Goal: Task Accomplishment & Management: Use online tool/utility

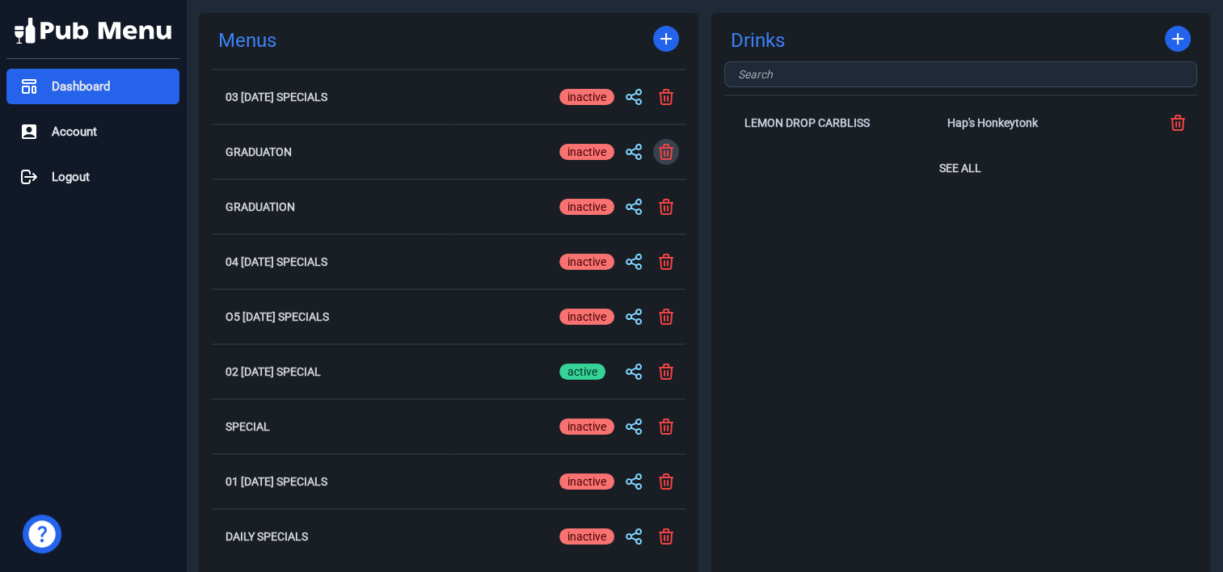
click at [665, 150] on icon at bounding box center [665, 151] width 19 height 19
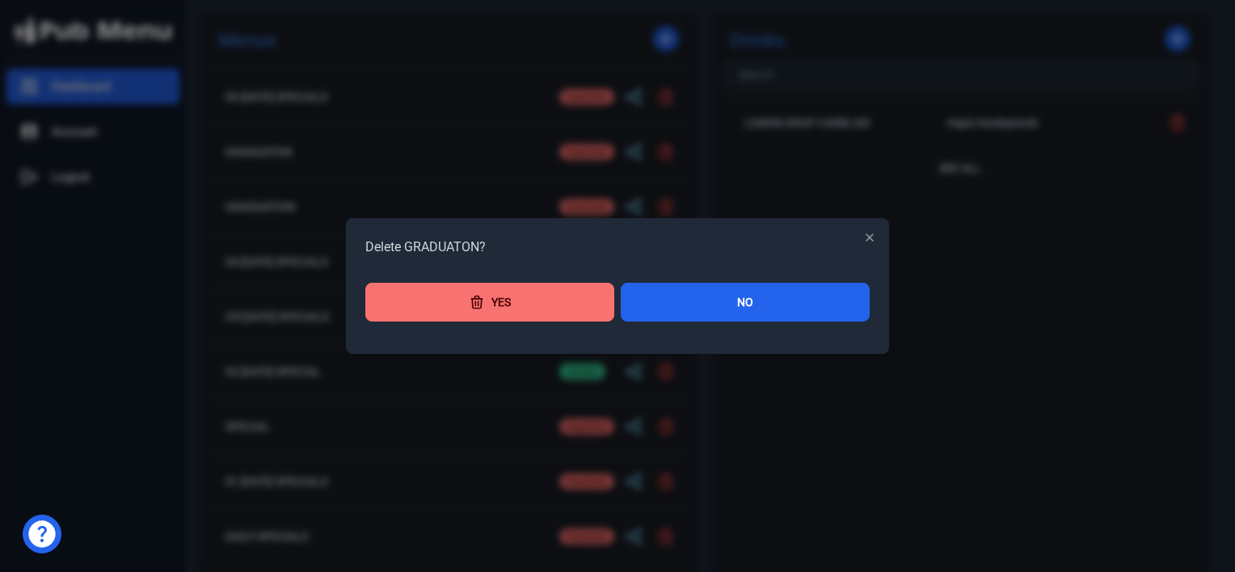
click at [535, 307] on button "Yes" at bounding box center [489, 302] width 249 height 39
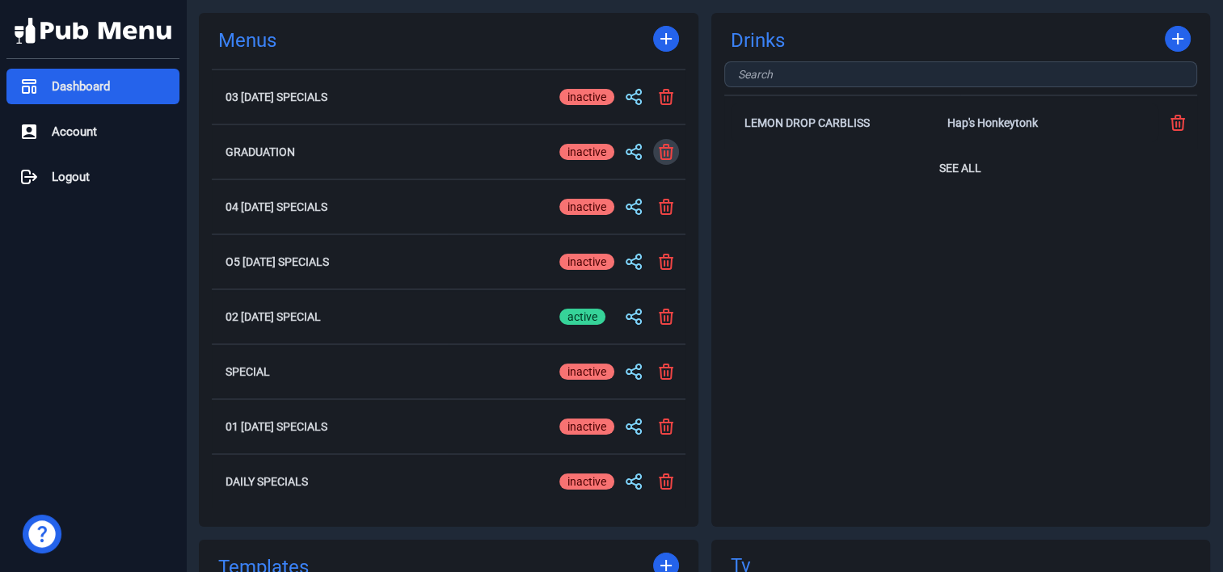
click at [671, 149] on icon at bounding box center [666, 152] width 13 height 15
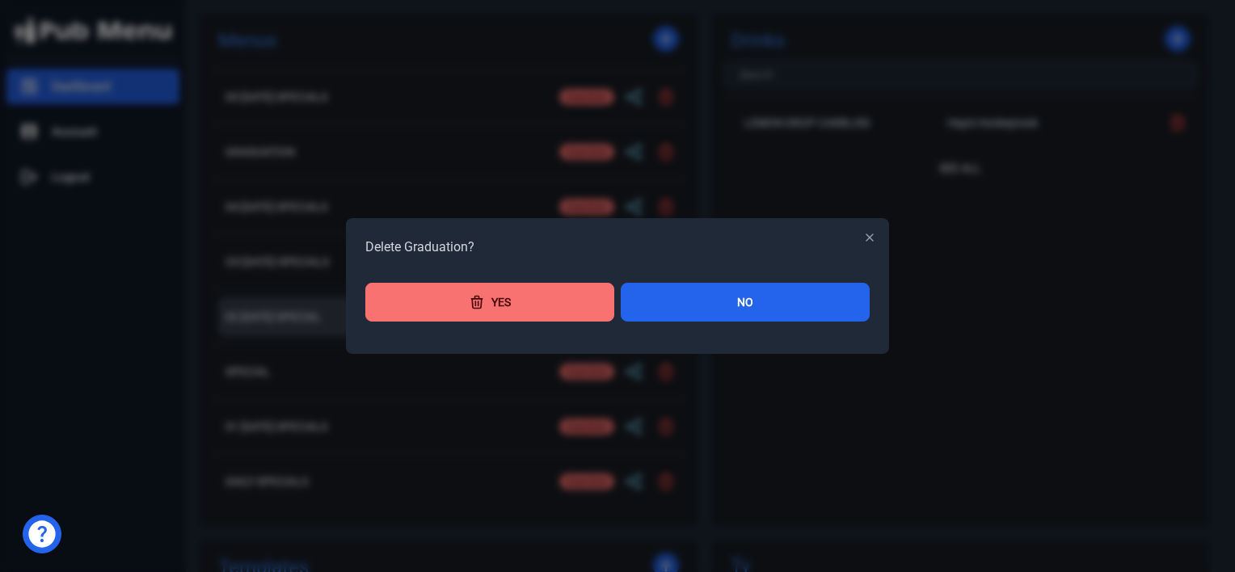
click at [470, 315] on button "Yes" at bounding box center [489, 302] width 249 height 39
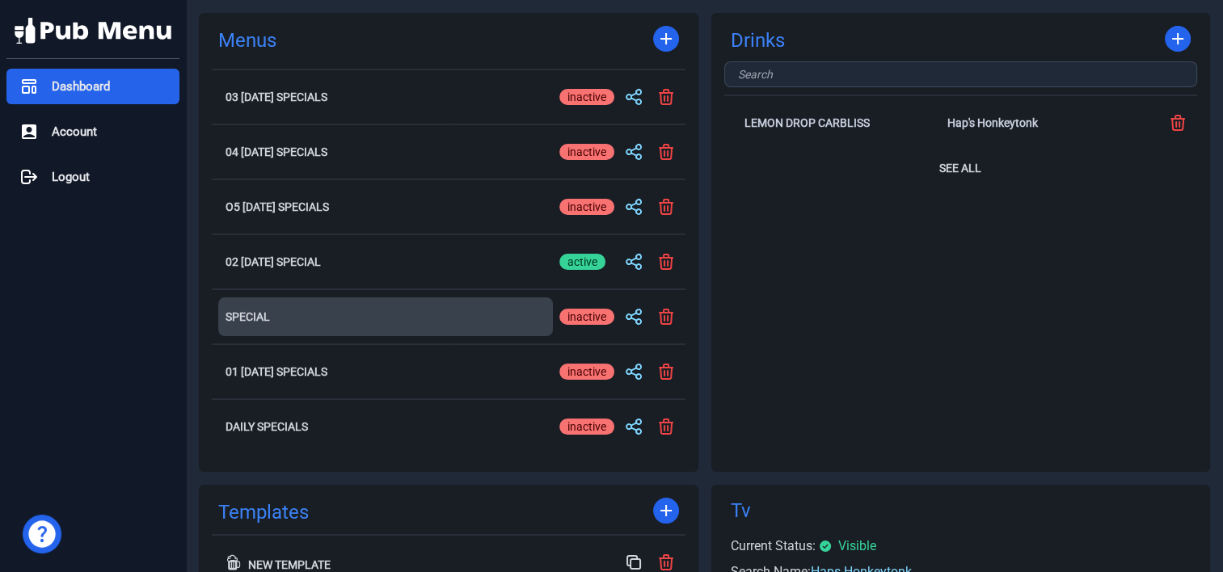
click at [256, 317] on h2 "Special" at bounding box center [386, 316] width 320 height 11
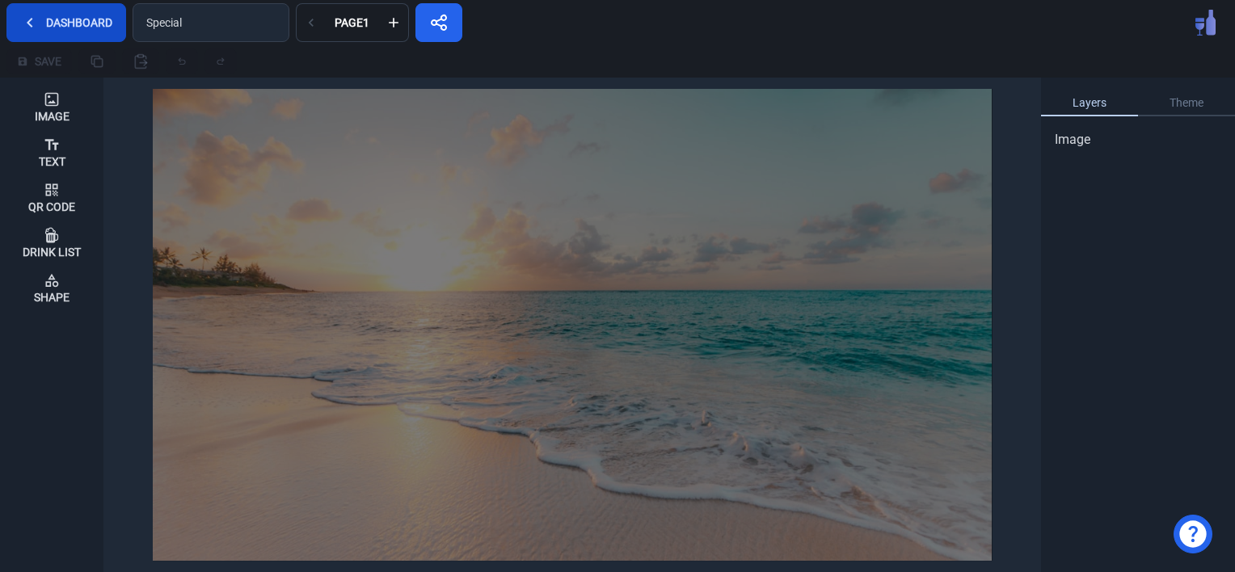
click at [57, 18] on button "Dashboard" at bounding box center [66, 22] width 120 height 39
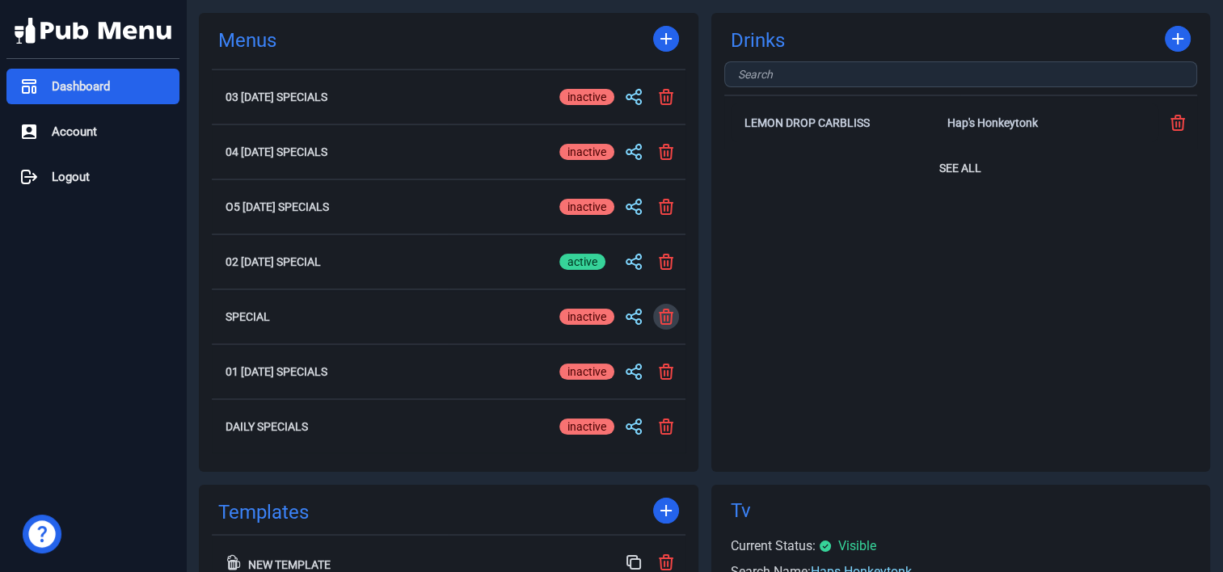
click at [669, 314] on icon at bounding box center [665, 316] width 19 height 19
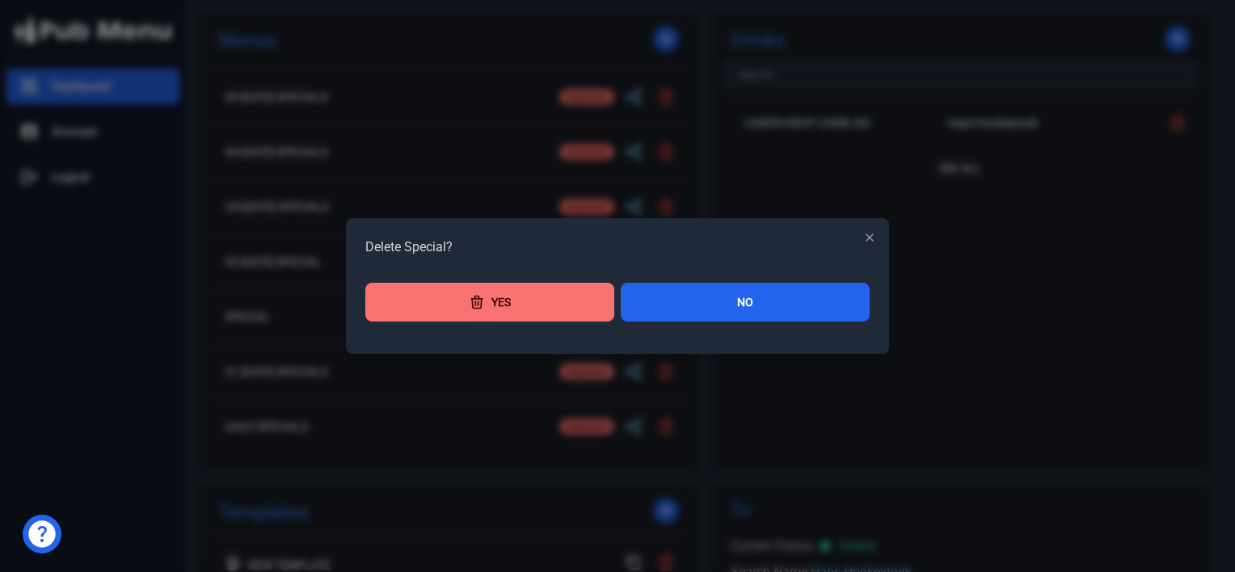
click at [553, 302] on button "Yes" at bounding box center [489, 302] width 249 height 39
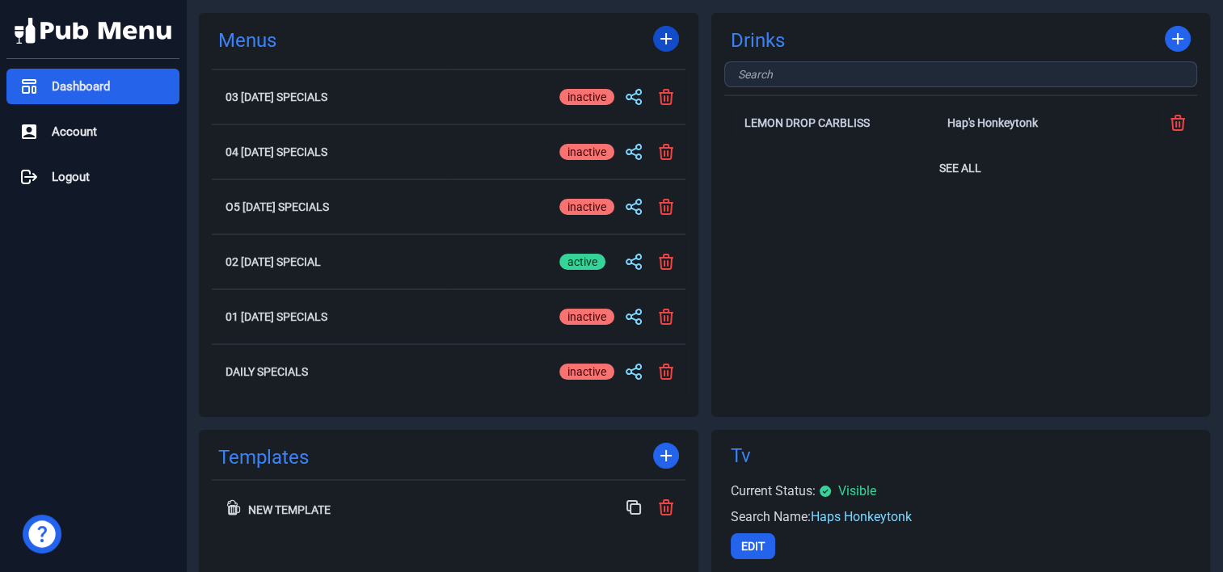
click at [668, 42] on icon at bounding box center [665, 38] width 19 height 19
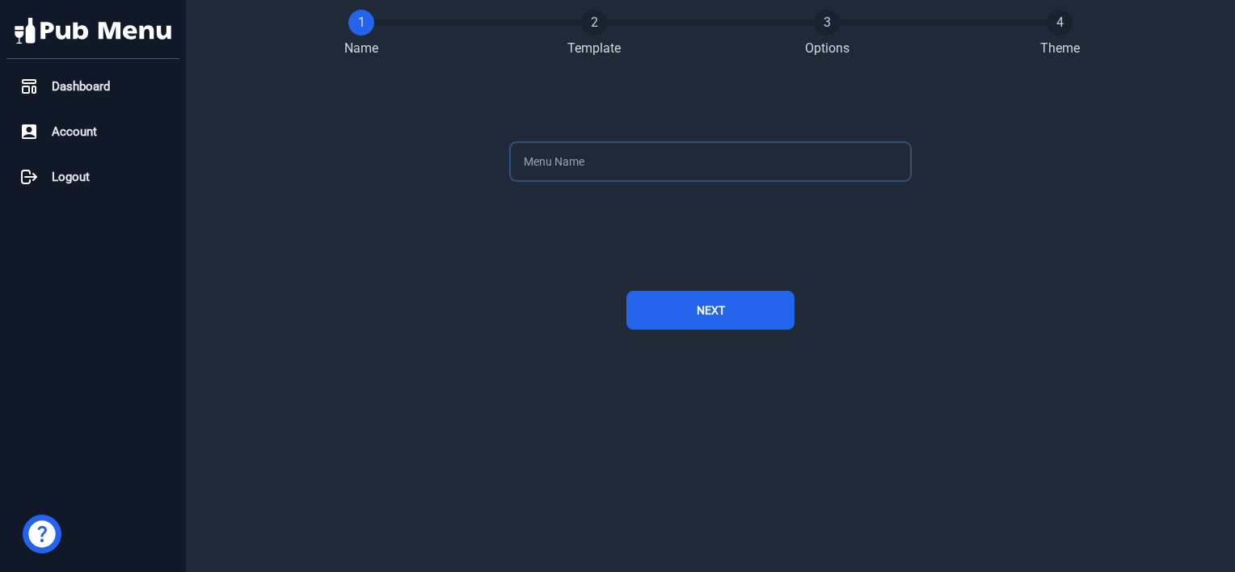
click at [585, 163] on input "text" at bounding box center [710, 161] width 401 height 39
type input "p"
type input "POPCORN FESTIVAL 2025"
click at [710, 314] on button "Next" at bounding box center [711, 310] width 168 height 39
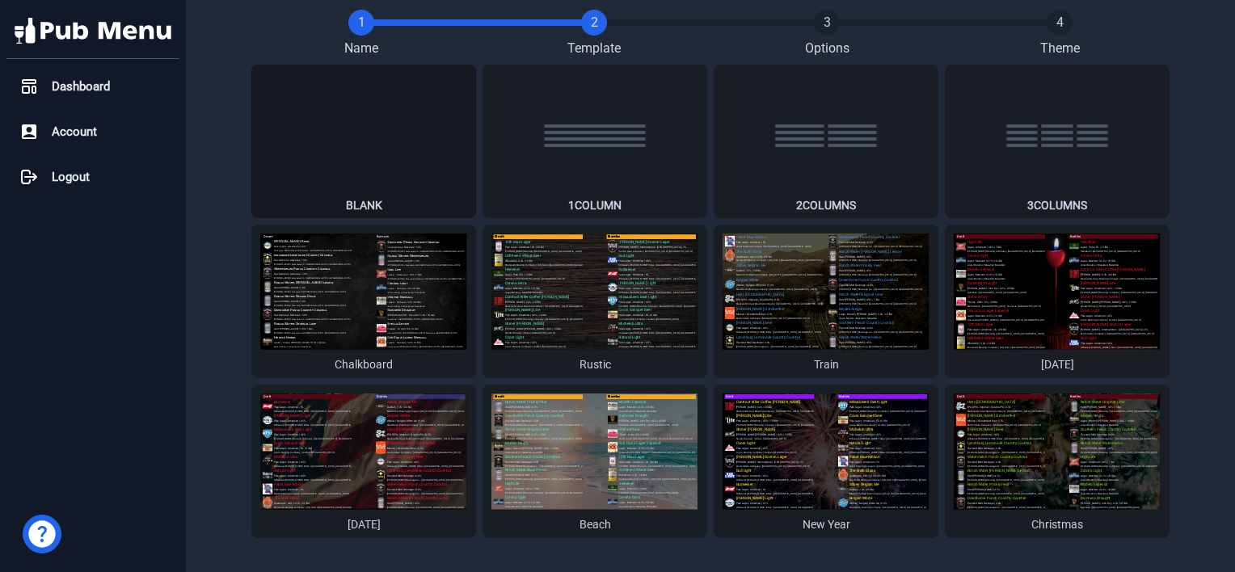
click at [342, 166] on div "Blank" at bounding box center [364, 141] width 49 height 152
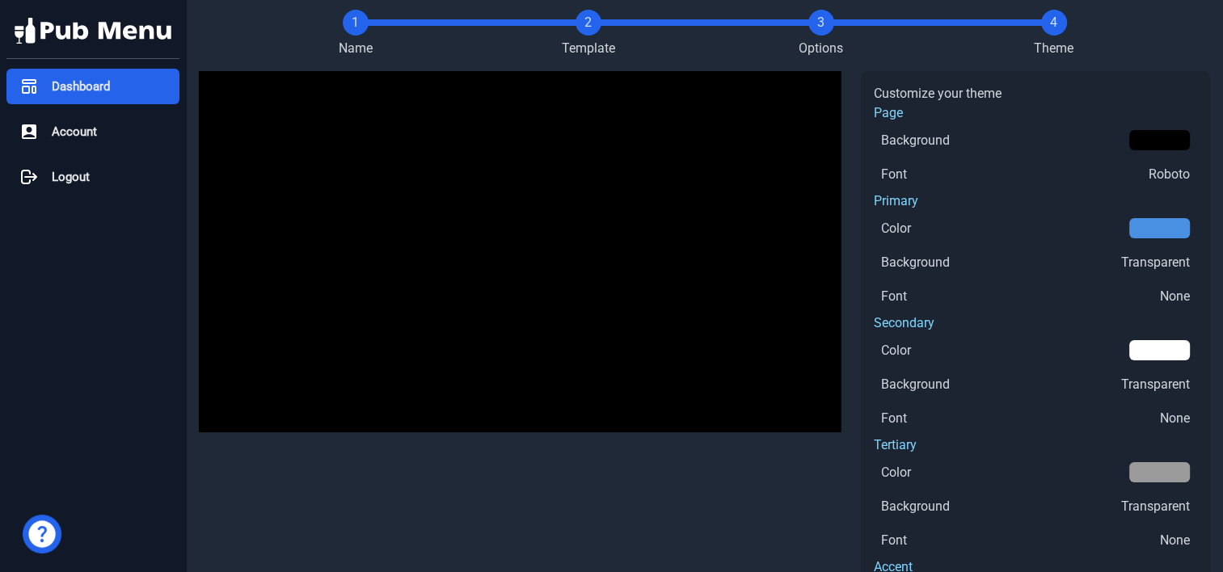
click at [81, 74] on div "Dashboard" at bounding box center [92, 87] width 173 height 36
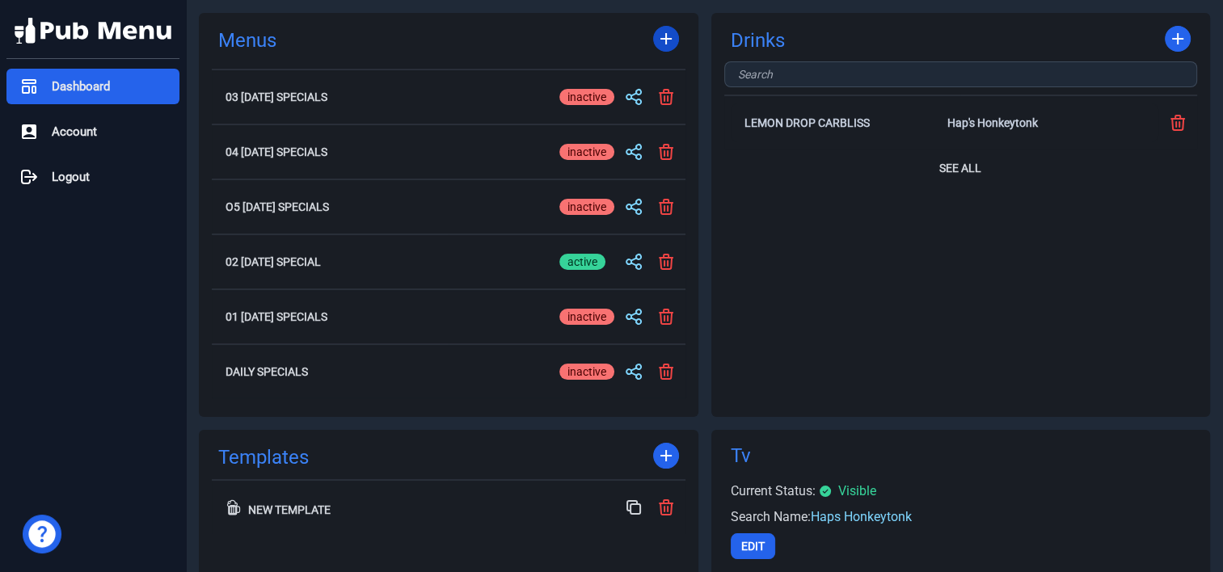
click at [665, 39] on icon at bounding box center [666, 38] width 11 height 11
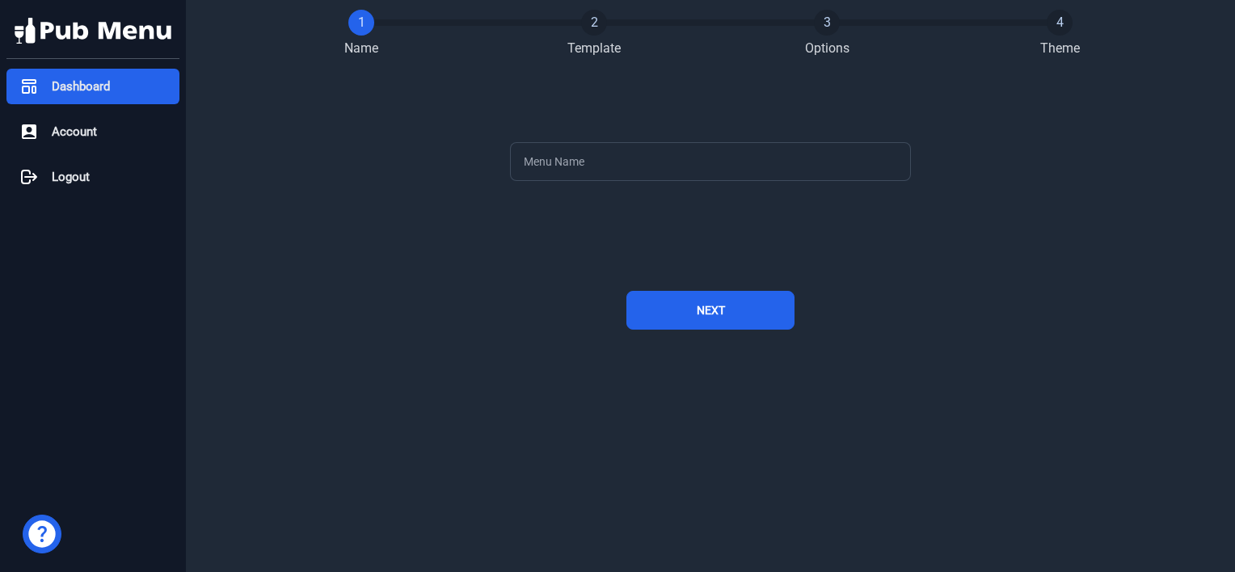
click at [93, 81] on span "Dashboard" at bounding box center [81, 87] width 58 height 19
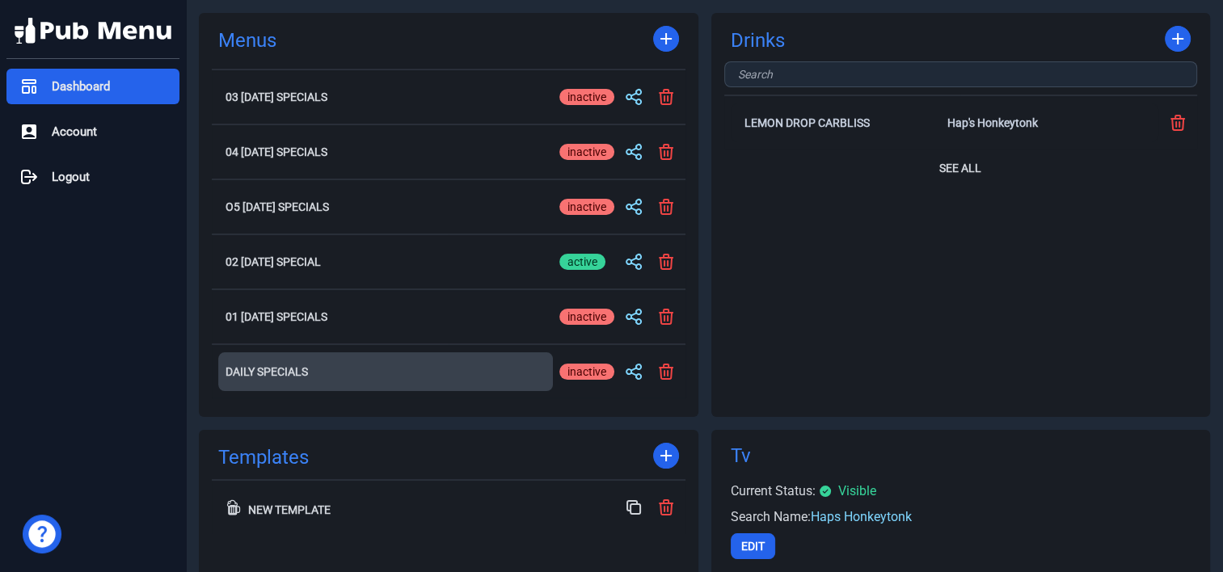
click at [279, 372] on h2 "Daily Specials" at bounding box center [386, 371] width 320 height 11
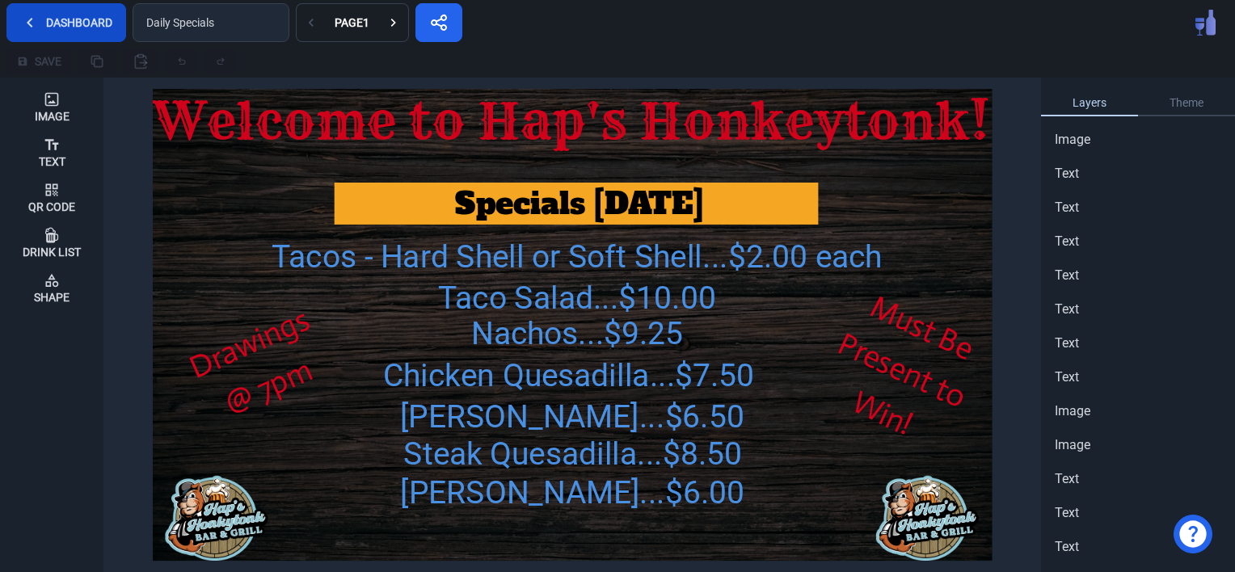
click at [61, 22] on button "Dashboard" at bounding box center [66, 22] width 120 height 39
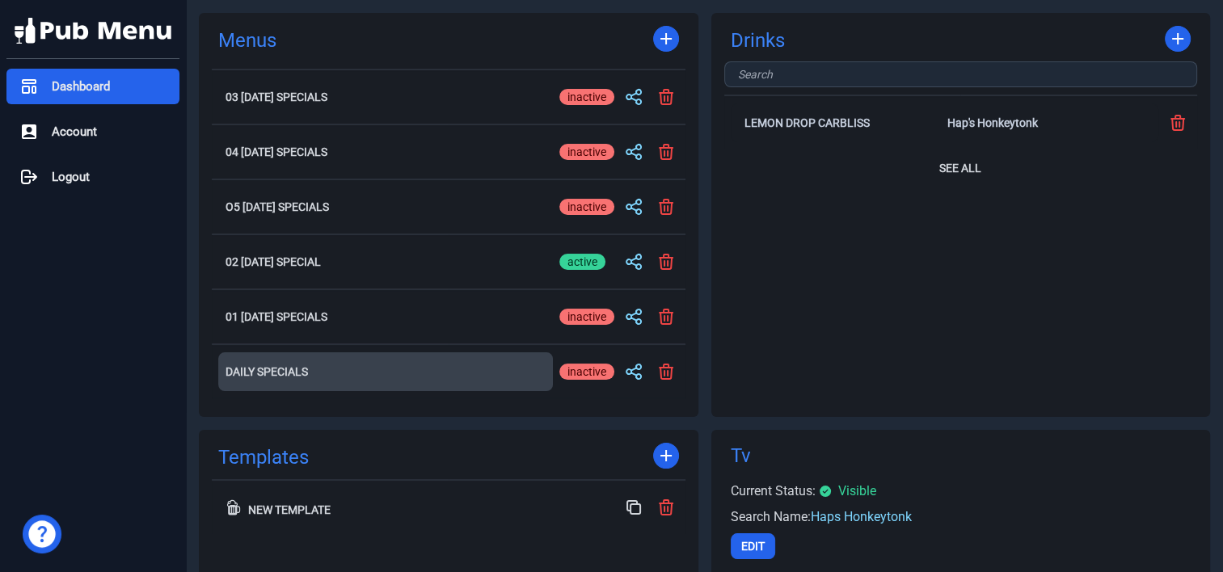
click at [255, 369] on h2 "Daily Specials" at bounding box center [386, 371] width 320 height 11
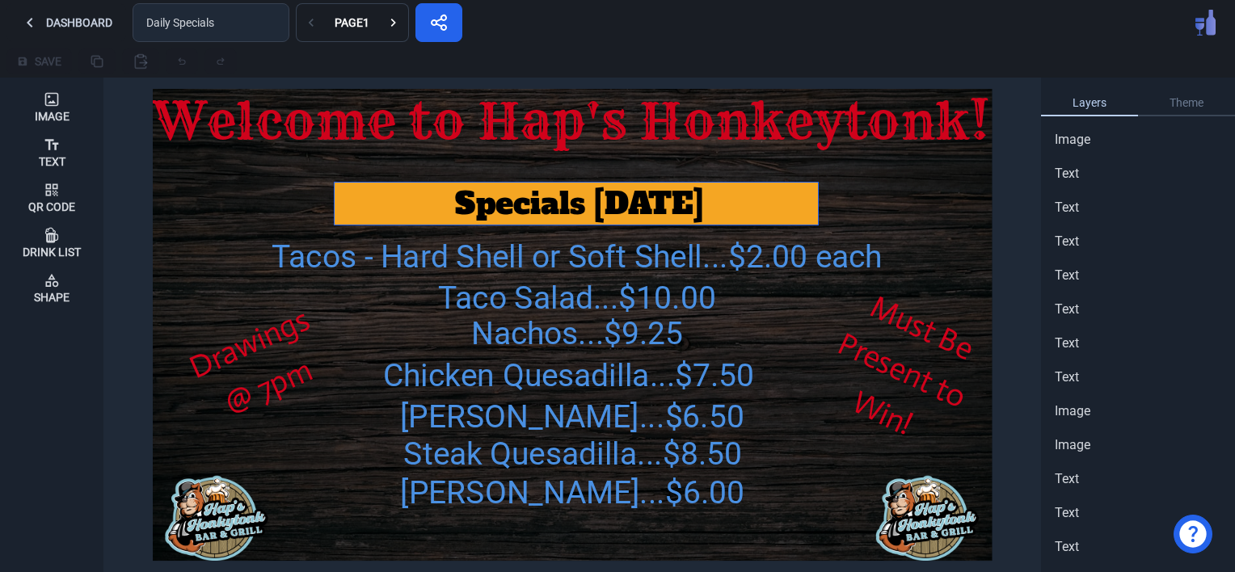
click at [511, 226] on img at bounding box center [576, 322] width 848 height 565
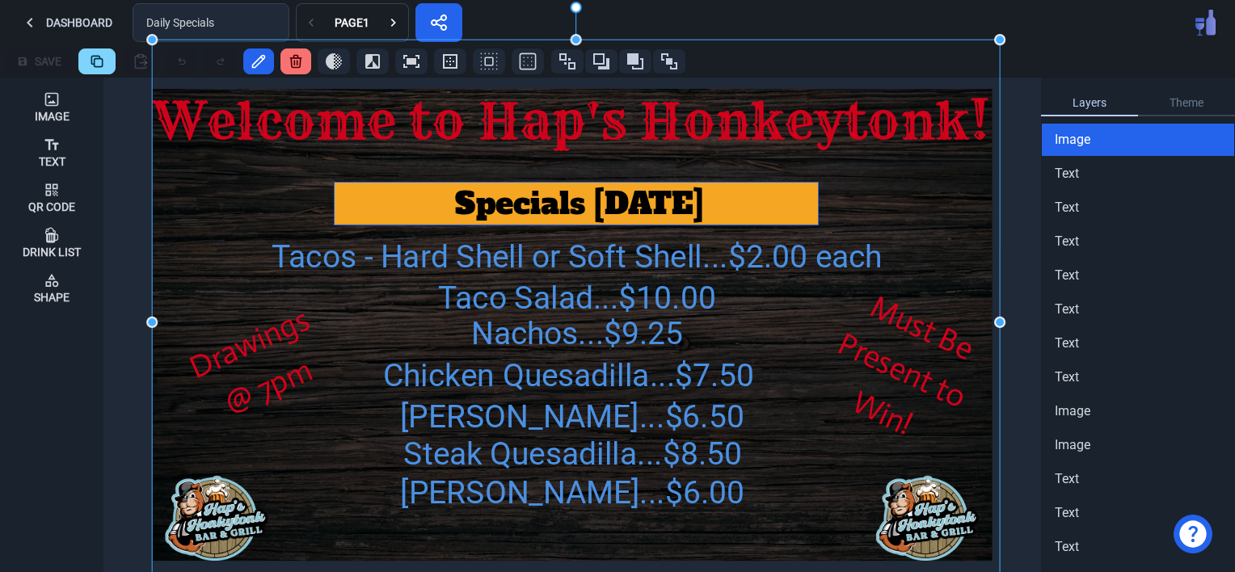
click at [509, 209] on div "Specials [DATE]" at bounding box center [579, 204] width 478 height 42
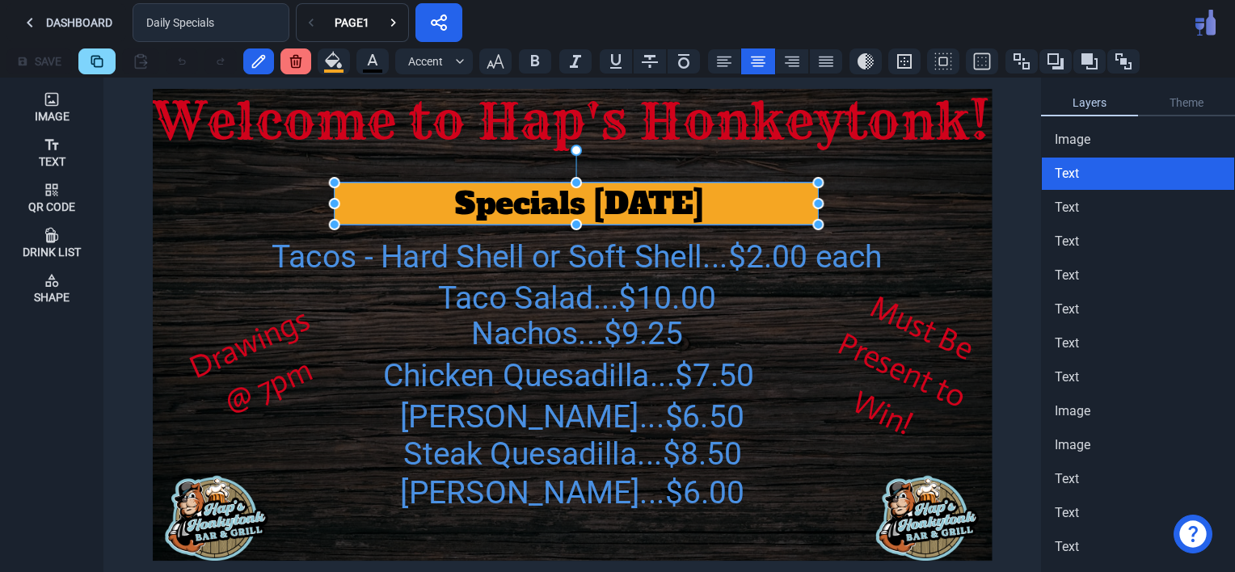
click at [509, 207] on div "Specials [DATE]" at bounding box center [579, 204] width 478 height 42
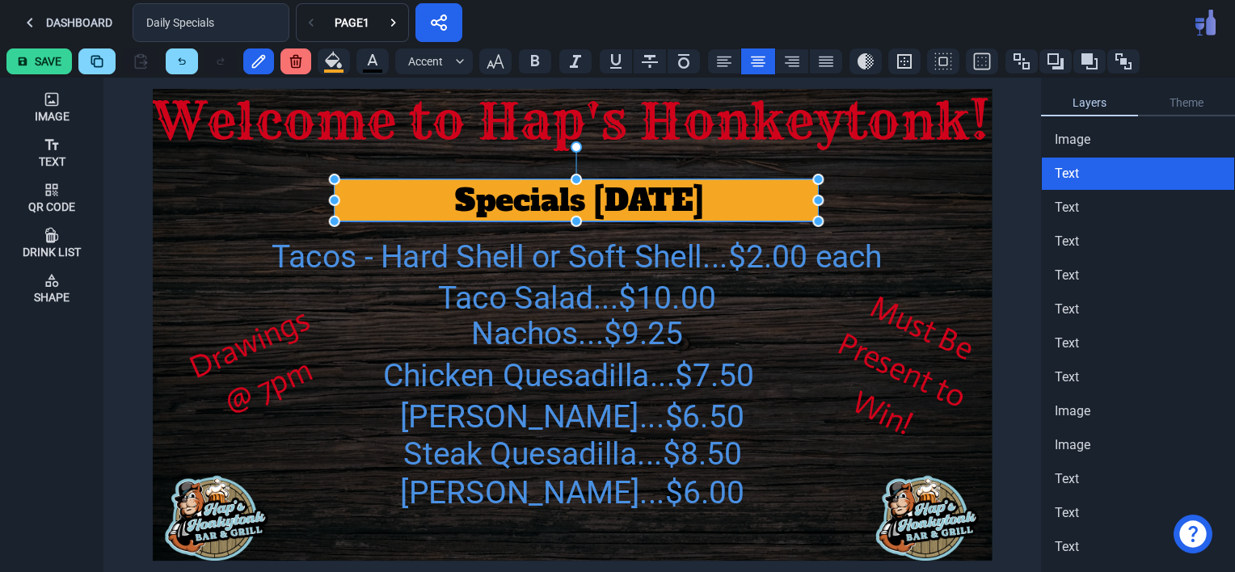
click at [509, 207] on div "Specials [DATE]" at bounding box center [579, 200] width 478 height 42
click at [611, 207] on div "Specials [DATE]" at bounding box center [579, 200] width 478 height 42
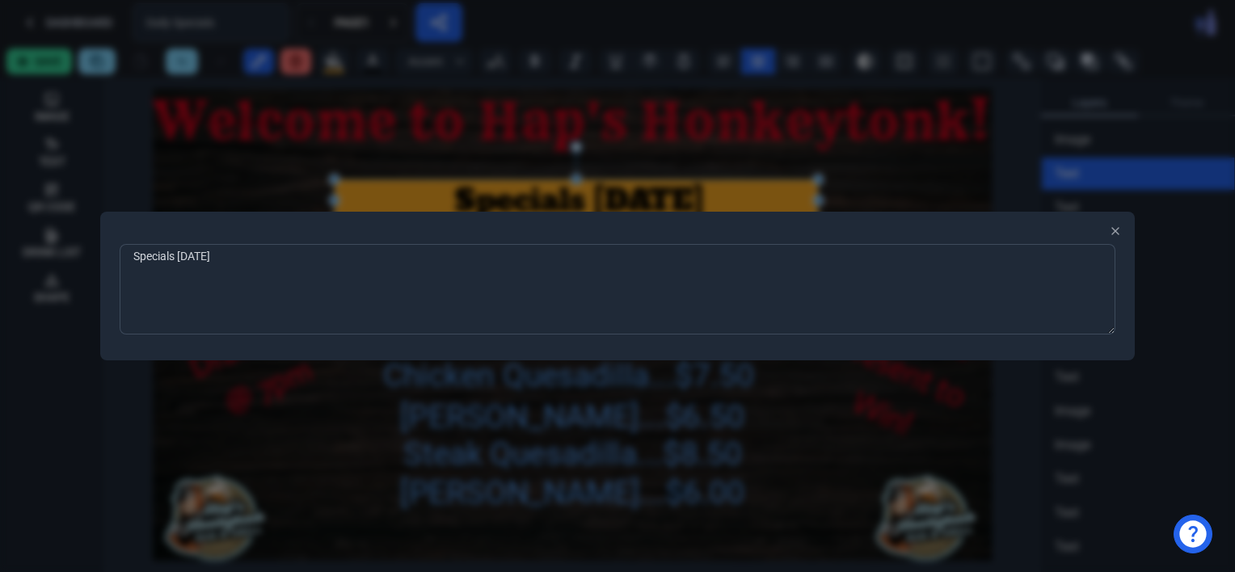
click at [255, 272] on textarea "Specials [DATE]" at bounding box center [618, 289] width 996 height 91
type textarea "S"
type textarea "POPCORN FESTIVAL 2025"
click at [336, 431] on div at bounding box center [617, 286] width 1235 height 572
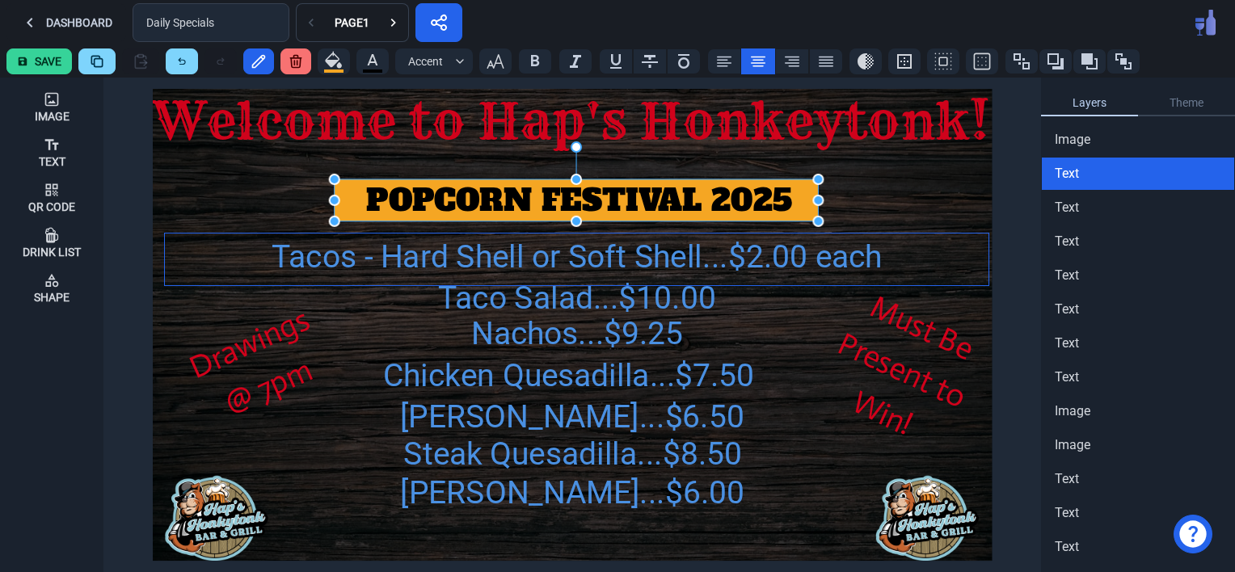
click at [407, 262] on div "Tacos - Hard Shell or Soft Shell...$2.00 each" at bounding box center [577, 257] width 824 height 47
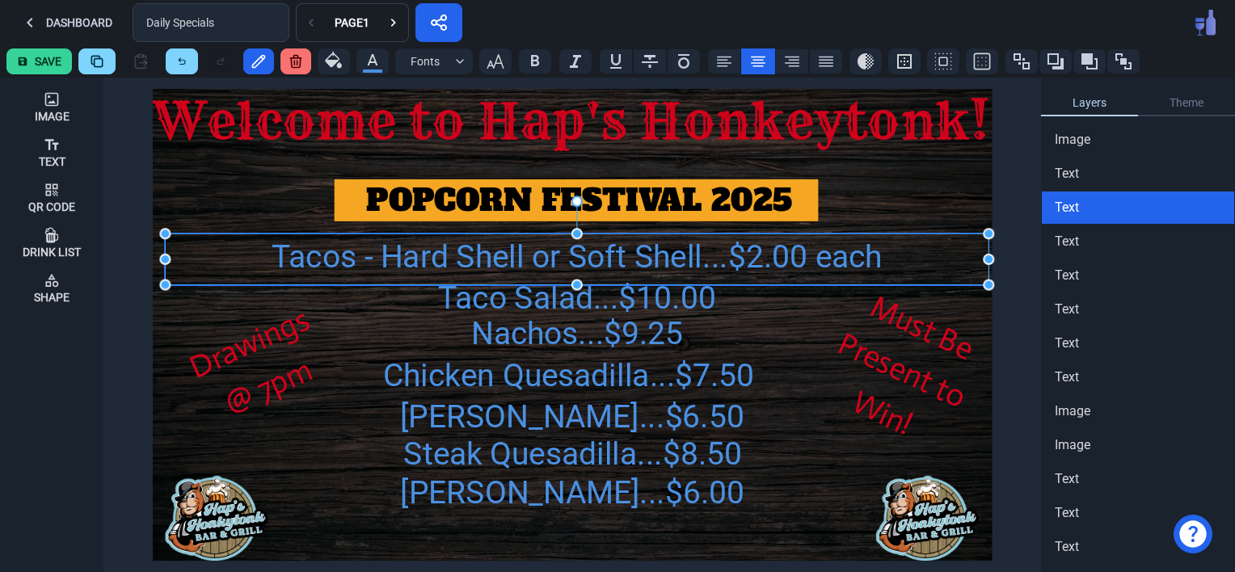
click at [444, 265] on div "Tacos - Hard Shell or Soft Shell...$2.00 each" at bounding box center [577, 257] width 824 height 47
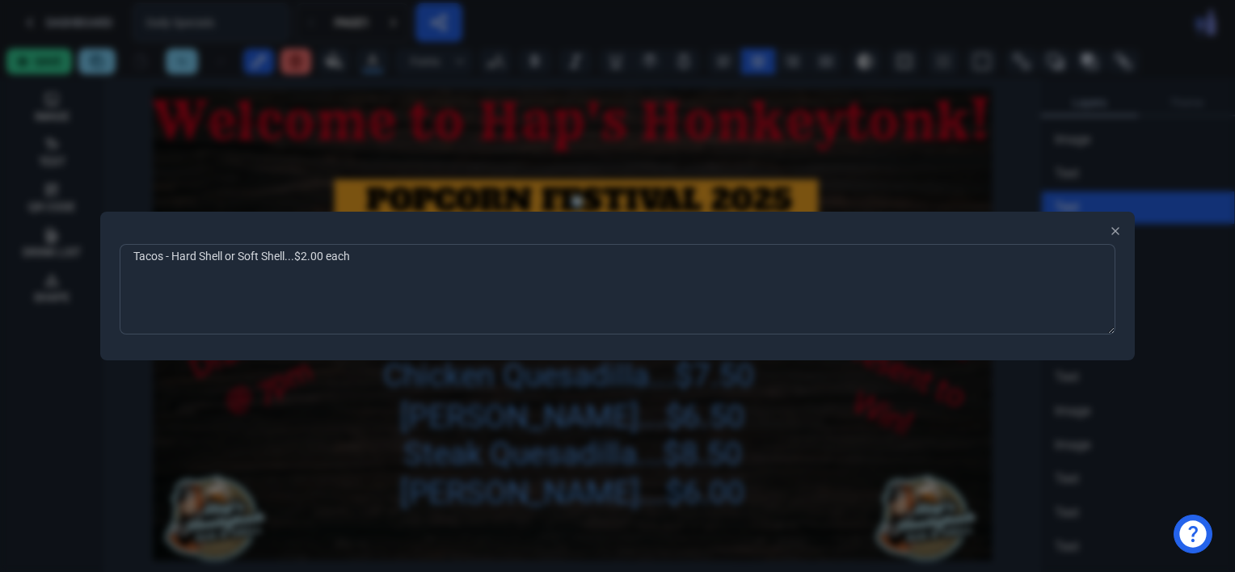
drag, startPoint x: 359, startPoint y: 260, endPoint x: 125, endPoint y: 257, distance: 233.7
click at [125, 257] on textarea "Tacos - Hard Shell or Soft Shell...$2.00 each" at bounding box center [618, 289] width 996 height 91
type textarea "Handbreaded Tenderloins"
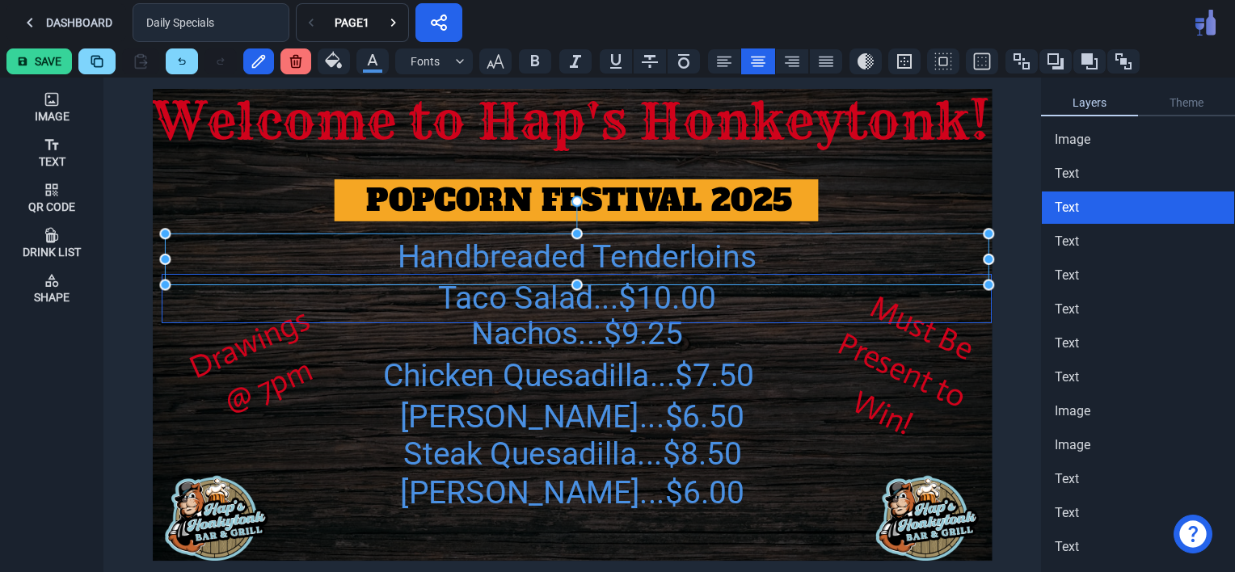
click at [595, 298] on div "Taco Salad...$10.00" at bounding box center [577, 298] width 829 height 47
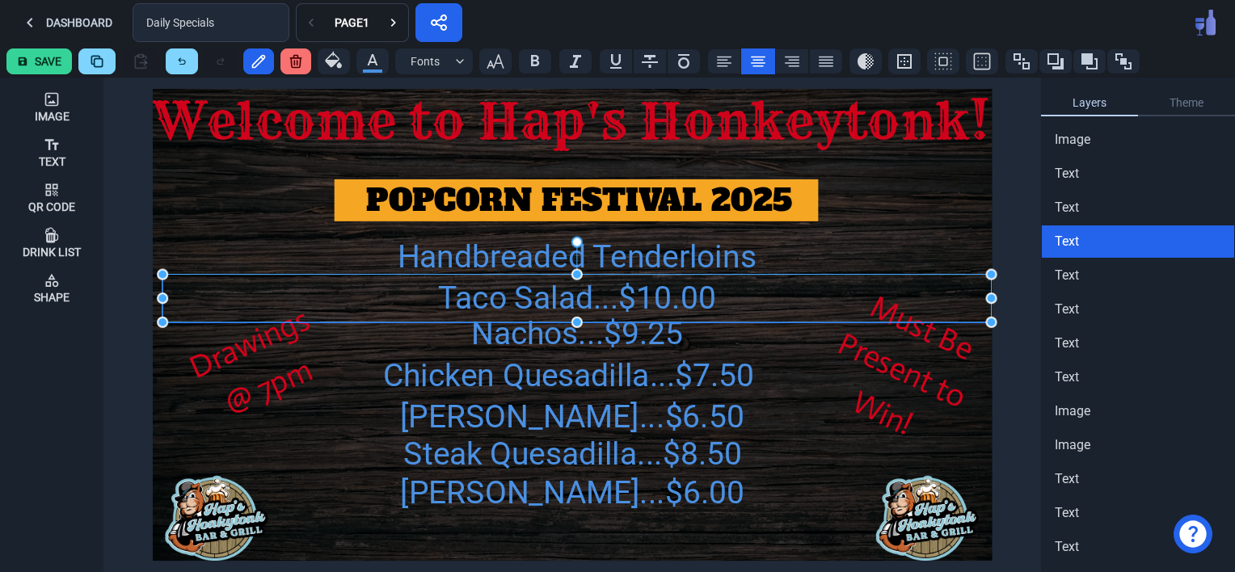
click at [595, 298] on div "Taco Salad...$10.00" at bounding box center [577, 298] width 829 height 47
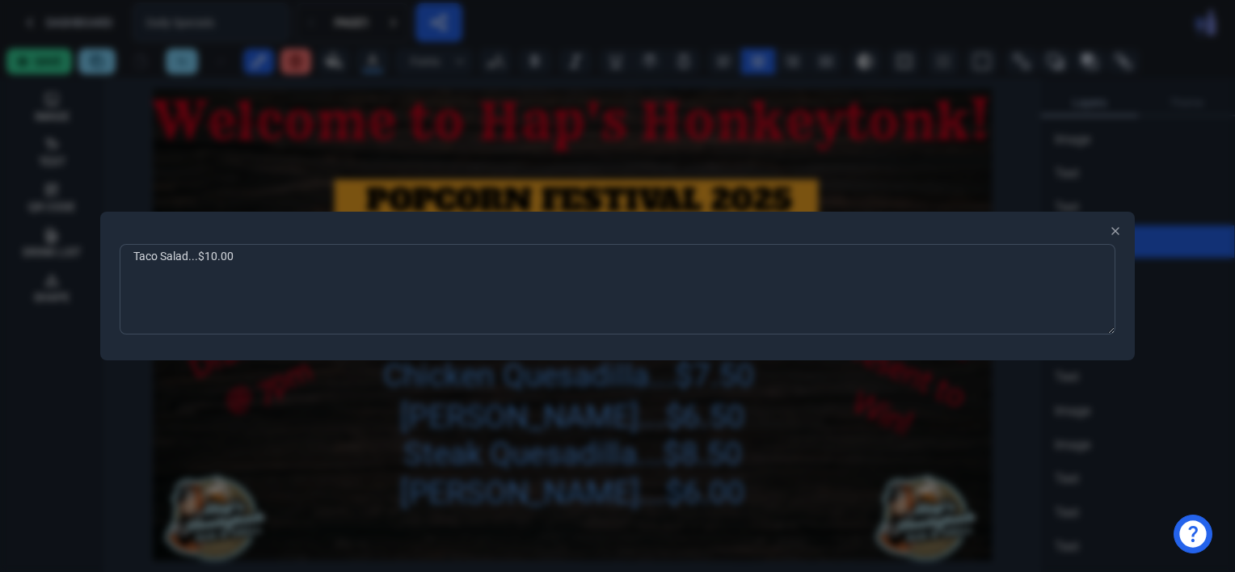
click at [251, 264] on textarea "Taco Salad...$10.00" at bounding box center [618, 289] width 996 height 91
type textarea "T"
type textarea "Half....$9.25 Full....$13.75"
click at [332, 412] on div at bounding box center [617, 286] width 1235 height 572
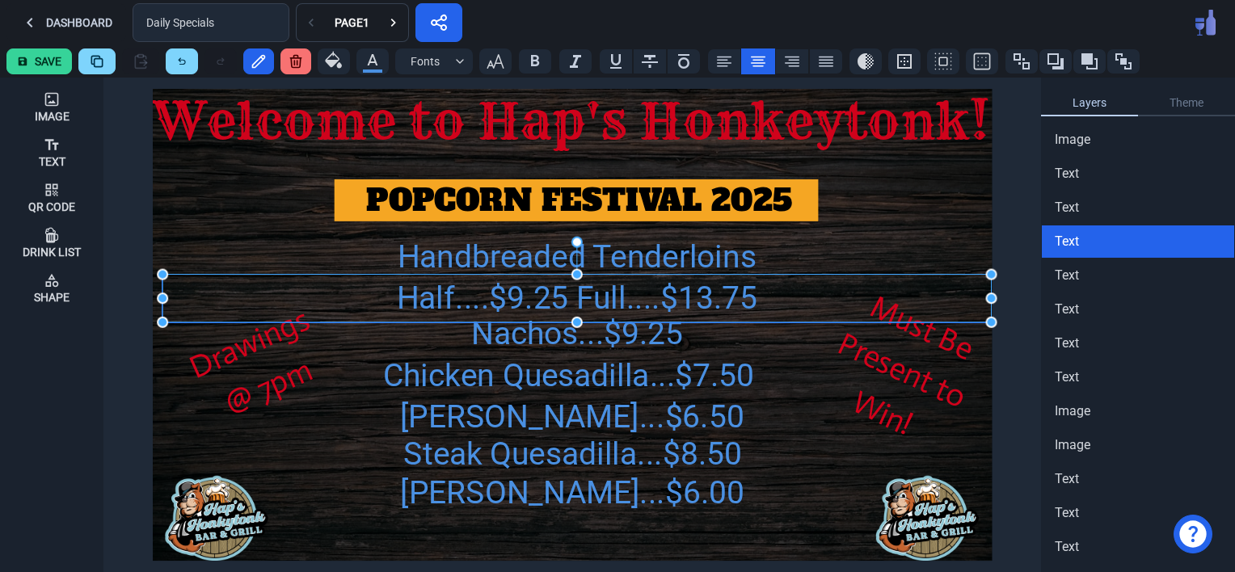
click at [470, 293] on div "Half....$9.25 Full....$13.75" at bounding box center [577, 298] width 829 height 47
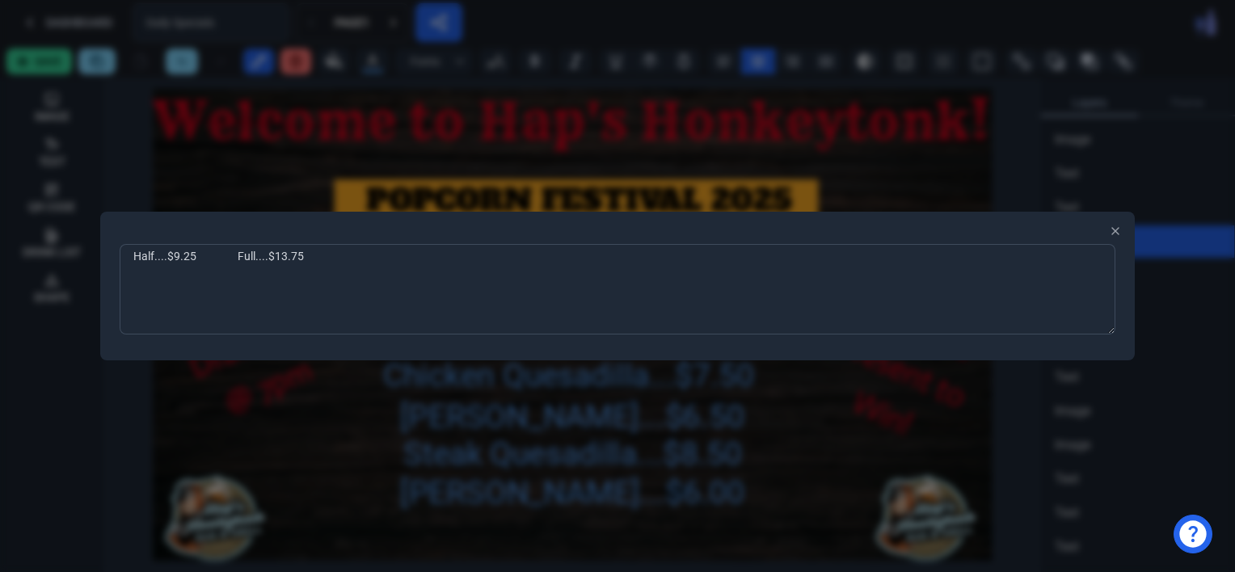
click at [348, 255] on textarea "Half....$9.25 Full....$13.75" at bounding box center [618, 289] width 996 height 91
type textarea "Half....$9.25"
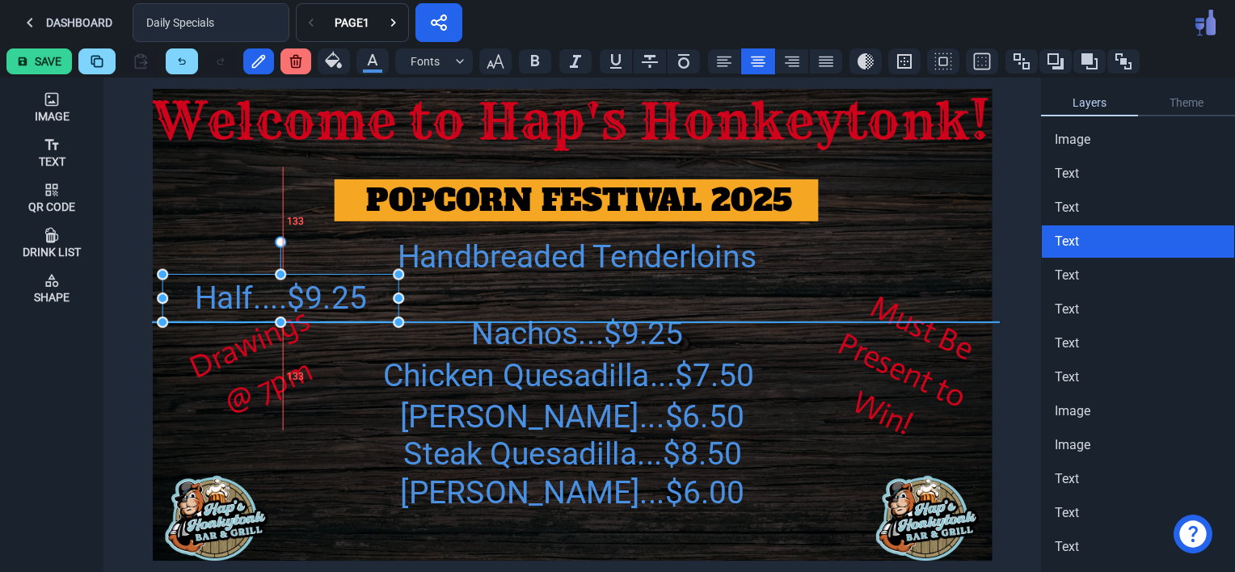
drag, startPoint x: 992, startPoint y: 299, endPoint x: 399, endPoint y: 319, distance: 593.0
click at [369, 303] on div "Half....$9.25" at bounding box center [281, 298] width 236 height 47
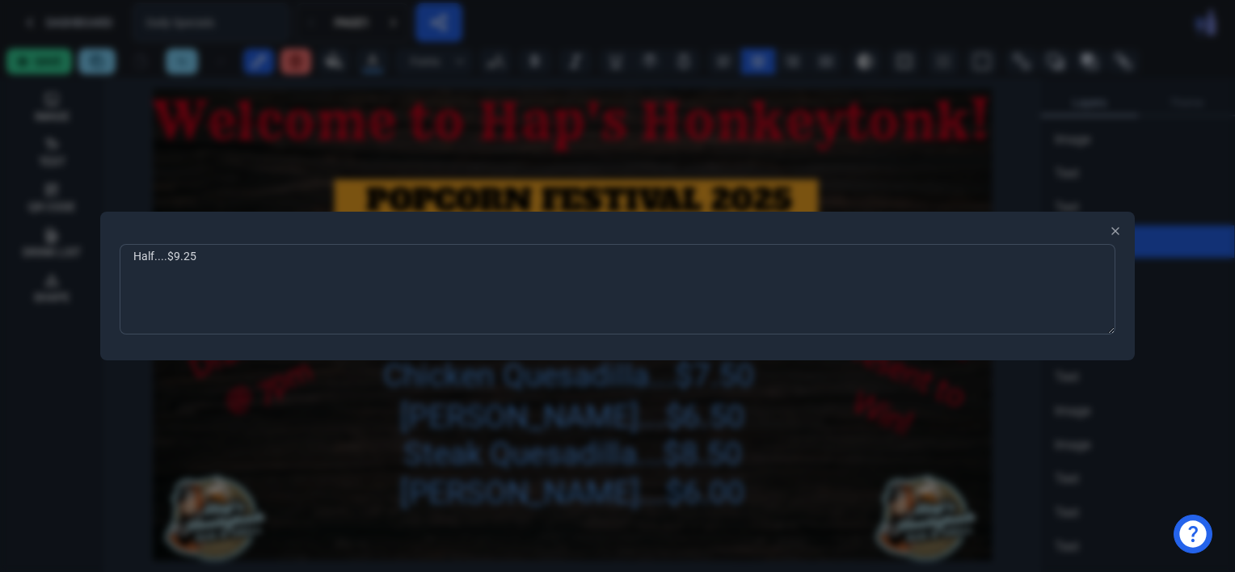
click at [220, 255] on textarea "Half....$9.25" at bounding box center [618, 289] width 996 height 91
type textarea "H"
type textarea "Cowboy Cups"
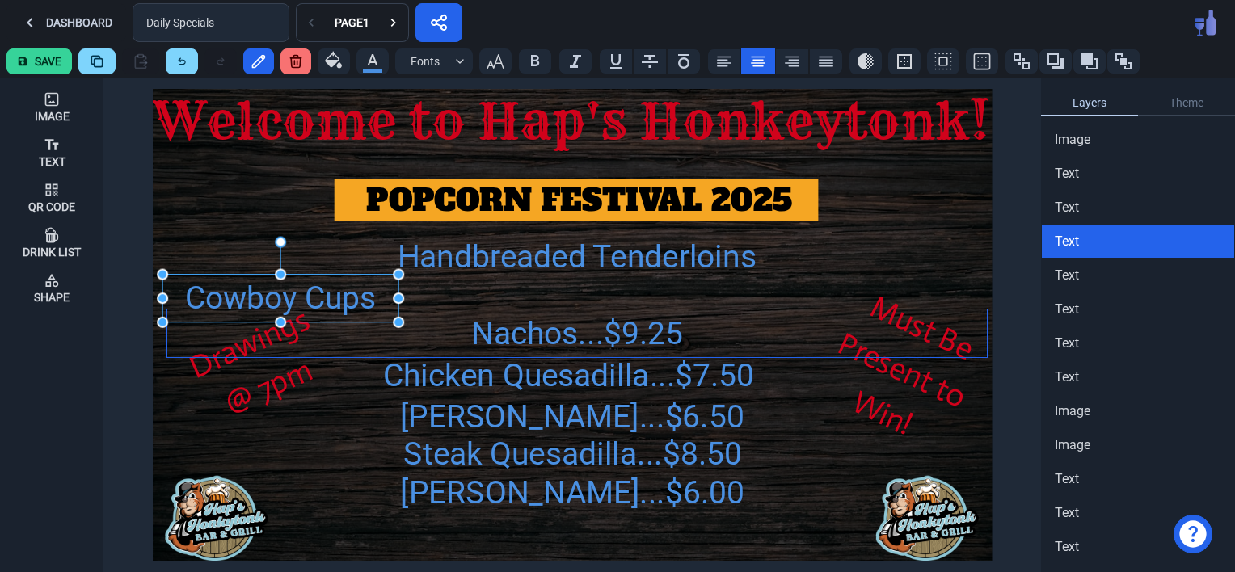
click at [530, 336] on div "Nachos...$9.25" at bounding box center [576, 333] width 819 height 47
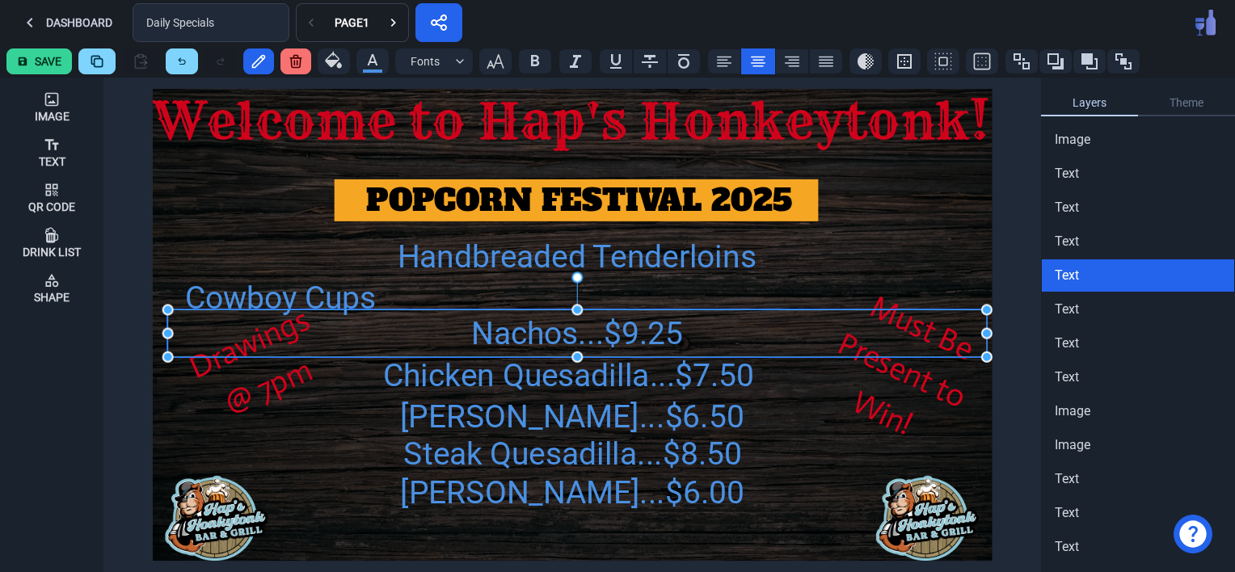
click at [541, 343] on div "Nachos...$9.25" at bounding box center [576, 333] width 819 height 47
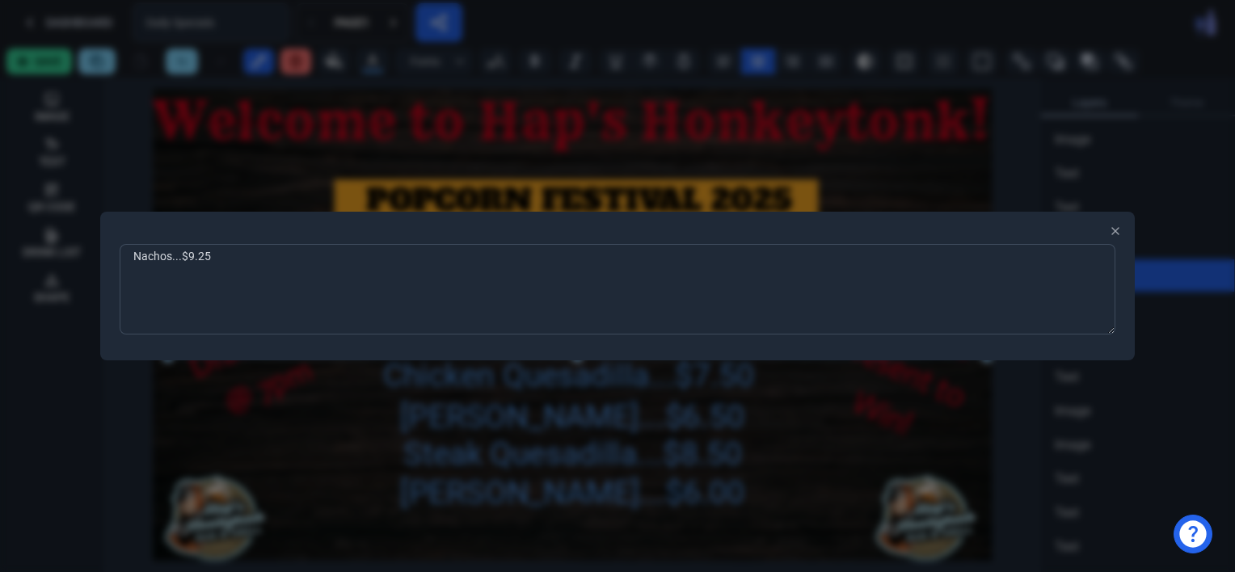
click at [219, 263] on textarea "Nachos...$9.25" at bounding box center [618, 289] width 996 height 91
type textarea "N"
type textarea "2 or 3 pc Walleye Dinner"
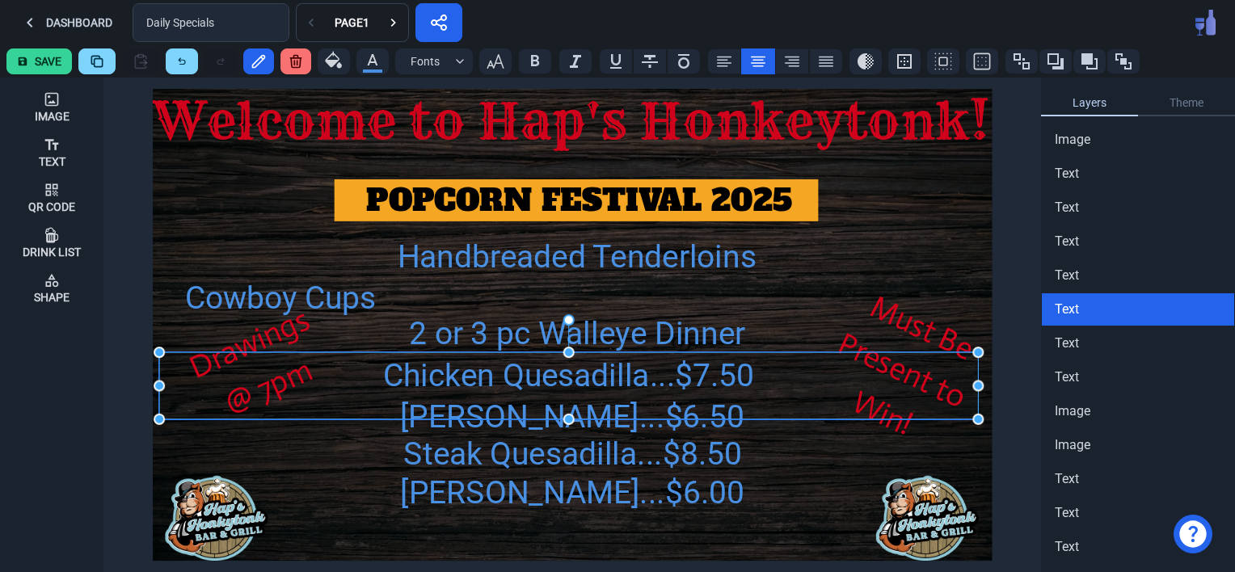
click at [526, 382] on div "Chicken Quesadilla...$7.50" at bounding box center [568, 375] width 819 height 47
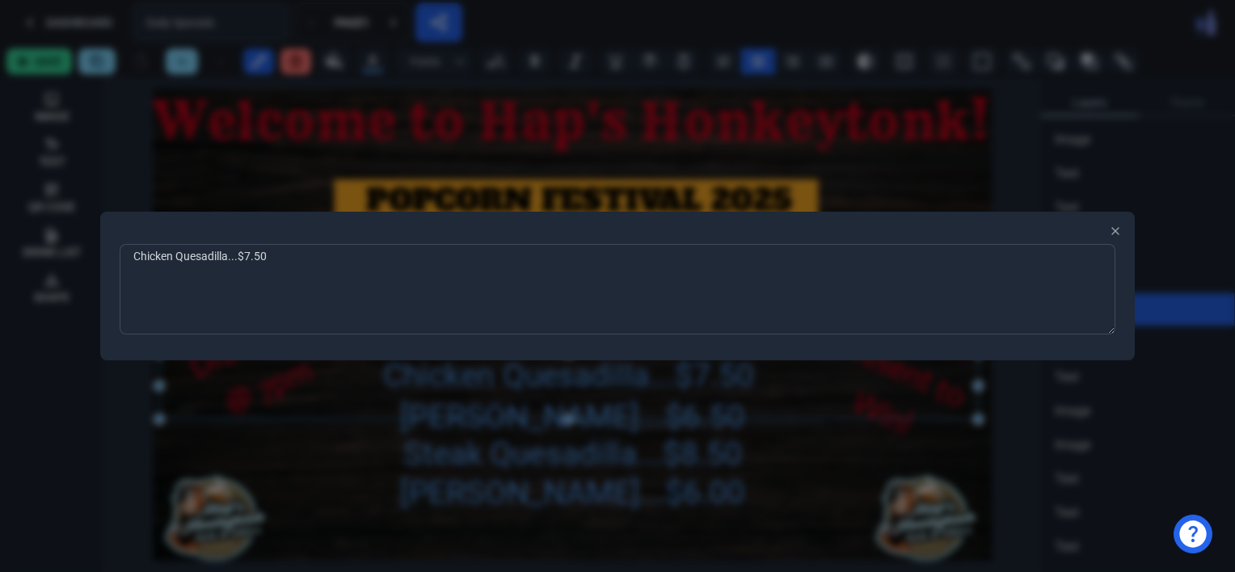
click at [289, 260] on textarea "Chicken Quesadilla...$7.50" at bounding box center [618, 289] width 996 height 91
type textarea "Catfish Fillets Dinner"
click at [331, 485] on div at bounding box center [617, 286] width 1235 height 572
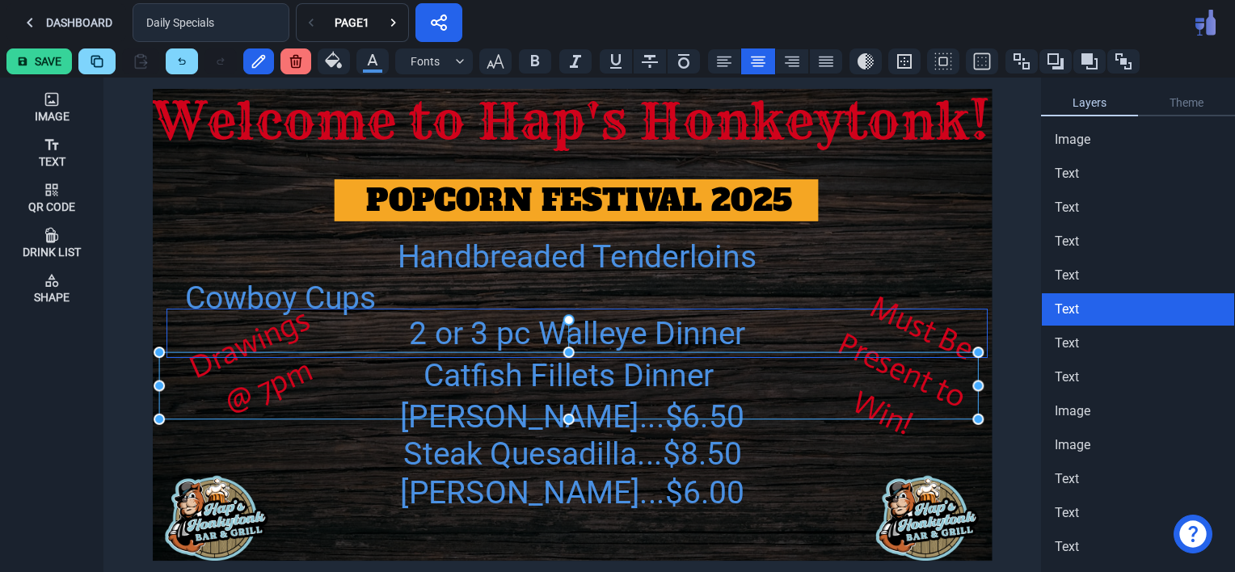
click at [517, 338] on div "2 or 3 pc Walleye Dinner" at bounding box center [576, 333] width 819 height 47
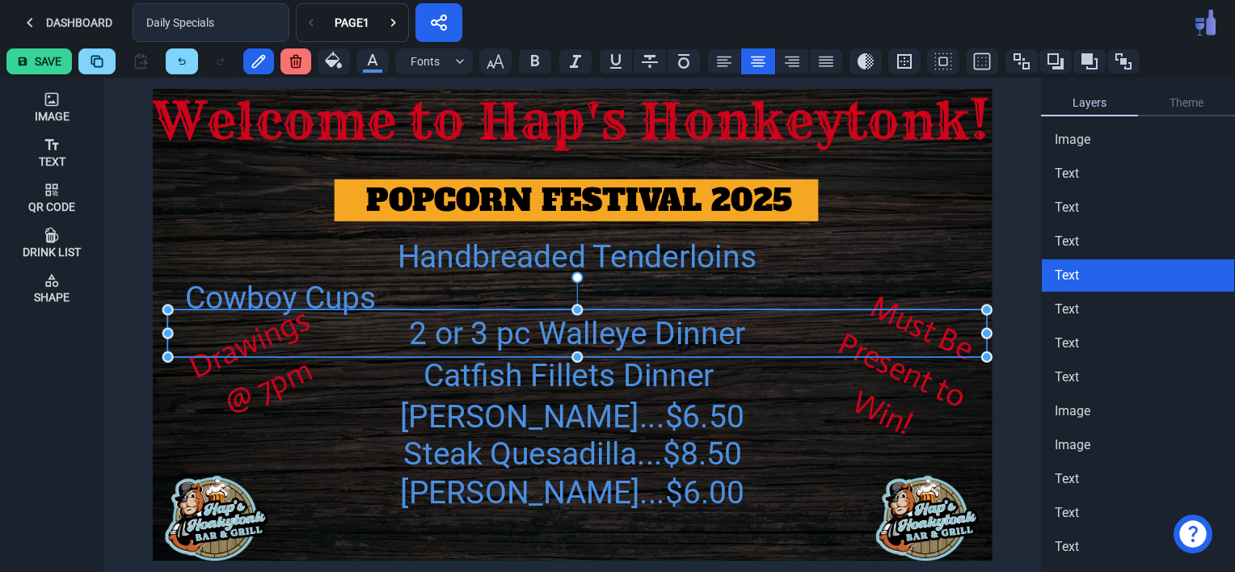
click at [517, 338] on div "2 or 3 pc Walleye Dinner" at bounding box center [576, 333] width 819 height 47
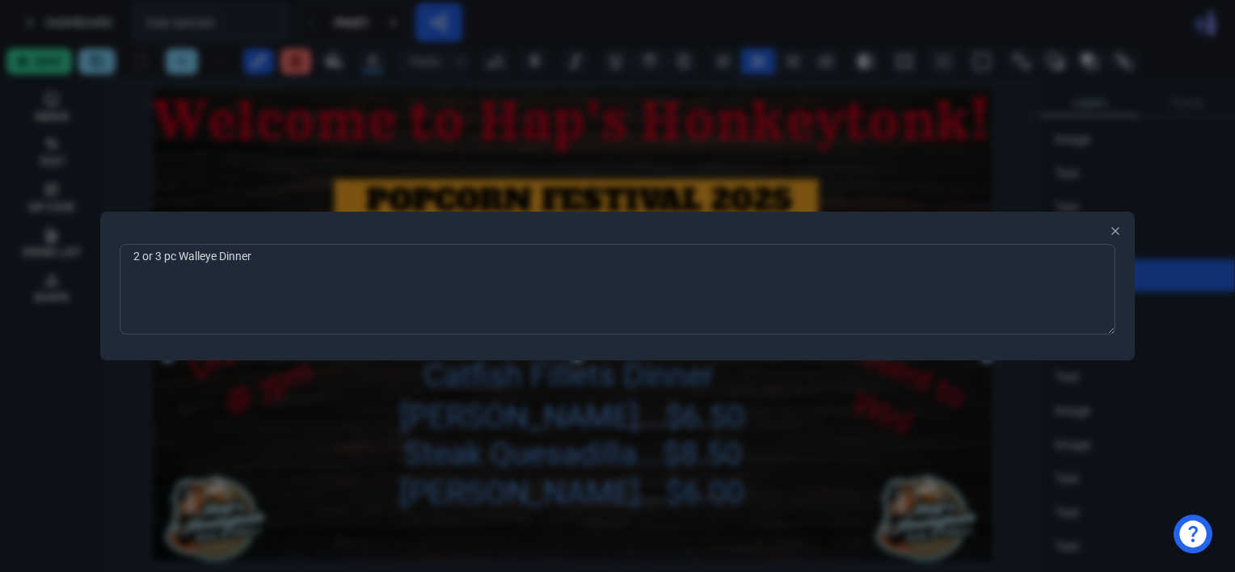
click at [219, 259] on textarea "2 or 3 pc Walleye Dinner" at bounding box center [618, 289] width 996 height 91
click at [236, 260] on textarea "2 or 3 pc Walleye Fillets Dinner" at bounding box center [618, 289] width 996 height 91
type textarea "2 or 3 pc Walleye Filets Dinner"
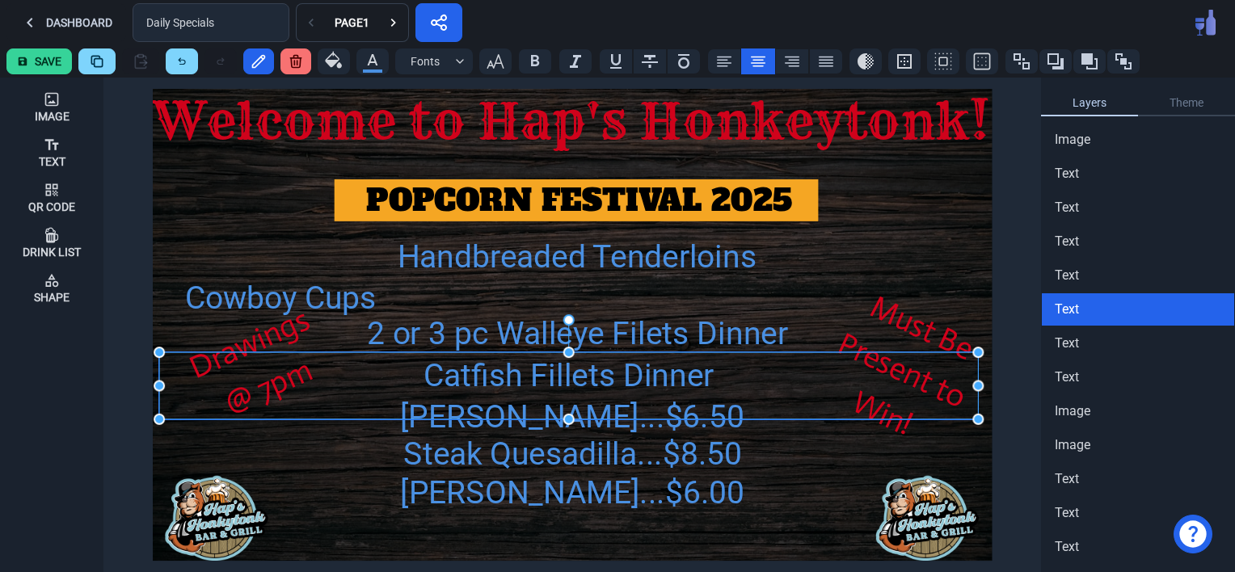
click at [515, 386] on div "Catfish Fillets Dinner" at bounding box center [568, 375] width 819 height 47
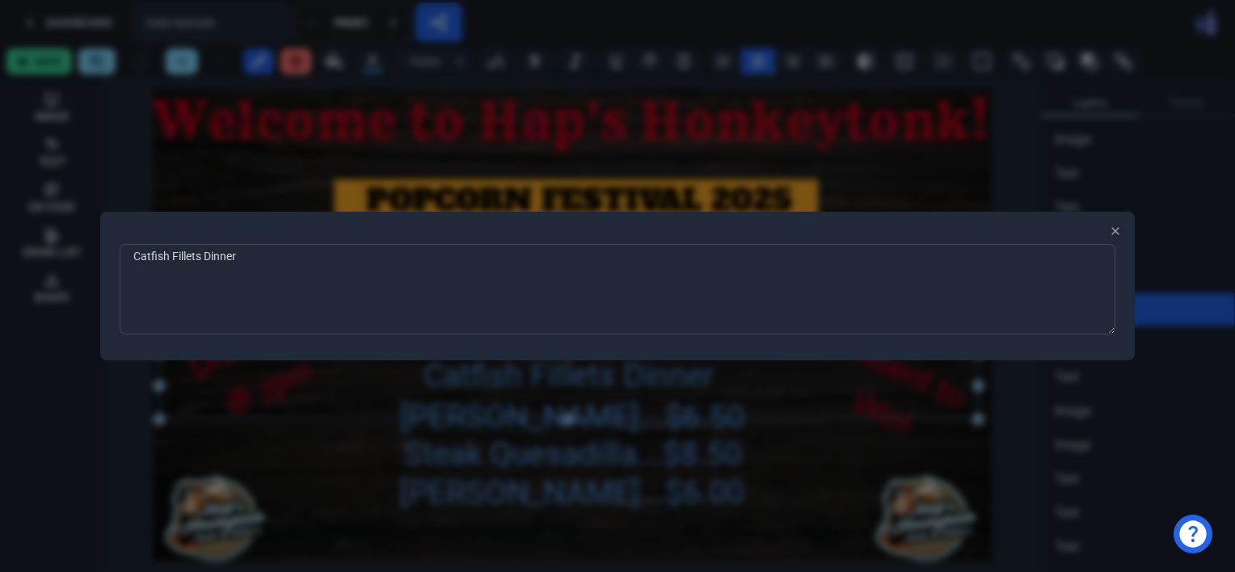
click at [185, 257] on textarea "Catfish Fillets Dinner" at bounding box center [618, 289] width 996 height 91
type textarea "Catfish Filets Dinner"
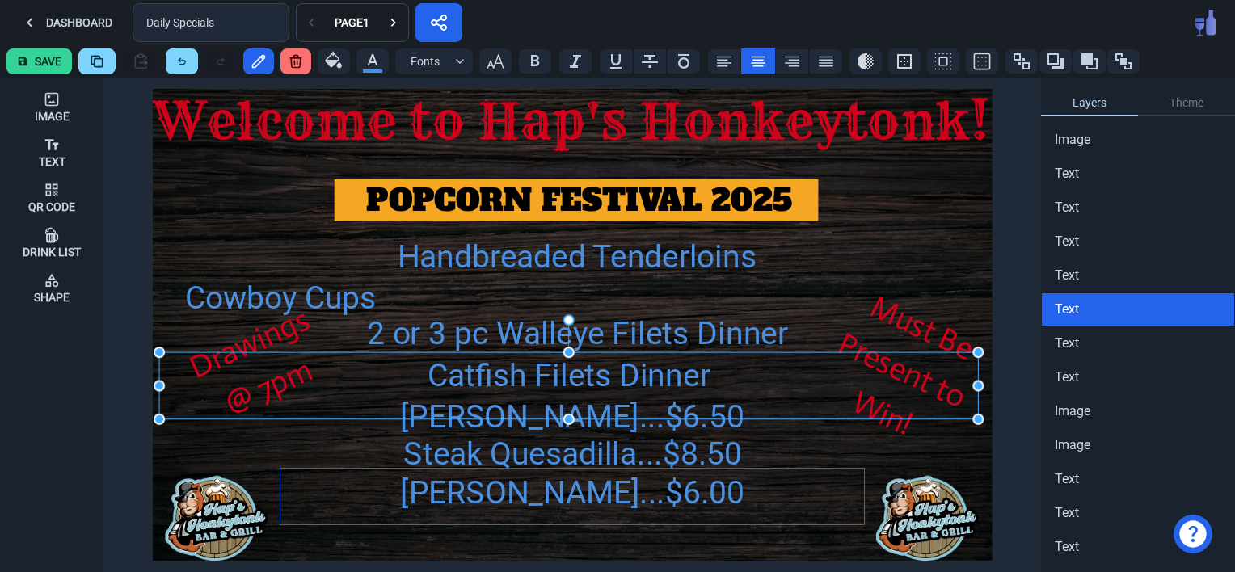
click at [488, 471] on div "[PERSON_NAME]...$6.00" at bounding box center [573, 492] width 584 height 47
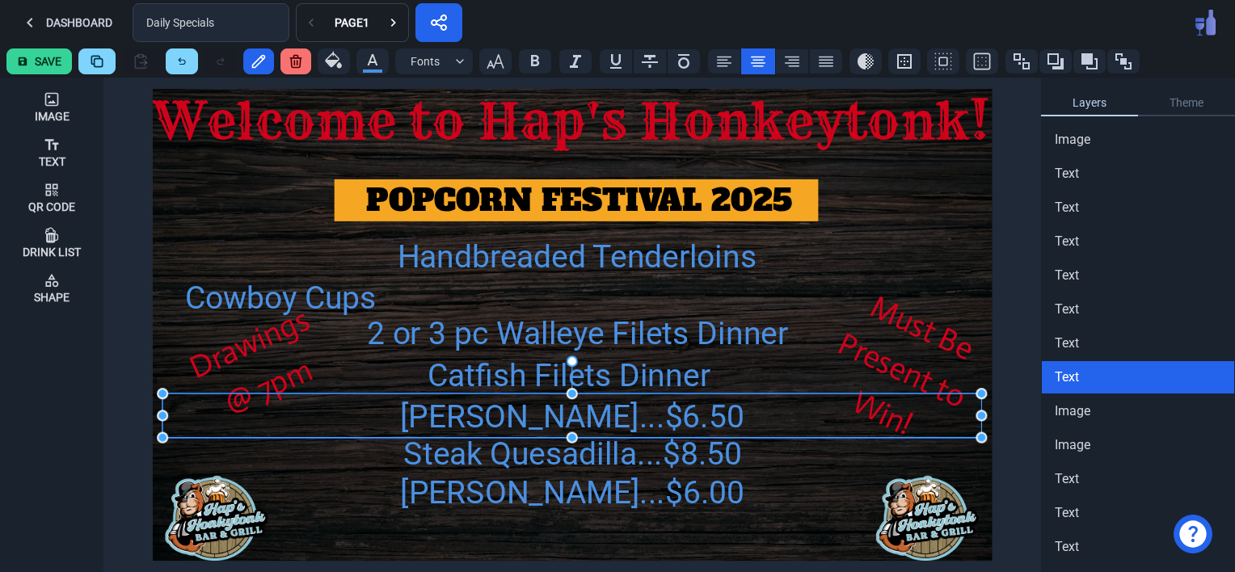
click at [471, 417] on div "[PERSON_NAME]...$6.50" at bounding box center [572, 417] width 819 height 47
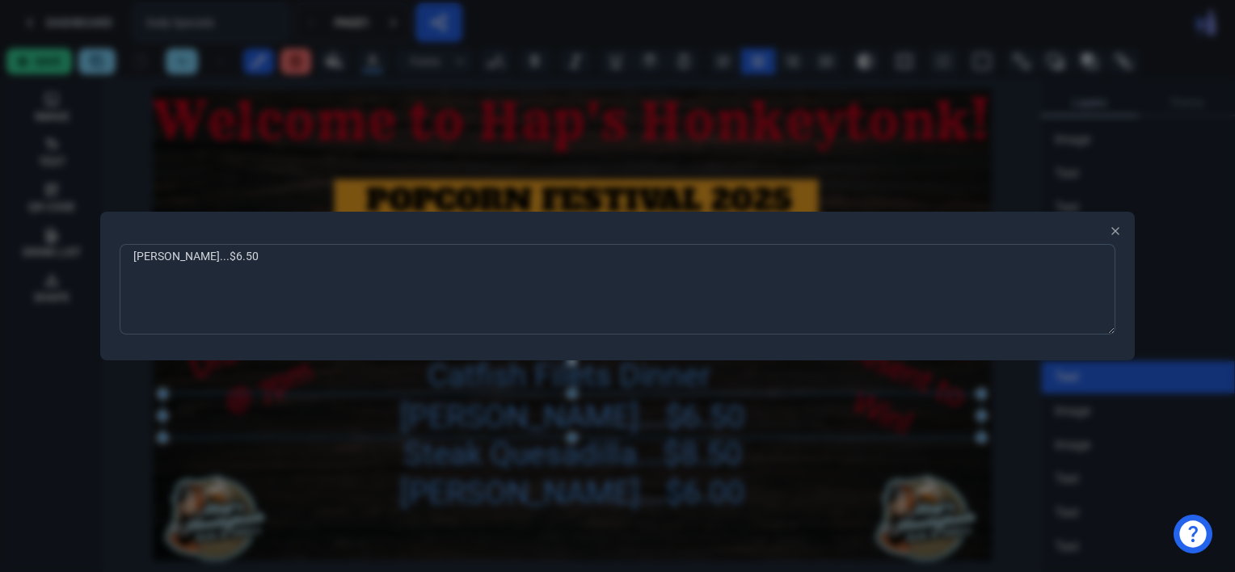
click at [289, 260] on textarea "[PERSON_NAME]...$6.50" at bounding box center [618, 289] width 996 height 91
type textarea "C"
type textarea "Pudding & Jello Shots Grab Bag....6 for $5"
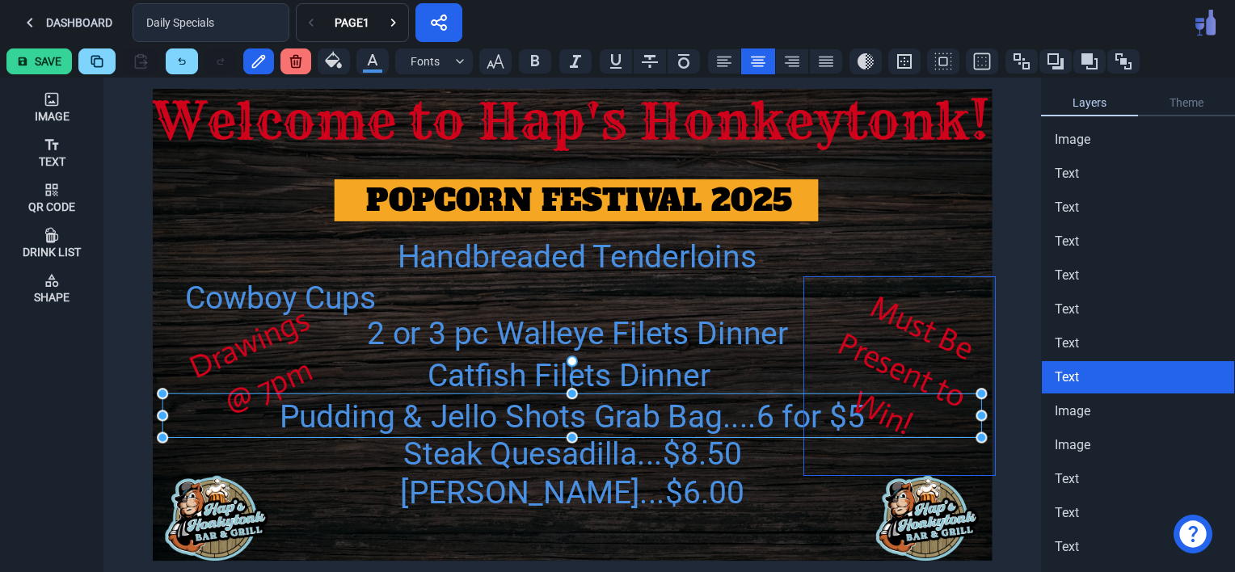
click at [941, 333] on div "Must Be Present to Win!" at bounding box center [902, 371] width 186 height 188
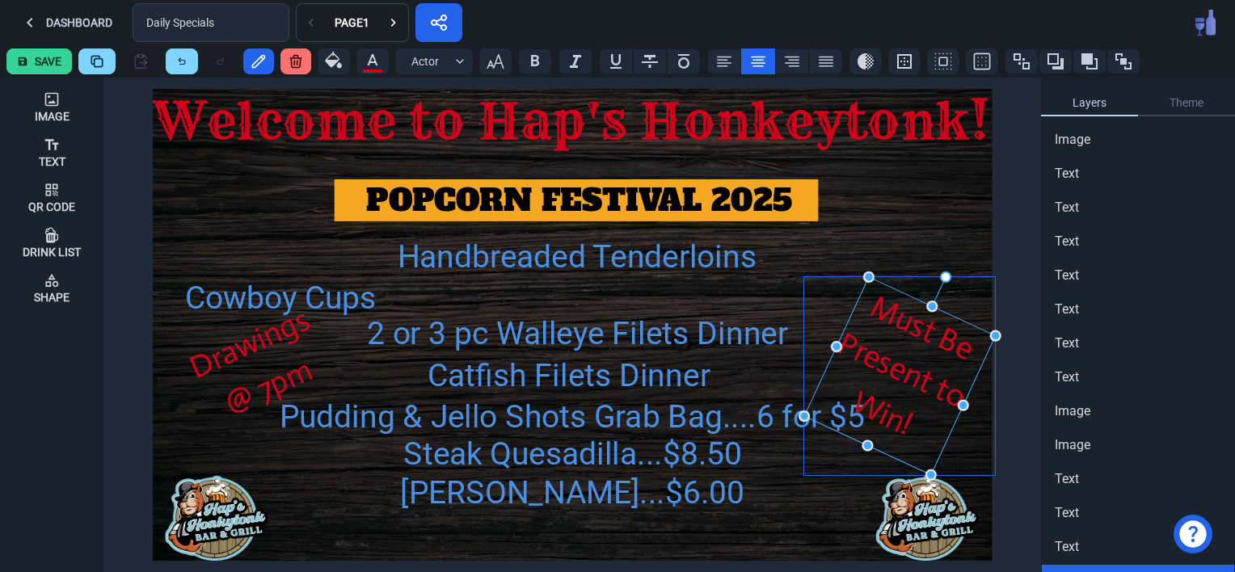
click at [943, 345] on div "Must Be Present to Win!" at bounding box center [902, 371] width 186 height 188
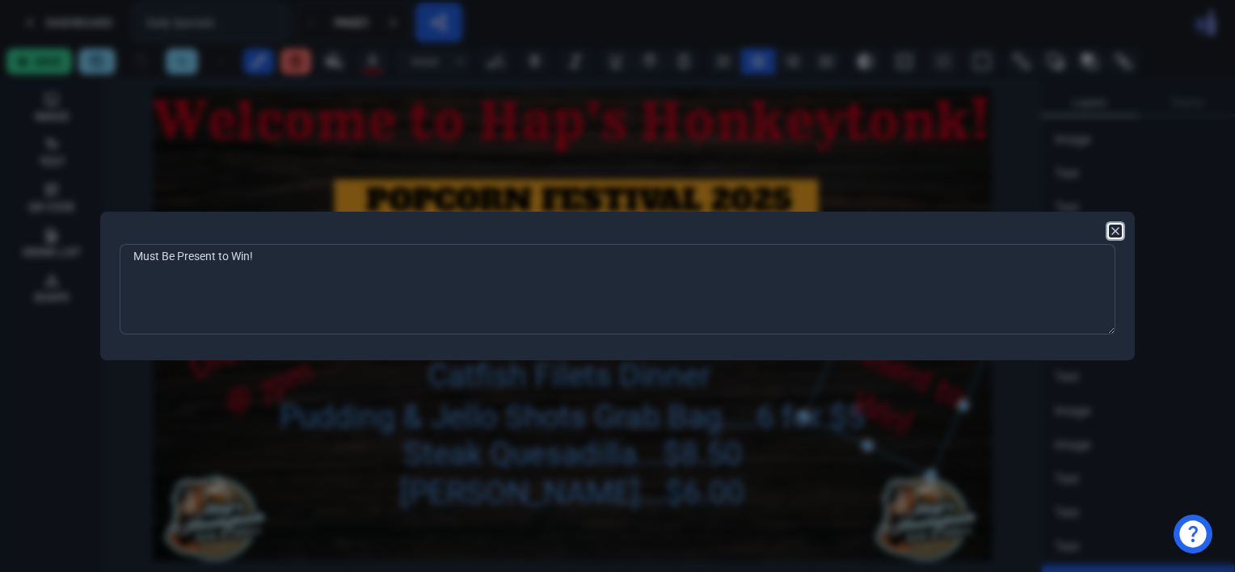
click at [1115, 229] on icon "button" at bounding box center [1115, 231] width 13 height 13
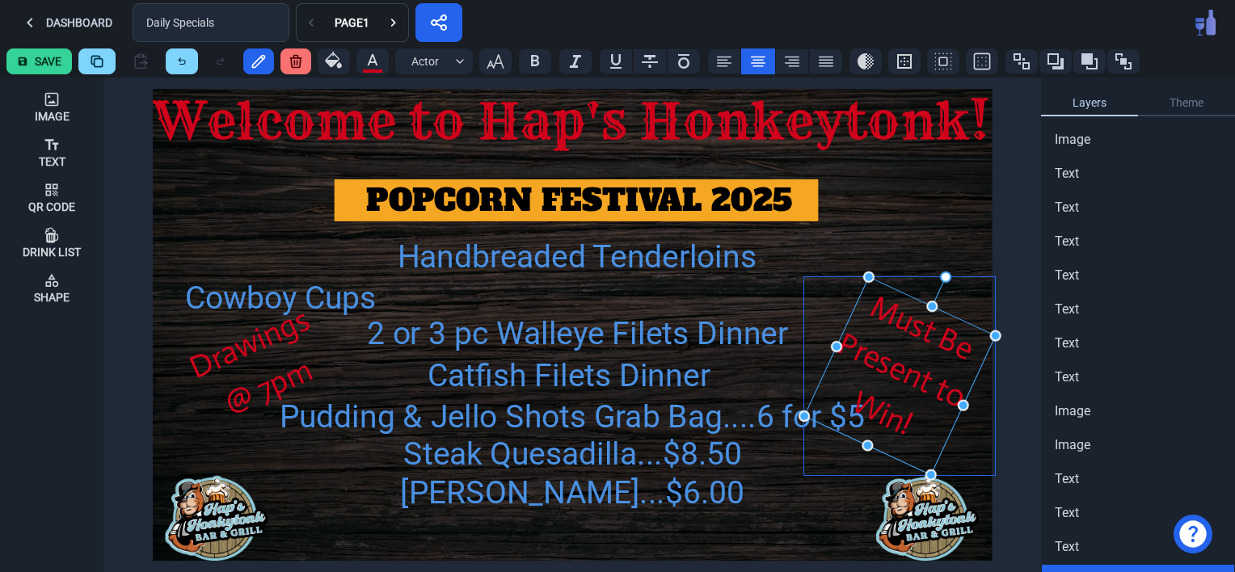
click at [896, 378] on div "Must Be Present to Win!" at bounding box center [902, 371] width 186 height 188
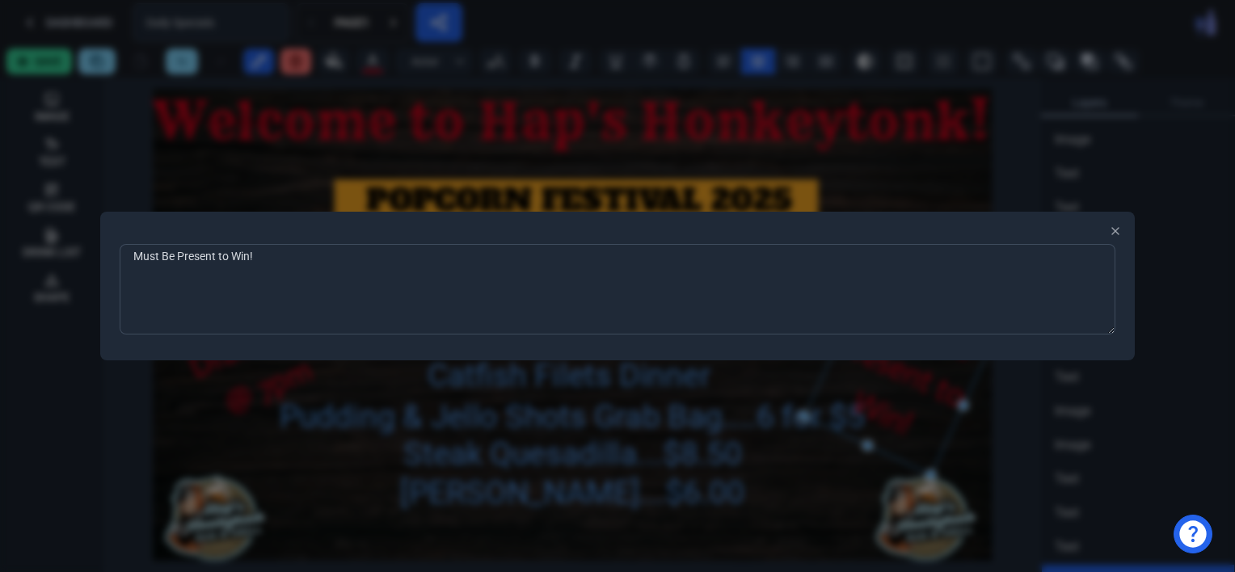
click at [270, 260] on textarea "Must Be Present to Win!" at bounding box center [618, 289] width 996 height 91
type textarea "M"
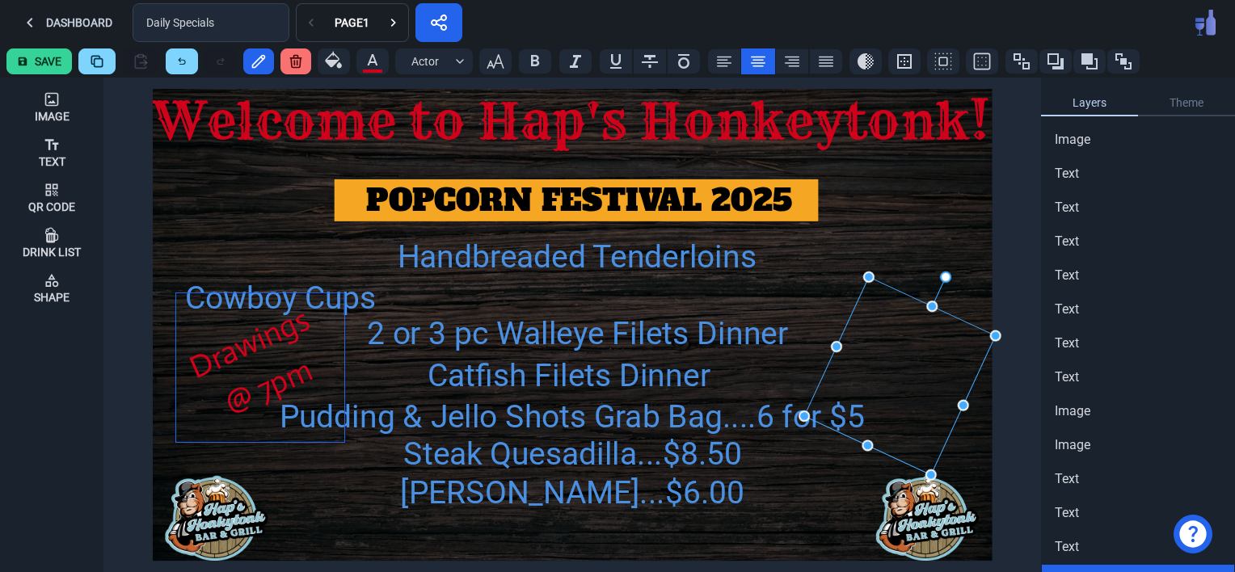
click at [241, 357] on div "Drawings @ 7pm" at bounding box center [259, 364] width 166 height 143
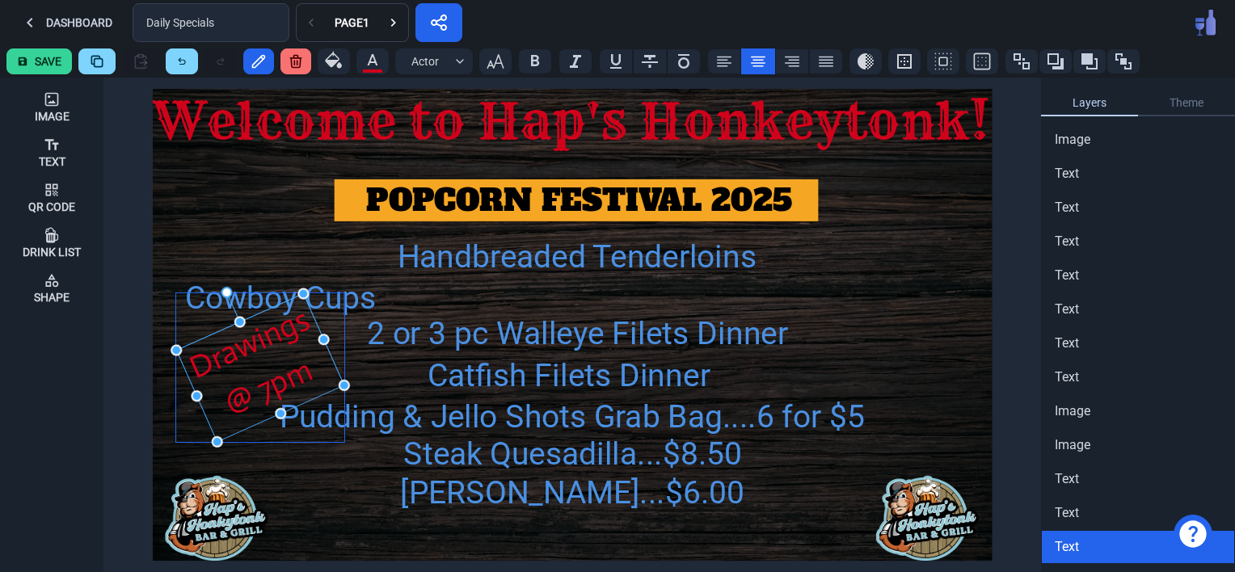
click at [243, 357] on div "Drawings @ 7pm" at bounding box center [259, 364] width 166 height 143
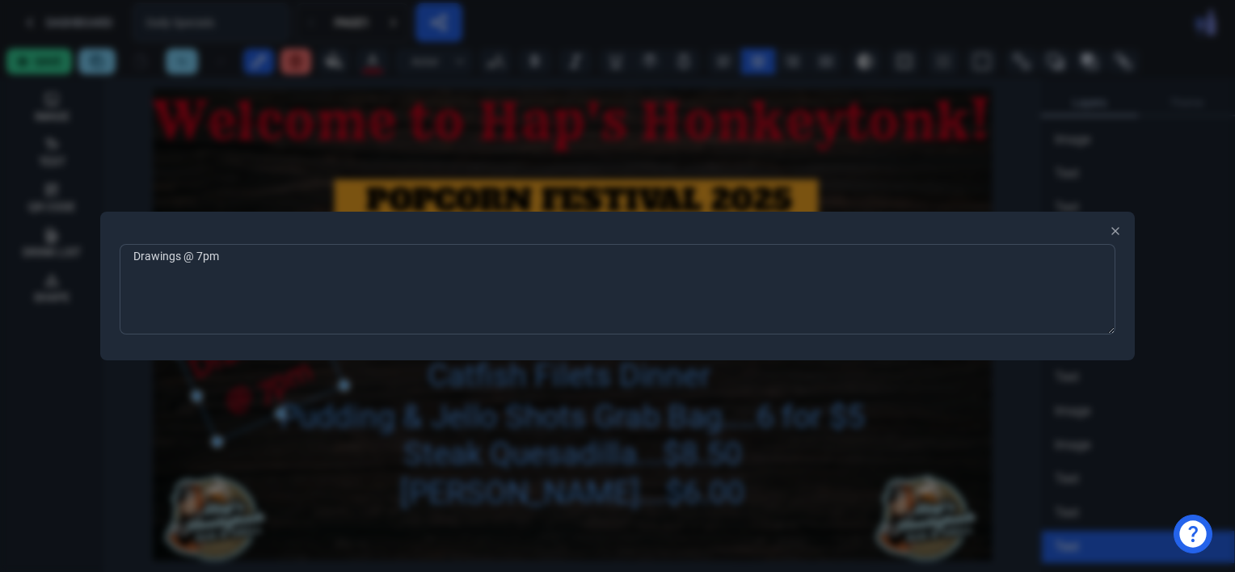
click at [247, 258] on textarea "Drawings @ 7pm" at bounding box center [618, 289] width 996 height 91
type textarea "D"
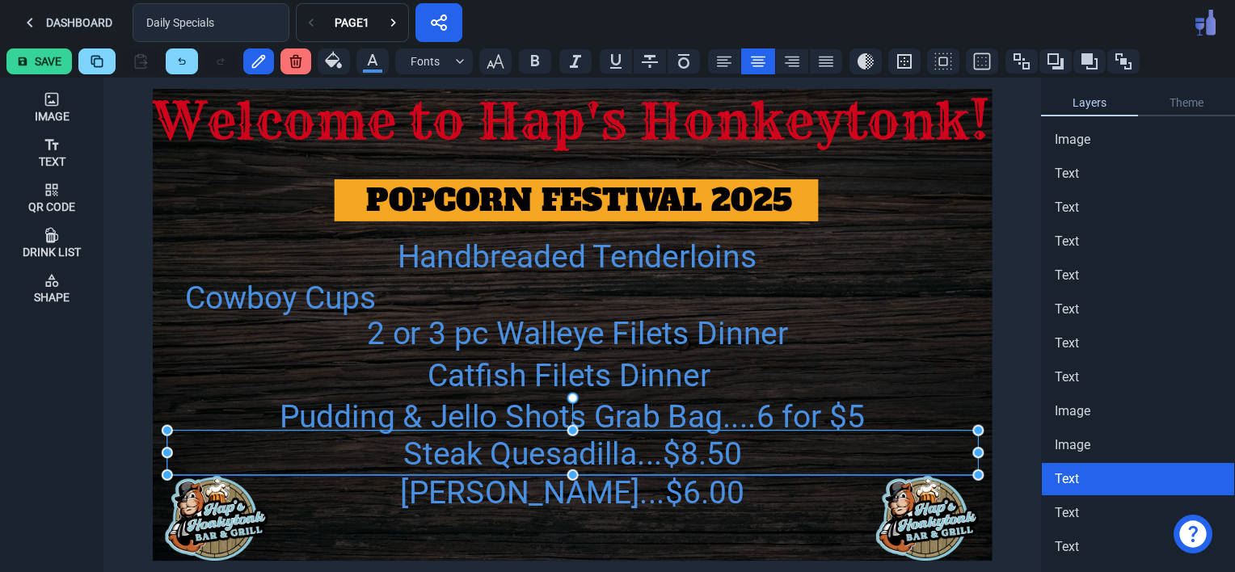
click at [593, 461] on div "Steak Quesadilla...$8.50" at bounding box center [572, 454] width 811 height 47
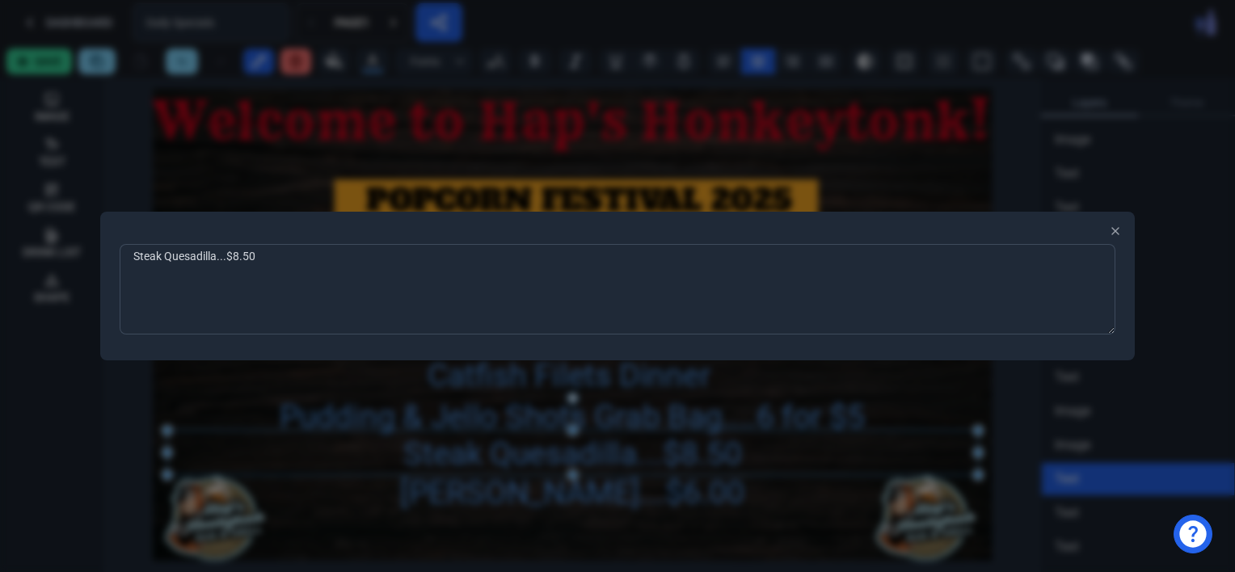
click at [272, 266] on textarea "Steak Quesadilla...$8.50" at bounding box center [618, 289] width 996 height 91
type textarea "S"
type textarea "FULL MENU"
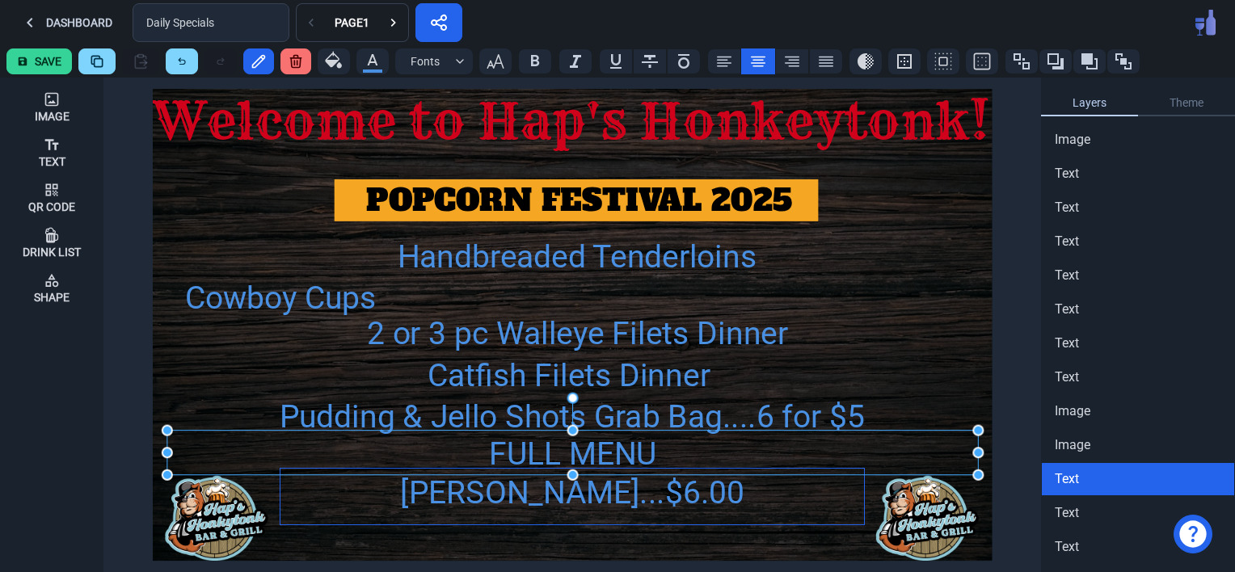
click at [593, 488] on div "[PERSON_NAME]...$6.00" at bounding box center [573, 492] width 584 height 47
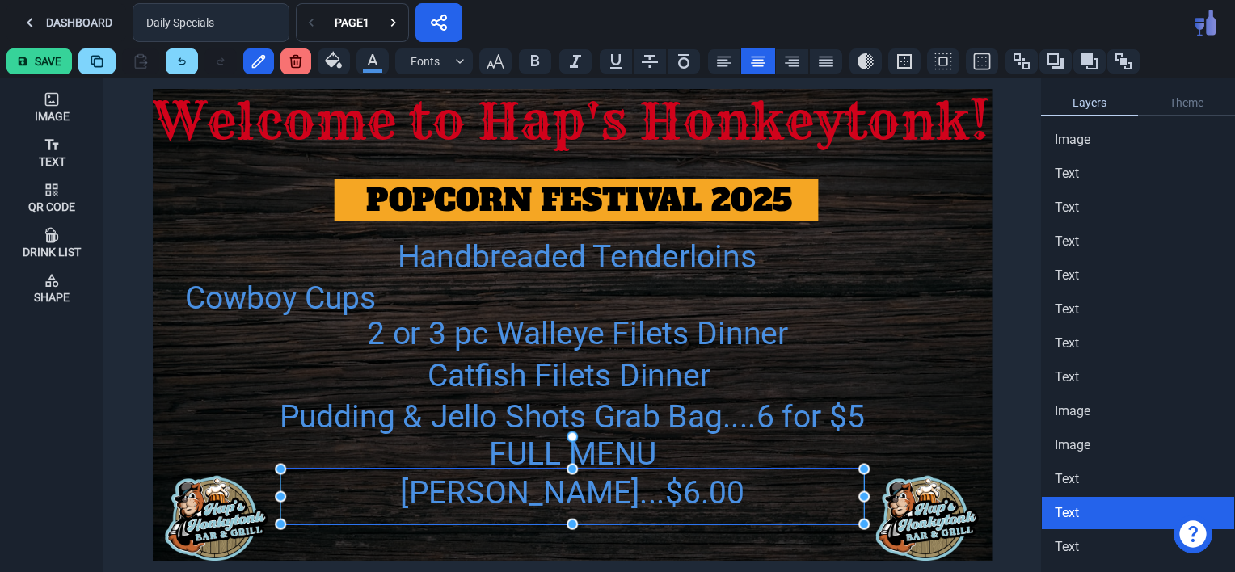
click at [593, 488] on div "[PERSON_NAME]...$6.00" at bounding box center [573, 492] width 584 height 47
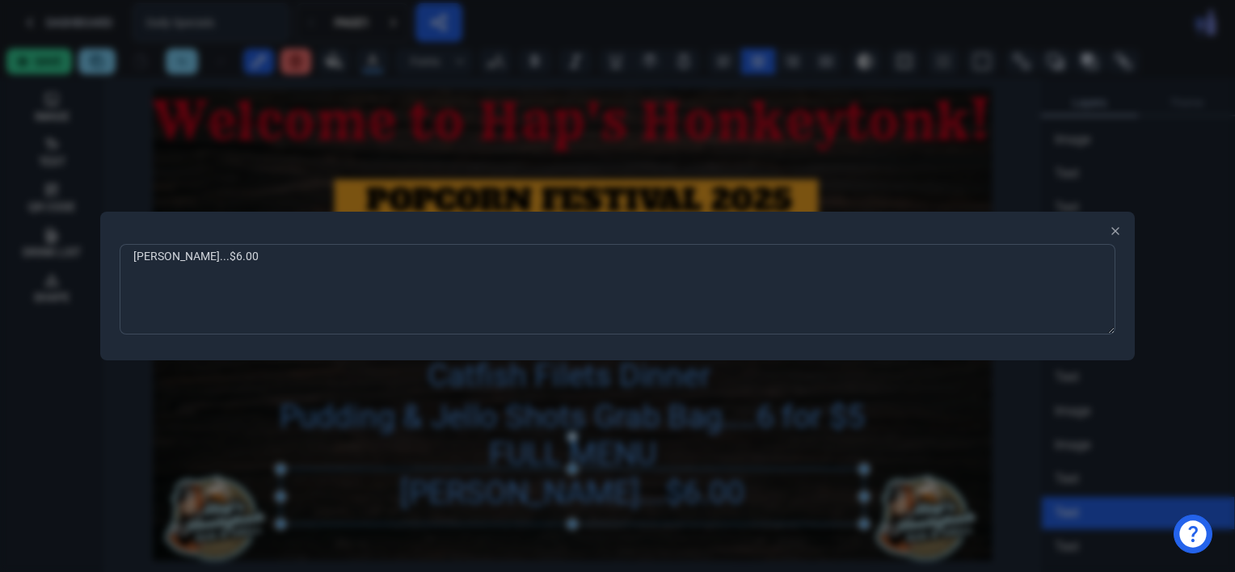
click at [282, 260] on textarea "[PERSON_NAME]...$6.00" at bounding box center [618, 289] width 996 height 91
type textarea "M"
type textarea "d"
click at [421, 543] on div at bounding box center [617, 286] width 1235 height 572
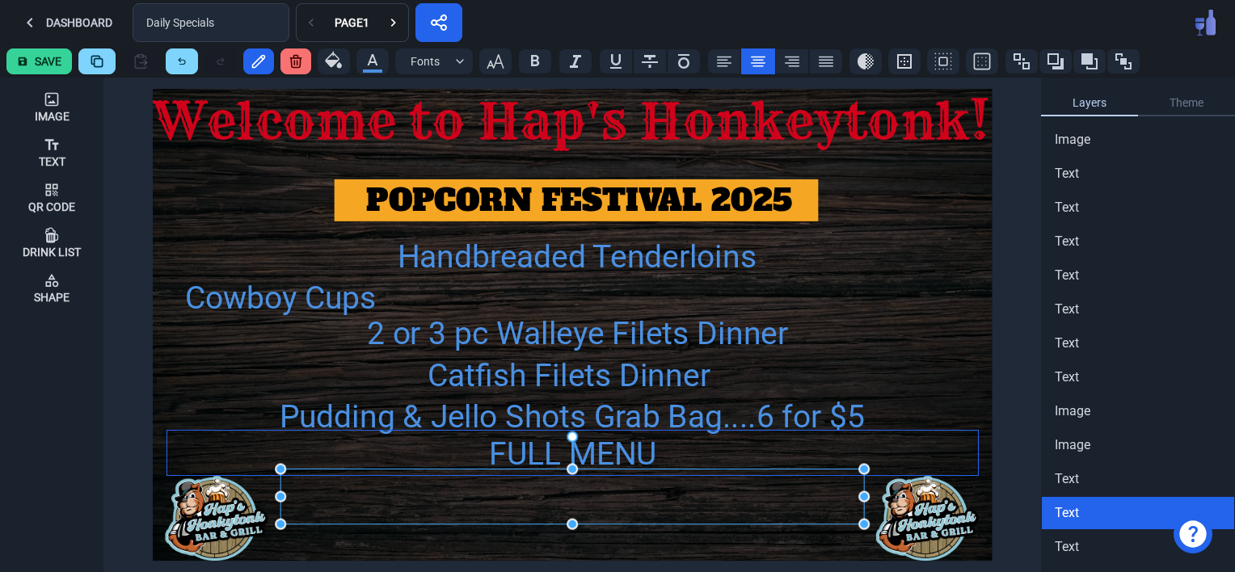
click at [520, 455] on div "FULL MENU" at bounding box center [572, 454] width 811 height 47
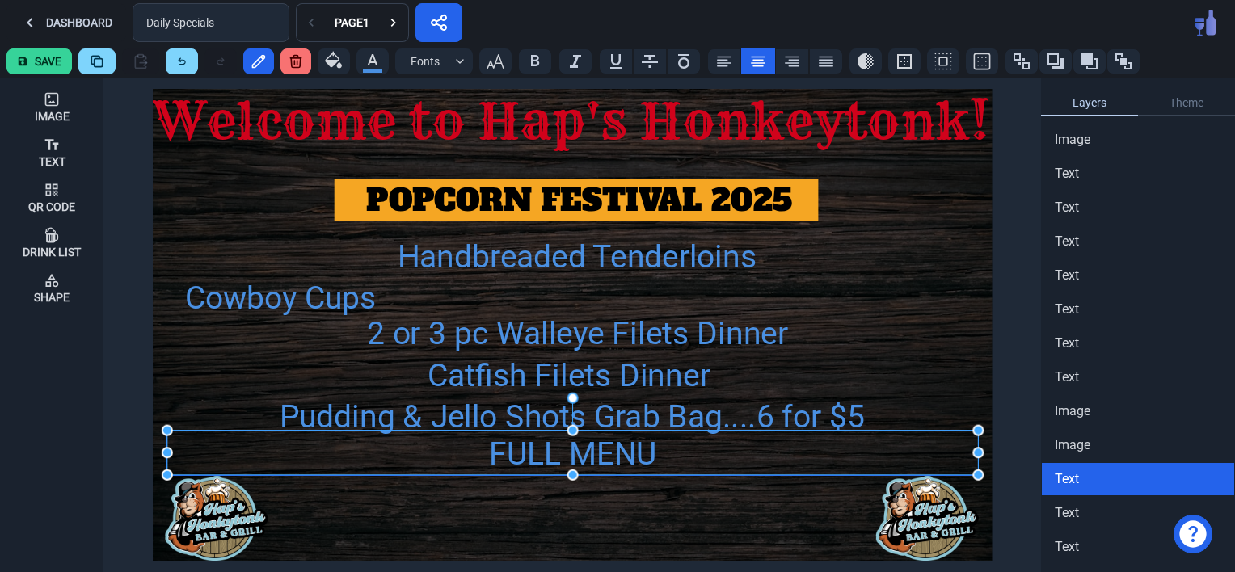
click at [520, 455] on div "FULL MENU" at bounding box center [572, 454] width 811 height 47
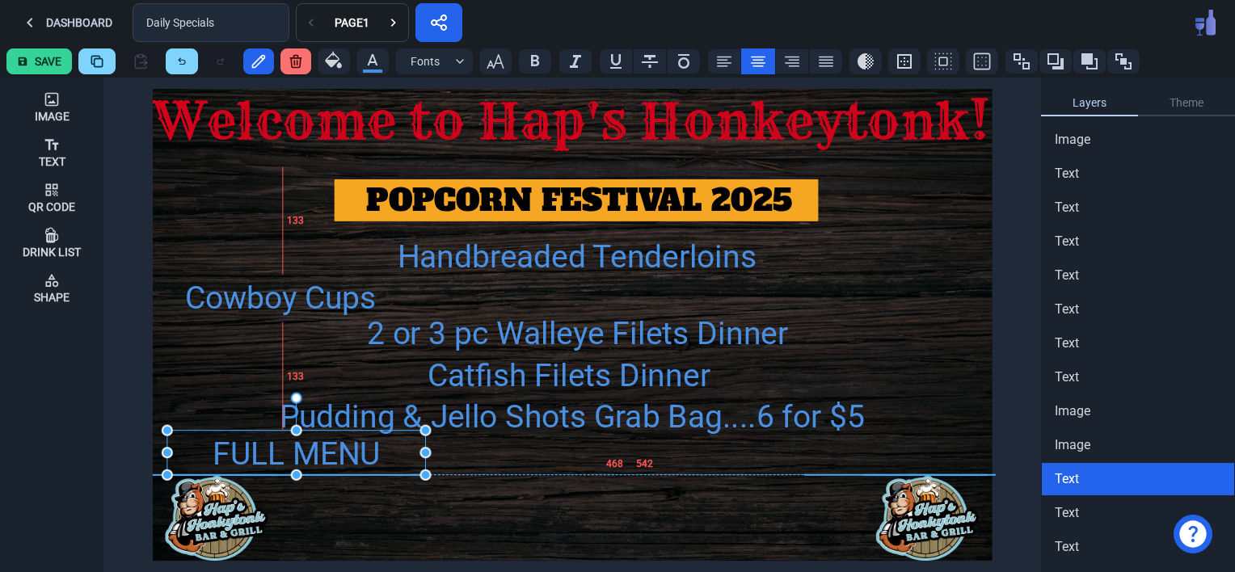
drag, startPoint x: 977, startPoint y: 452, endPoint x: 424, endPoint y: 459, distance: 553.0
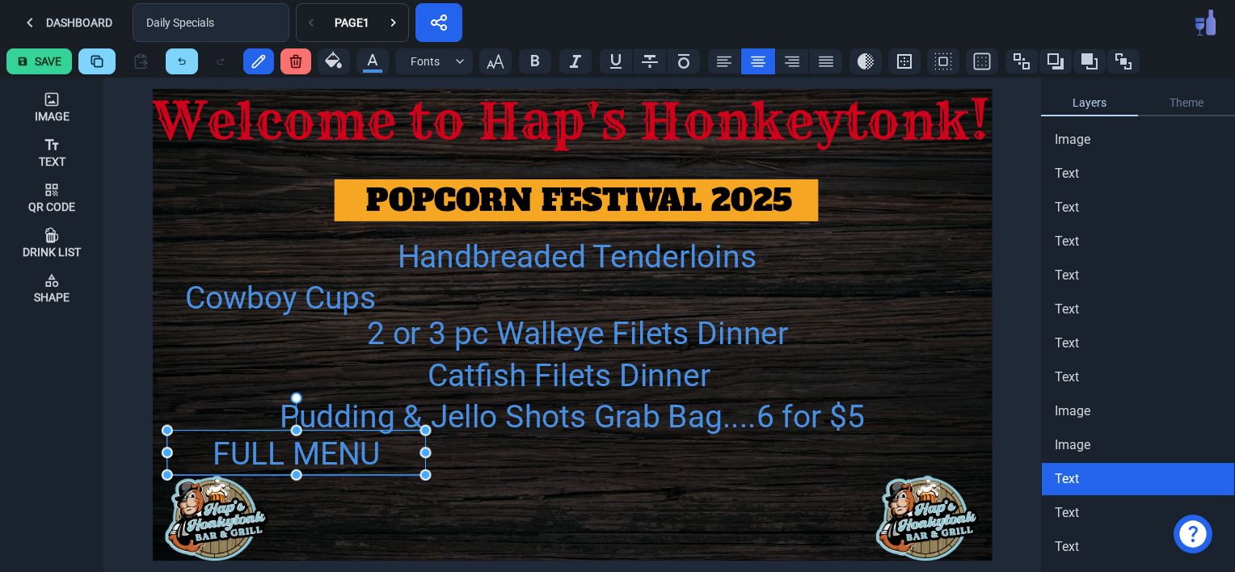
click at [336, 456] on div "FULL MENU" at bounding box center [296, 454] width 259 height 47
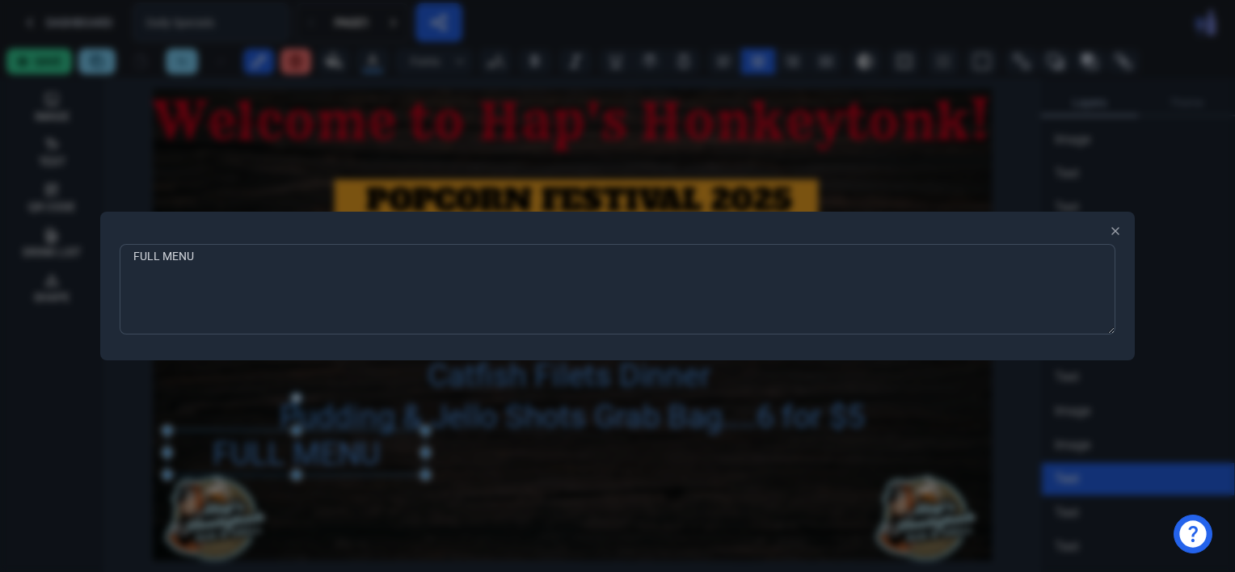
click at [223, 265] on textarea "FULL MENU" at bounding box center [618, 289] width 996 height 91
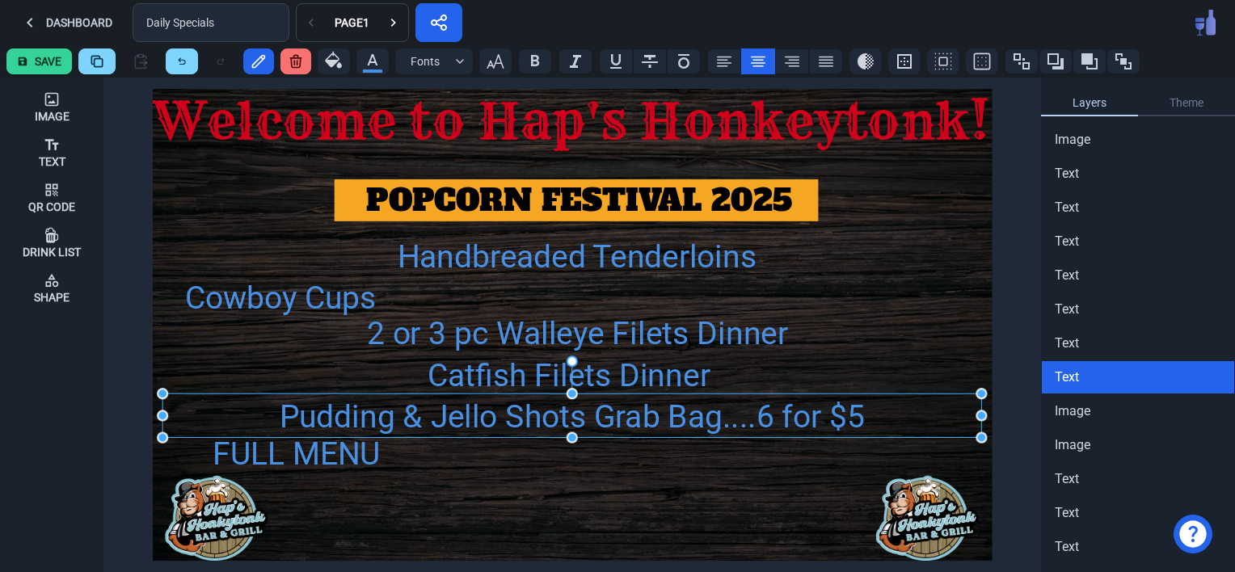
drag, startPoint x: 613, startPoint y: 423, endPoint x: 633, endPoint y: 511, distance: 90.4
click at [633, 511] on div "POPCORN FESTIVAL 2025 Handbreaded Tenderloins Cowboy Cups 2 or 3 pc Walleye Fil…" at bounding box center [572, 325] width 839 height 472
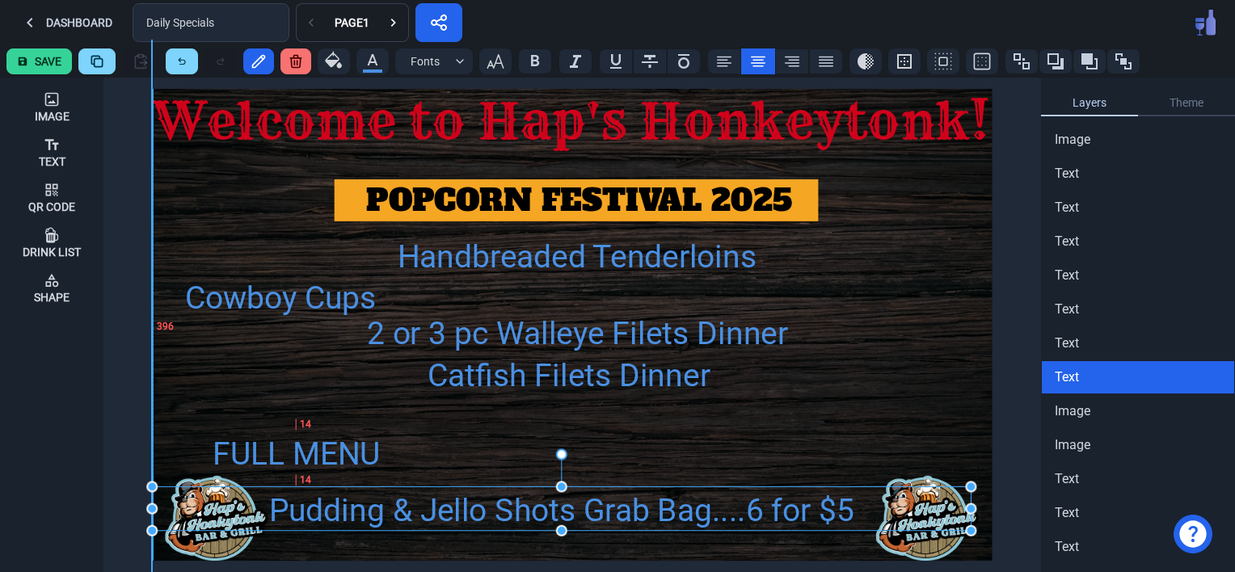
drag, startPoint x: 673, startPoint y: 418, endPoint x: 663, endPoint y: 513, distance: 95.2
click at [663, 513] on div "POPCORN FESTIVAL 2025 Handbreaded Tenderloins Cowboy Cups 2 or 3 pc Walleye Fil…" at bounding box center [572, 325] width 839 height 472
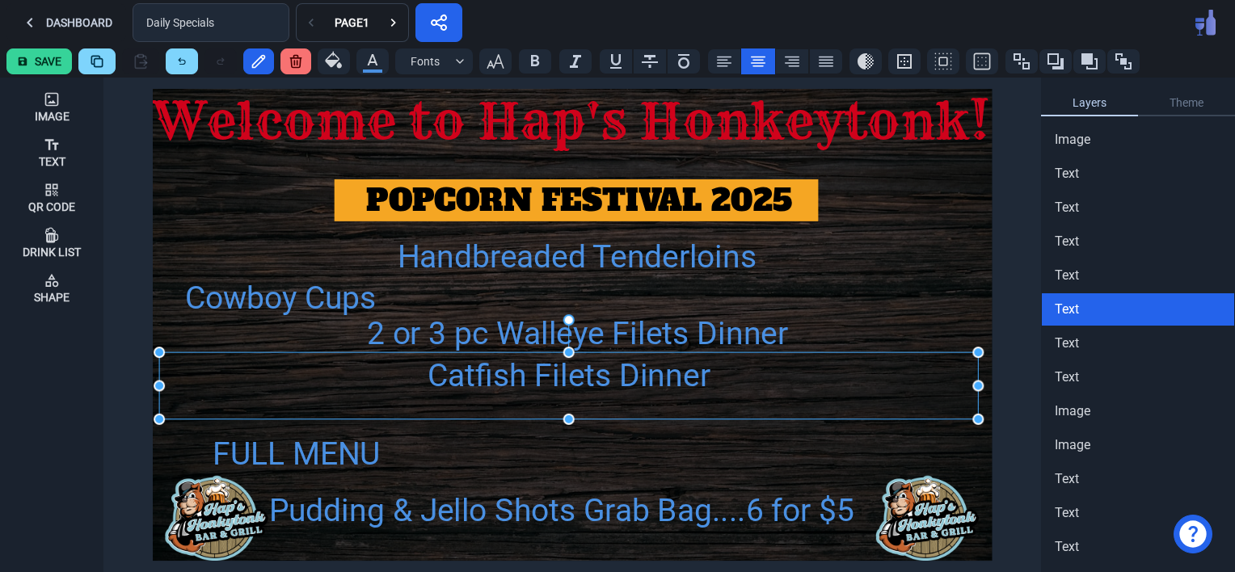
drag, startPoint x: 599, startPoint y: 379, endPoint x: 686, endPoint y: 441, distance: 106.1
click at [686, 441] on div "POPCORN FESTIVAL 2025 Handbreaded Tenderloins Cowboy Cups 2 or 3 pc Walleye Fil…" at bounding box center [572, 325] width 839 height 472
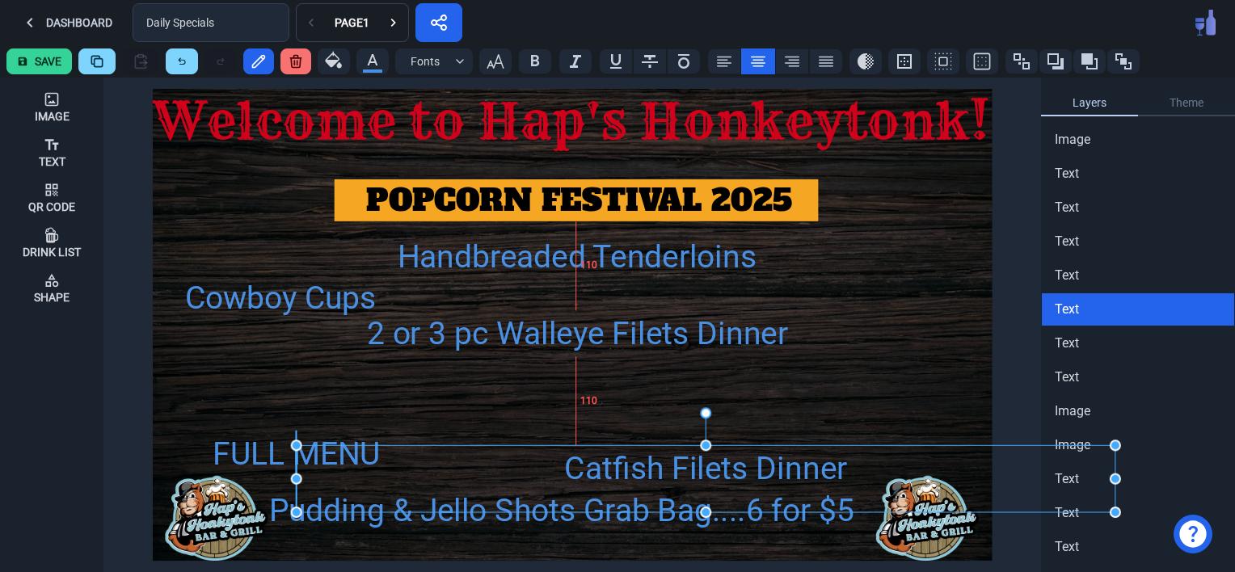
drag, startPoint x: 448, startPoint y: 374, endPoint x: 582, endPoint y: 466, distance: 162.8
click at [582, 466] on div "Catfish Filets Dinner" at bounding box center [705, 468] width 819 height 47
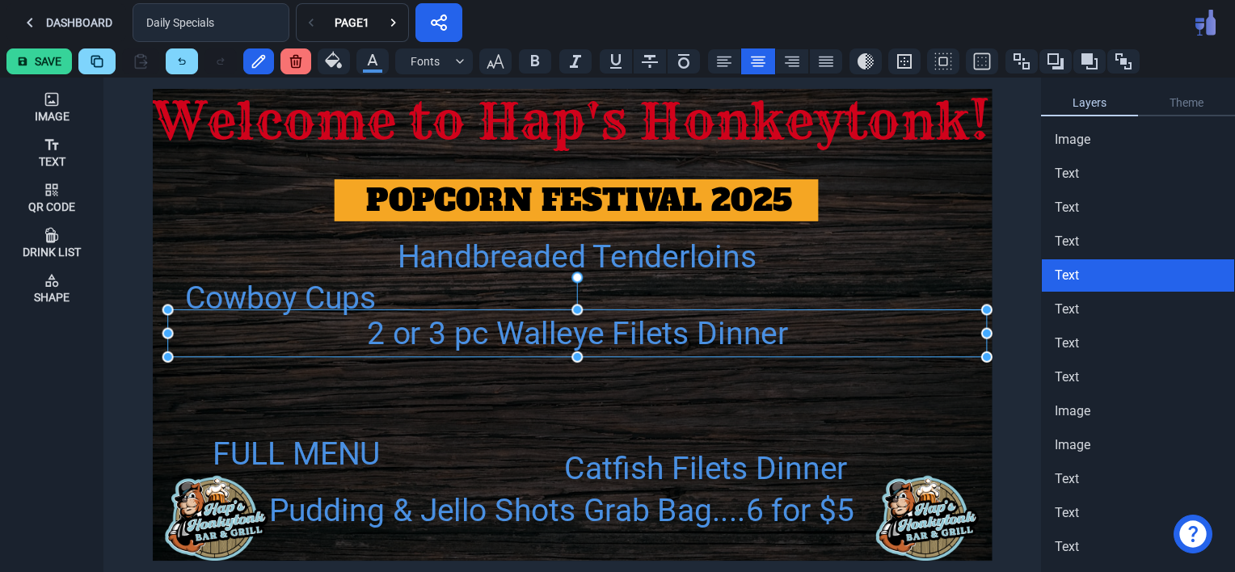
drag, startPoint x: 456, startPoint y: 340, endPoint x: 608, endPoint y: 407, distance: 166.5
click at [608, 407] on div "POPCORN FESTIVAL 2025 Handbreaded Tenderloins Cowboy Cups 2 or 3 pc Walleye Fil…" at bounding box center [572, 325] width 839 height 472
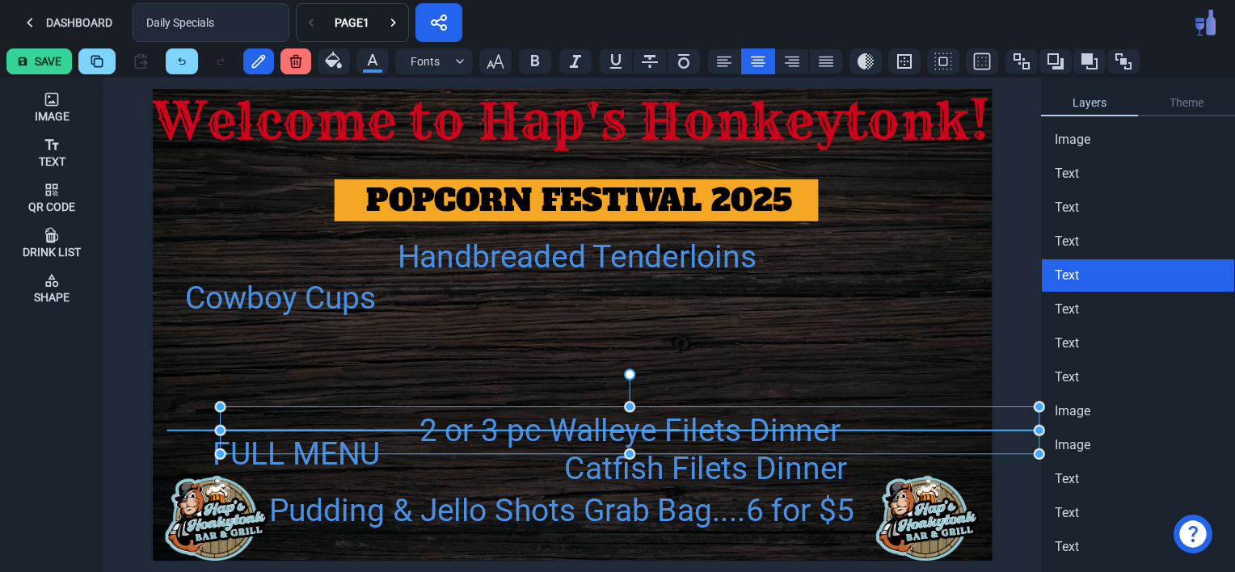
drag, startPoint x: 651, startPoint y: 328, endPoint x: 703, endPoint y: 428, distance: 112.5
click at [703, 428] on div "2 or 3 pc Walleye Filets Dinner" at bounding box center [629, 430] width 819 height 47
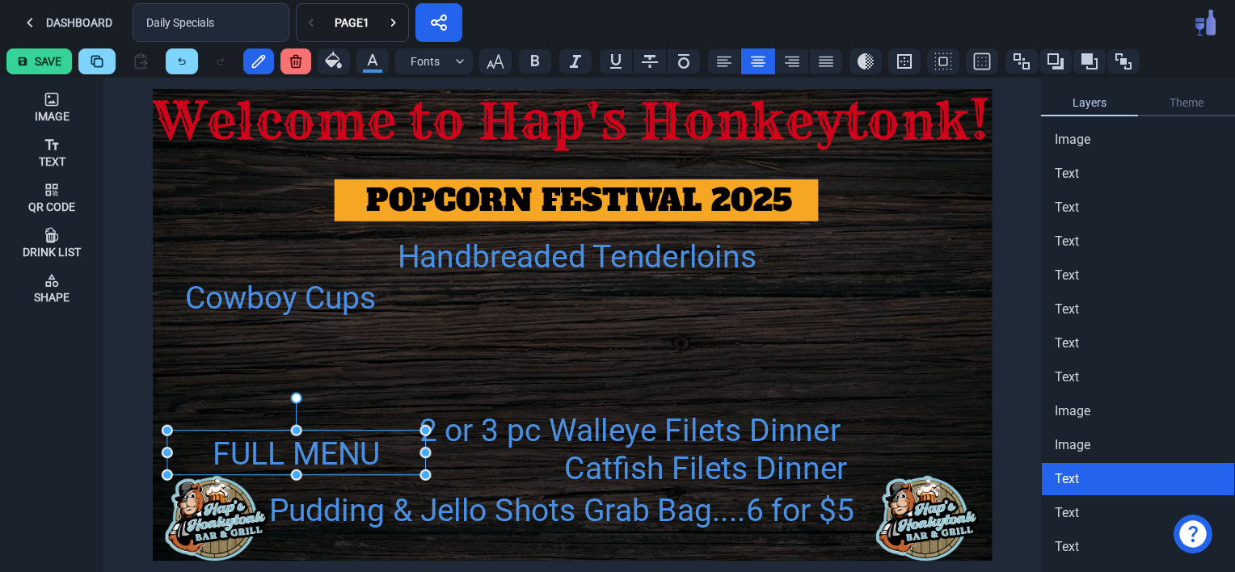
drag, startPoint x: 298, startPoint y: 466, endPoint x: 269, endPoint y: 272, distance: 196.1
click at [269, 272] on div "POPCORN FESTIVAL 2025 Handbreaded Tenderloins Cowboy Cups 2 or 3 pc Walleye Fil…" at bounding box center [572, 325] width 839 height 472
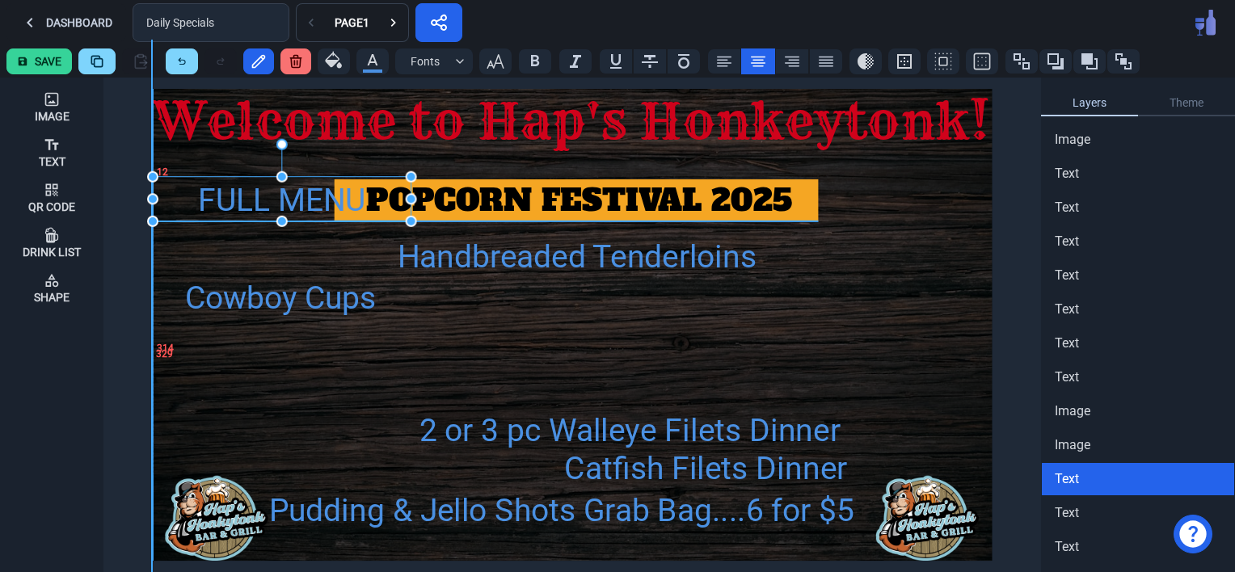
drag, startPoint x: 227, startPoint y: 453, endPoint x: 213, endPoint y: 197, distance: 255.9
click at [213, 197] on div "FULL MENU" at bounding box center [282, 200] width 259 height 47
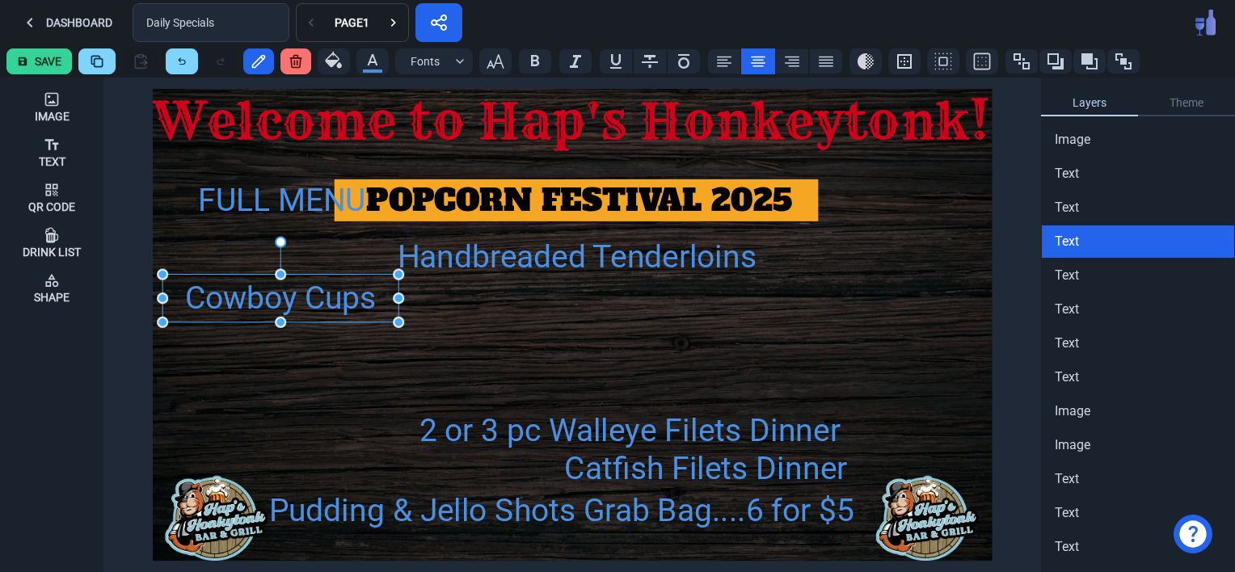
drag, startPoint x: 313, startPoint y: 298, endPoint x: 576, endPoint y: 386, distance: 276.9
click at [576, 386] on div "POPCORN FESTIVAL 2025 Handbreaded Tenderloins Cowboy Cups 2 or 3 pc Walleye Fil…" at bounding box center [572, 325] width 839 height 472
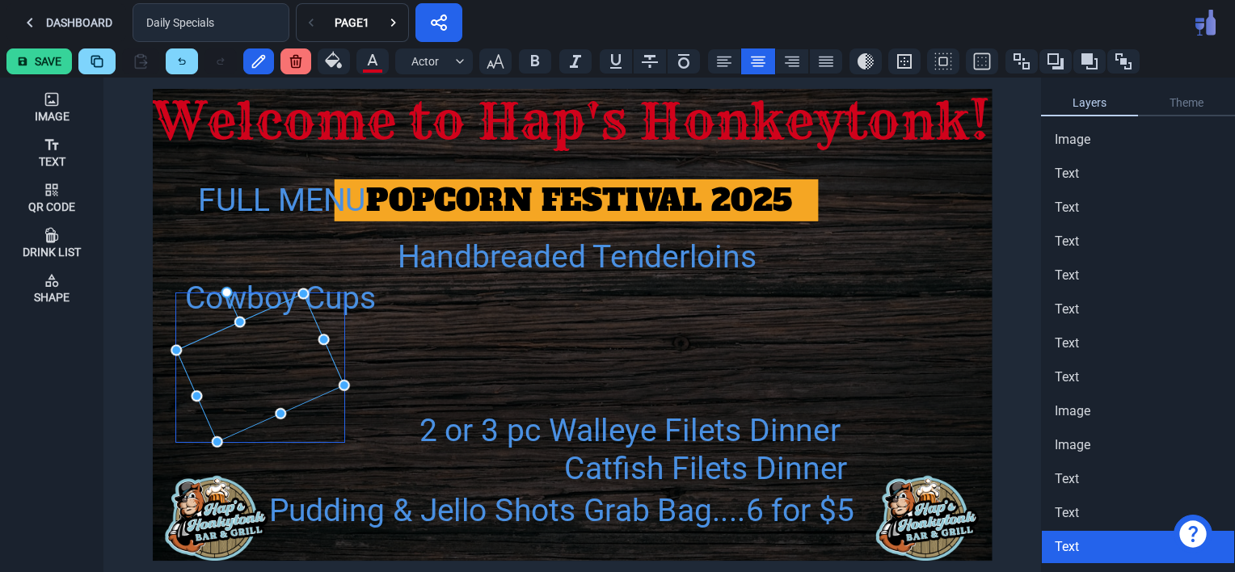
drag, startPoint x: 296, startPoint y: 306, endPoint x: 356, endPoint y: 307, distance: 59.8
click at [356, 307] on div "POPCORN FESTIVAL 2025 Handbreaded Tenderloins Cowboy Cups 2 or 3 pc Walleye Fil…" at bounding box center [572, 325] width 839 height 472
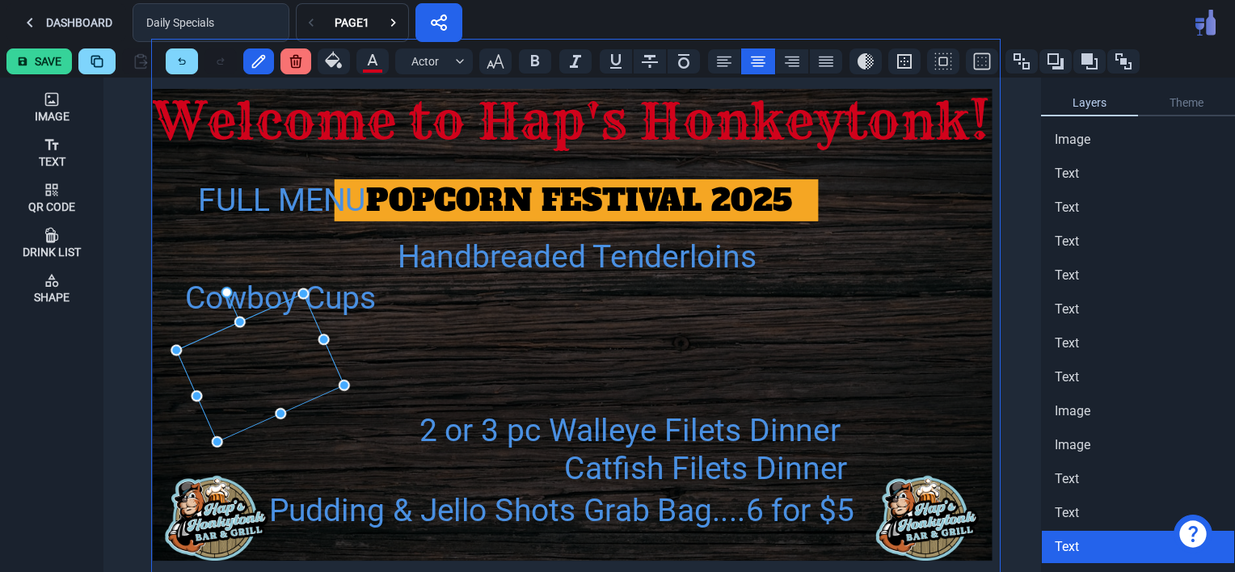
click at [504, 363] on img at bounding box center [576, 322] width 848 height 565
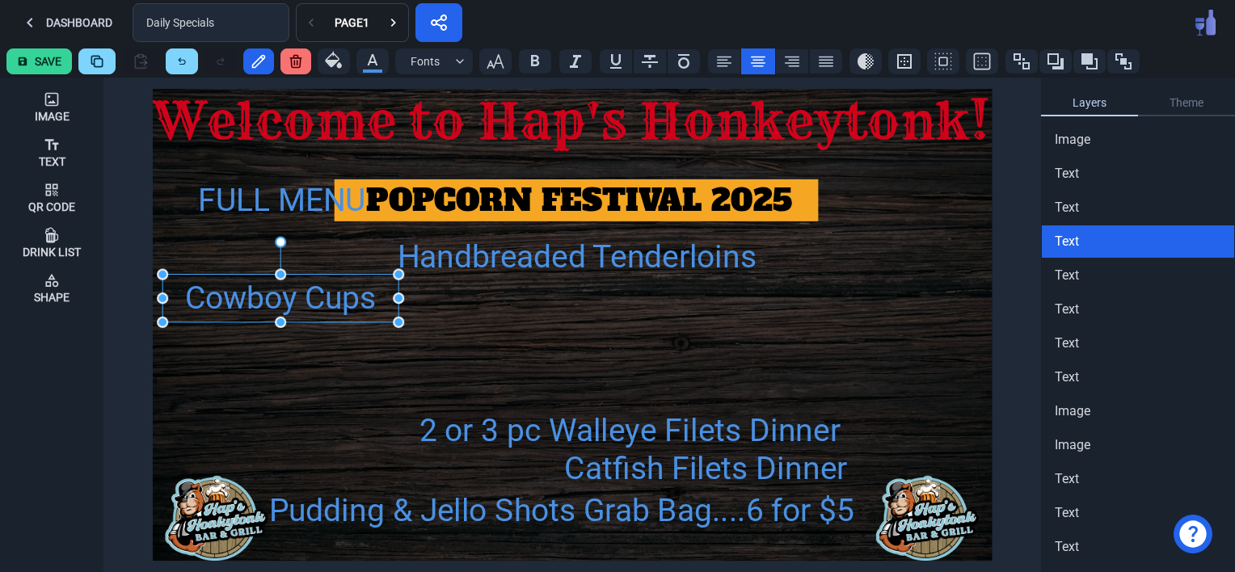
drag, startPoint x: 318, startPoint y: 298, endPoint x: 547, endPoint y: 352, distance: 236.1
click at [547, 352] on div "POPCORN FESTIVAL 2025 Handbreaded Tenderloins Cowboy Cups 2 or 3 pc Walleye Fil…" at bounding box center [572, 325] width 839 height 472
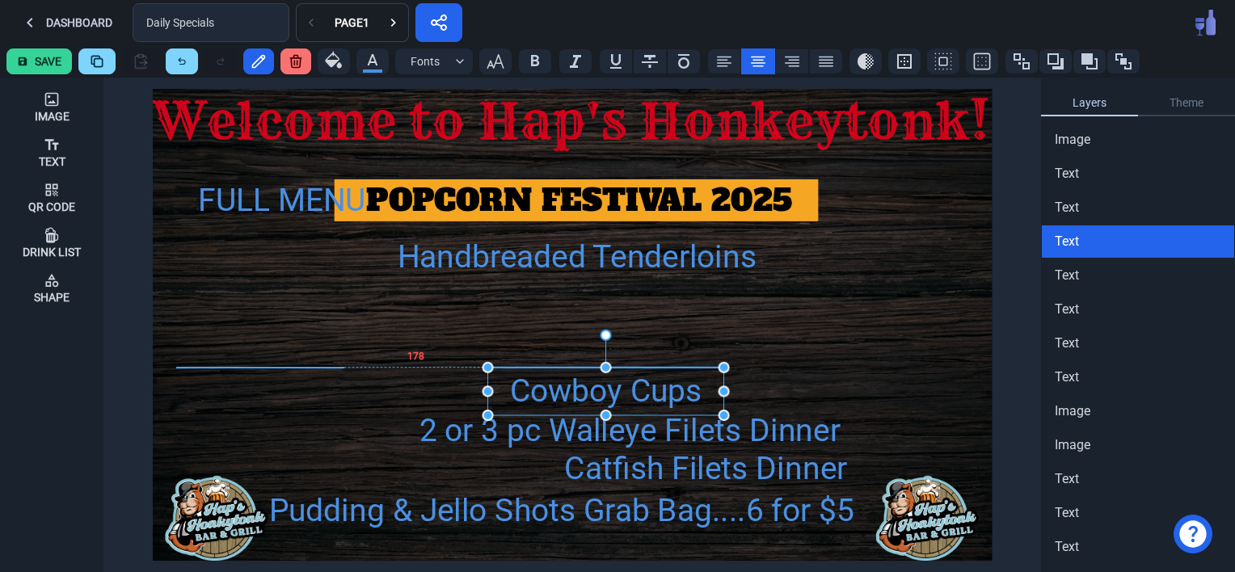
drag, startPoint x: 350, startPoint y: 299, endPoint x: 675, endPoint y: 390, distance: 337.4
click at [675, 390] on div "Cowboy Cups" at bounding box center [606, 391] width 236 height 47
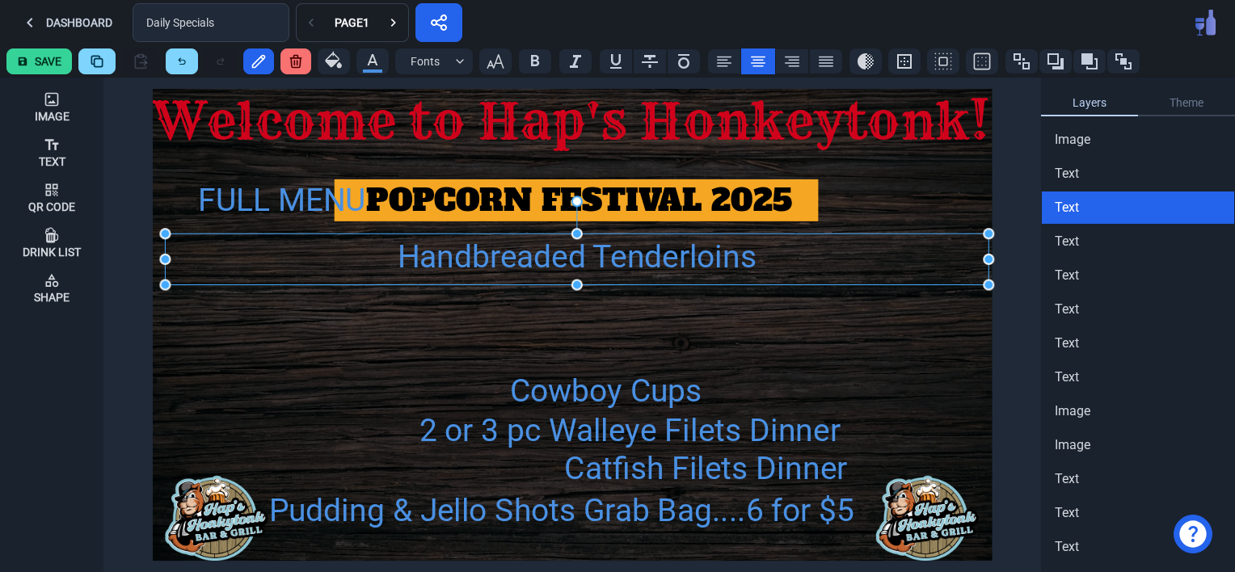
drag, startPoint x: 602, startPoint y: 261, endPoint x: 606, endPoint y: 338, distance: 76.9
click at [606, 338] on div "POPCORN FESTIVAL 2025 Handbreaded Tenderloins Cowboy Cups 2 or 3 pc Walleye Fil…" at bounding box center [572, 325] width 839 height 472
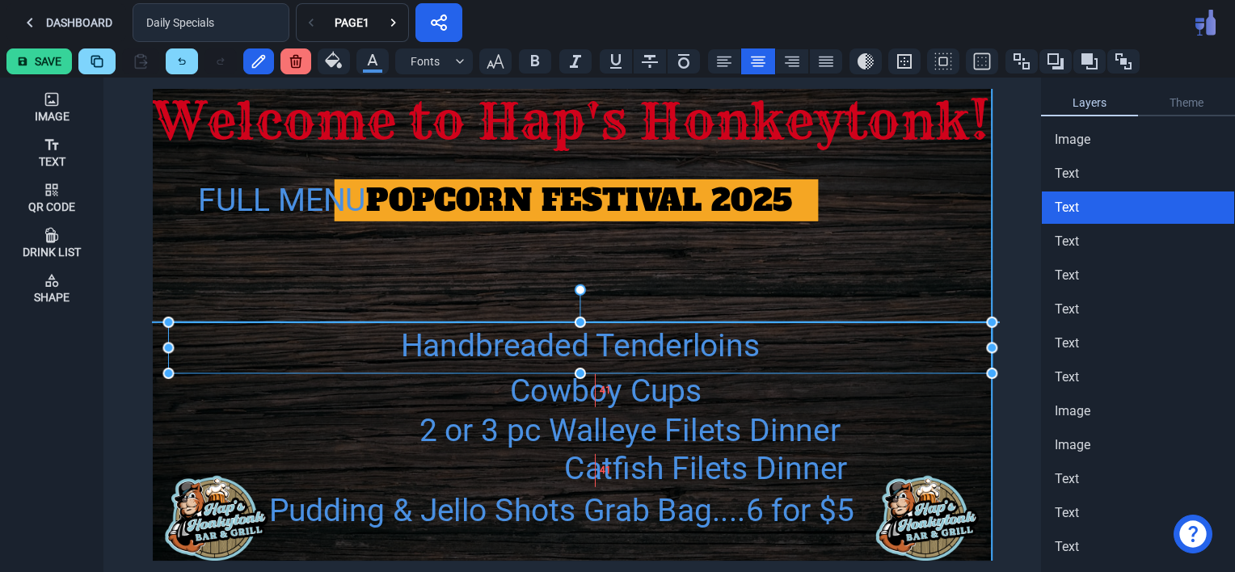
drag, startPoint x: 647, startPoint y: 264, endPoint x: 649, endPoint y: 352, distance: 89.0
click at [649, 352] on div "Handbreaded Tenderloins" at bounding box center [580, 346] width 824 height 47
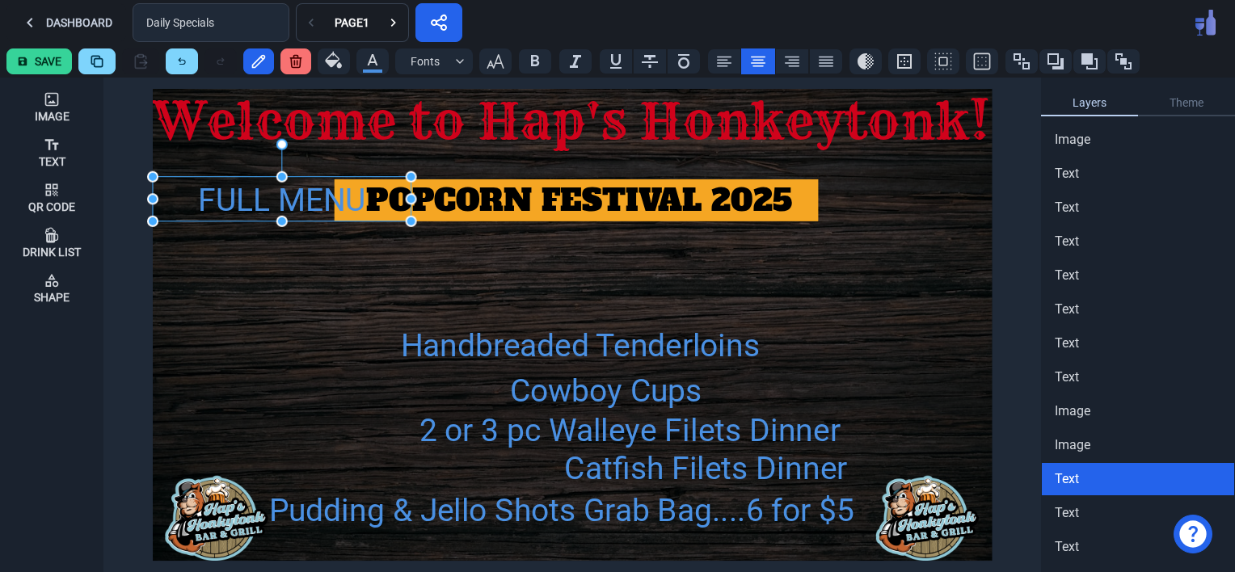
drag, startPoint x: 272, startPoint y: 195, endPoint x: 393, endPoint y: 281, distance: 147.8
click at [393, 281] on div "POPCORN FESTIVAL 2025 Handbreaded Tenderloins Cowboy Cups 2 or 3 pc Walleye Fil…" at bounding box center [572, 325] width 839 height 472
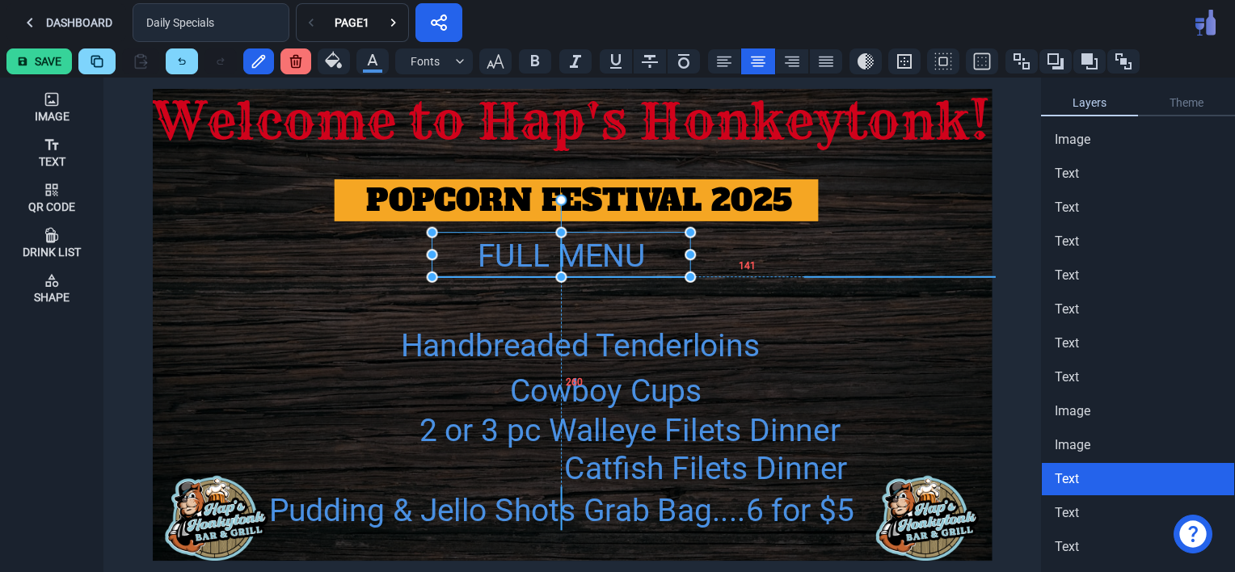
drag, startPoint x: 314, startPoint y: 194, endPoint x: 594, endPoint y: 250, distance: 286.0
click at [594, 250] on div "FULL MENU" at bounding box center [561, 256] width 259 height 47
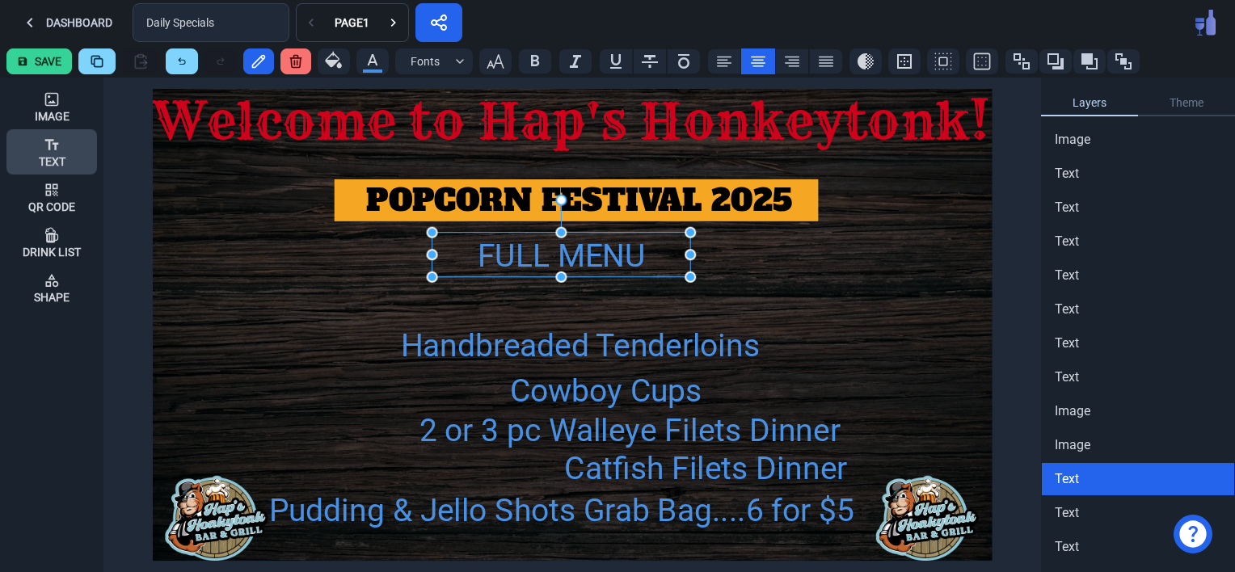
click at [61, 142] on div "Text" at bounding box center [52, 152] width 27 height 44
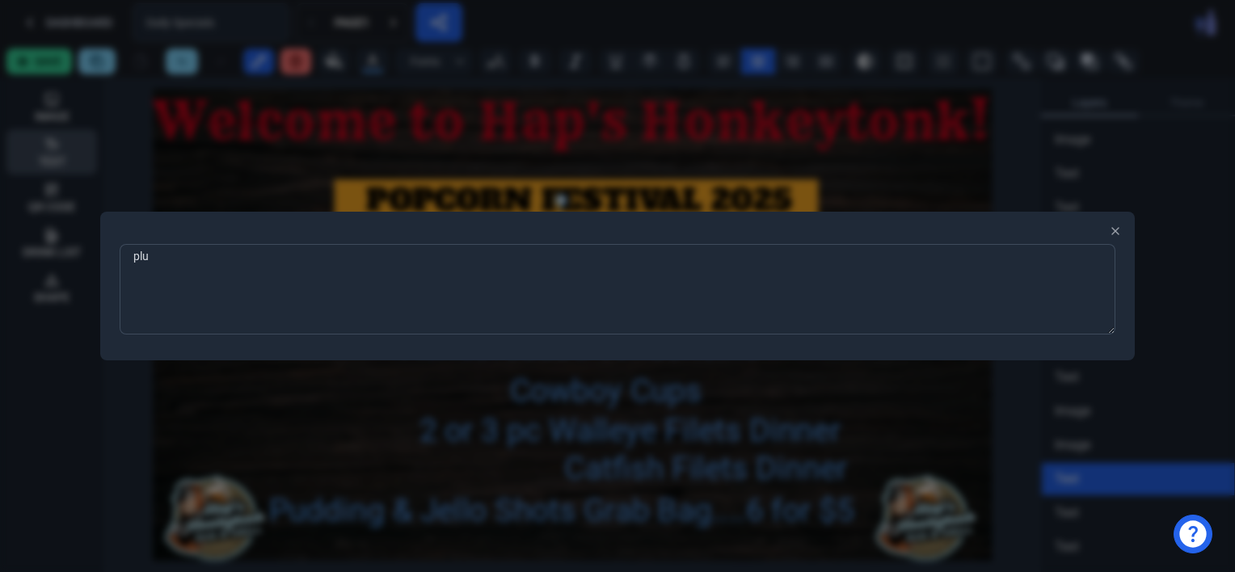
type textarea "plus"
click at [217, 460] on div at bounding box center [617, 286] width 1235 height 572
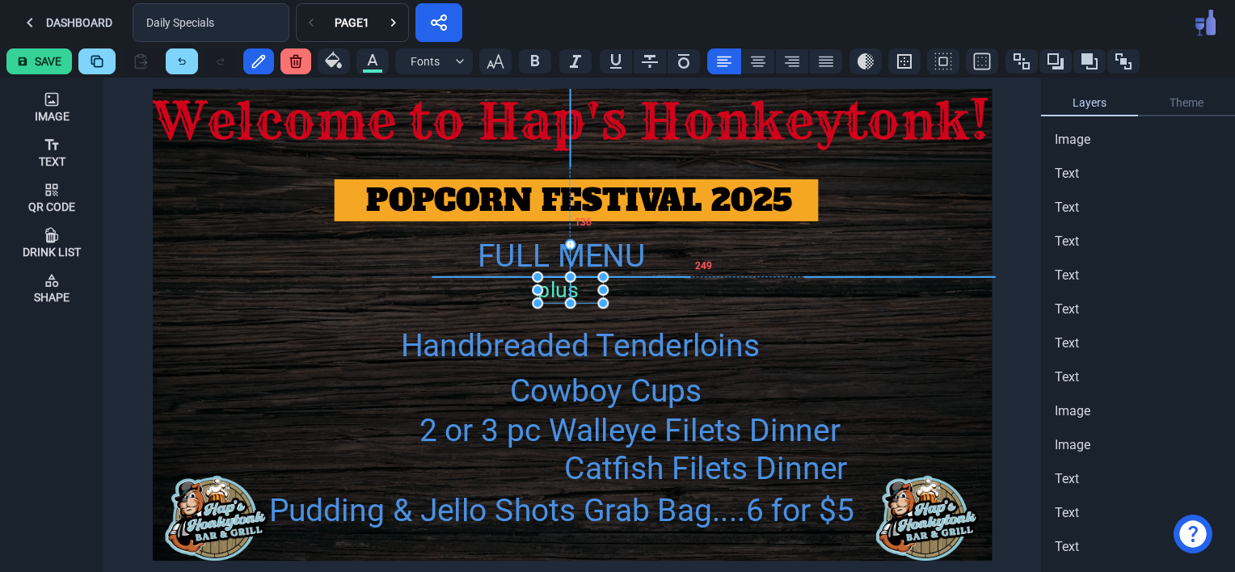
drag, startPoint x: 194, startPoint y: 99, endPoint x: 579, endPoint y: 287, distance: 428.1
click at [579, 287] on div "plus" at bounding box center [570, 290] width 65 height 26
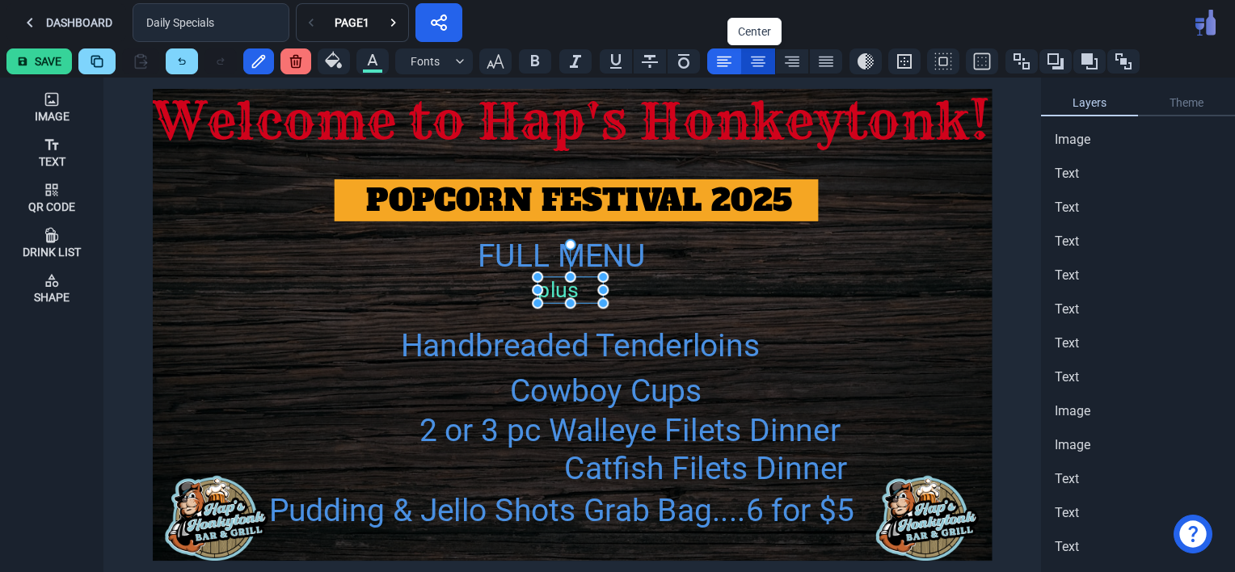
click at [754, 61] on icon at bounding box center [758, 61] width 19 height 19
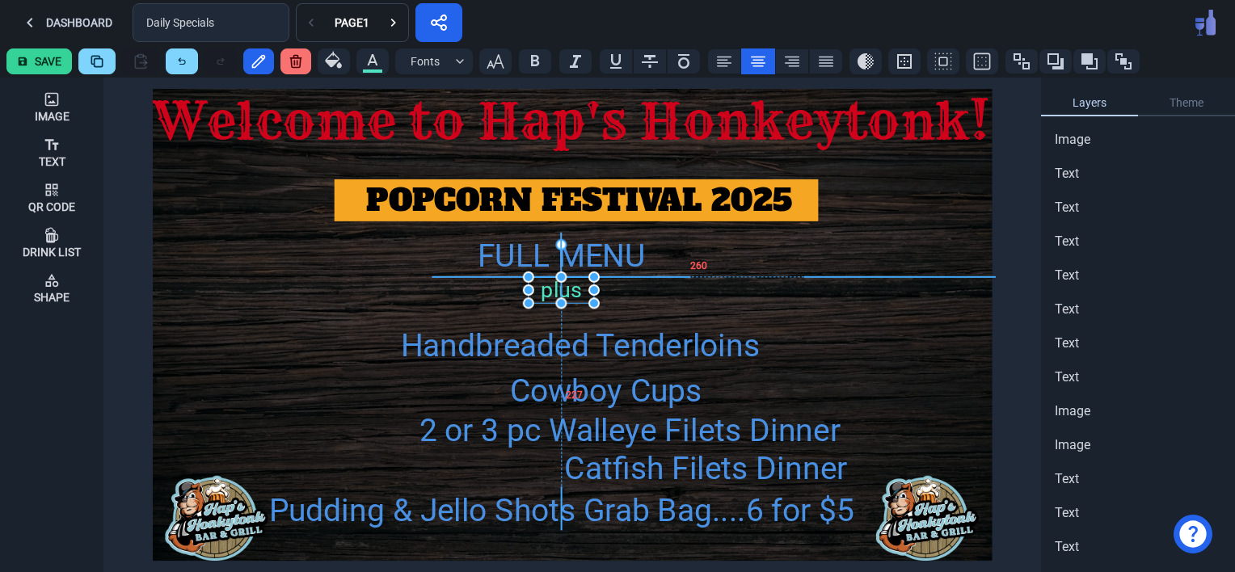
drag, startPoint x: 561, startPoint y: 285, endPoint x: 549, endPoint y: 285, distance: 12.1
click at [549, 285] on div "plus" at bounding box center [561, 290] width 65 height 26
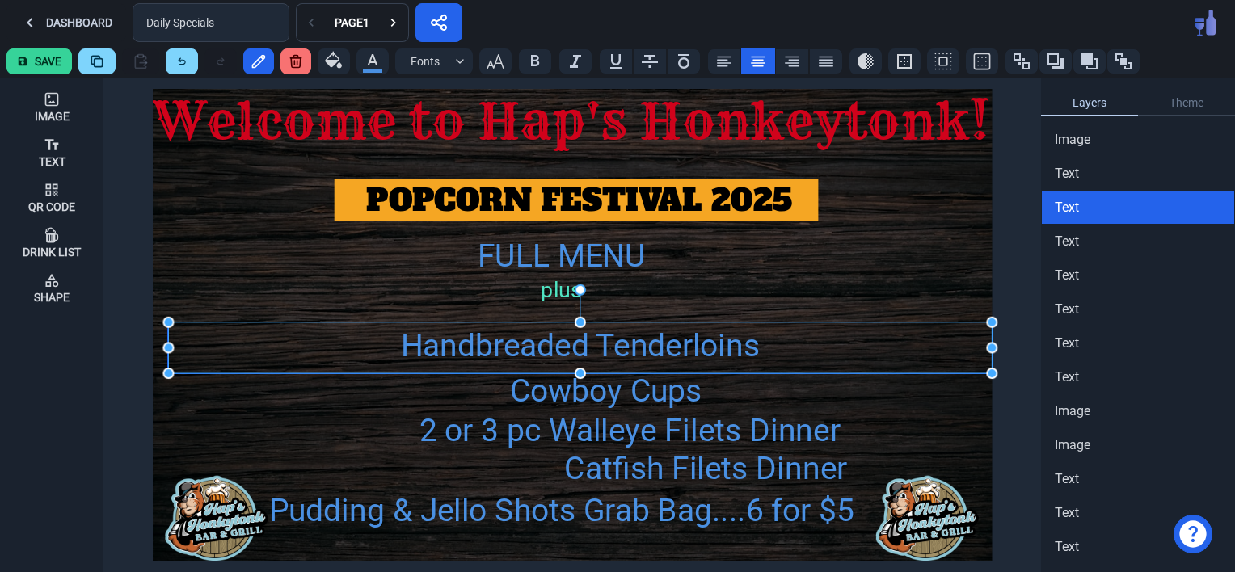
click at [633, 349] on div "Handbreaded Tenderloins" at bounding box center [580, 346] width 824 height 47
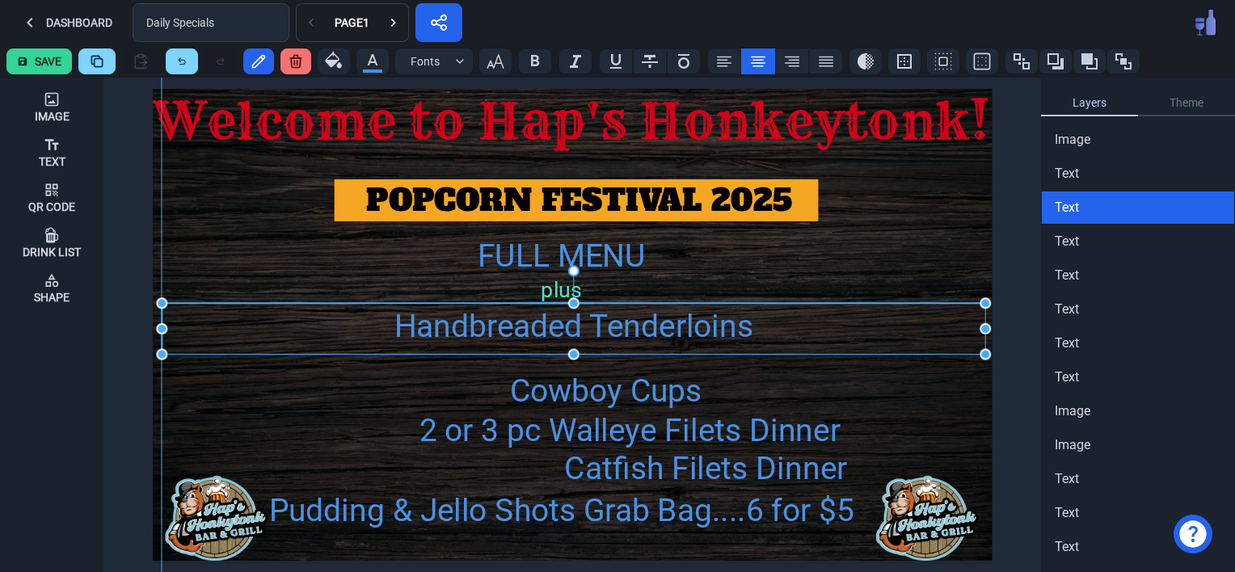
drag, startPoint x: 664, startPoint y: 351, endPoint x: 658, endPoint y: 331, distance: 20.2
click at [658, 331] on div "Handbreaded Tenderloins" at bounding box center [574, 326] width 824 height 47
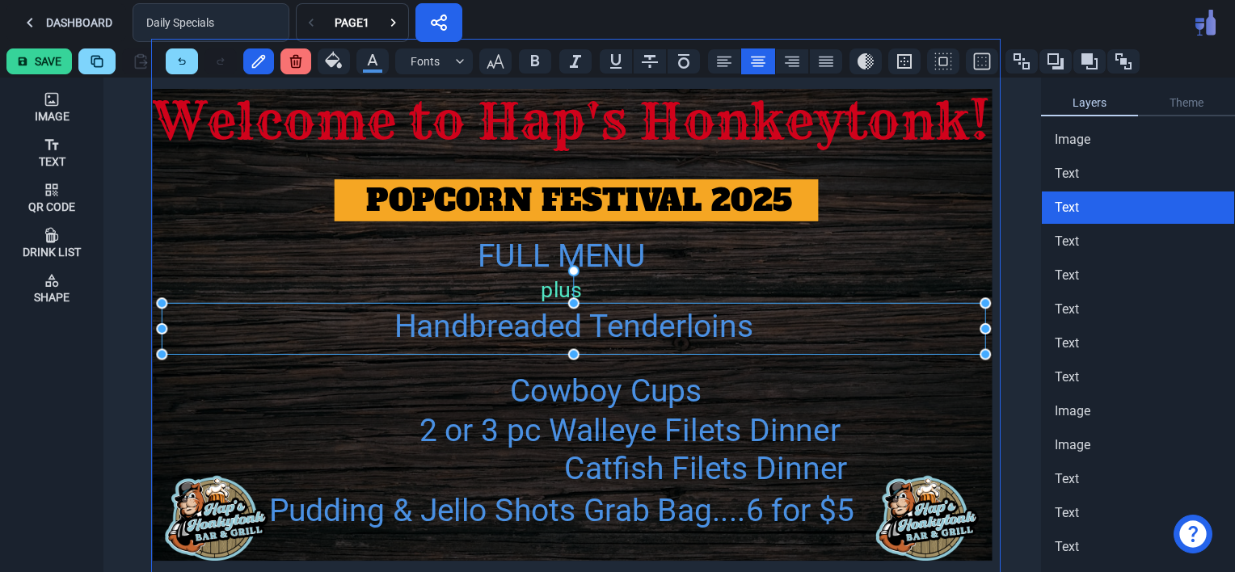
click at [759, 386] on img at bounding box center [576, 322] width 848 height 565
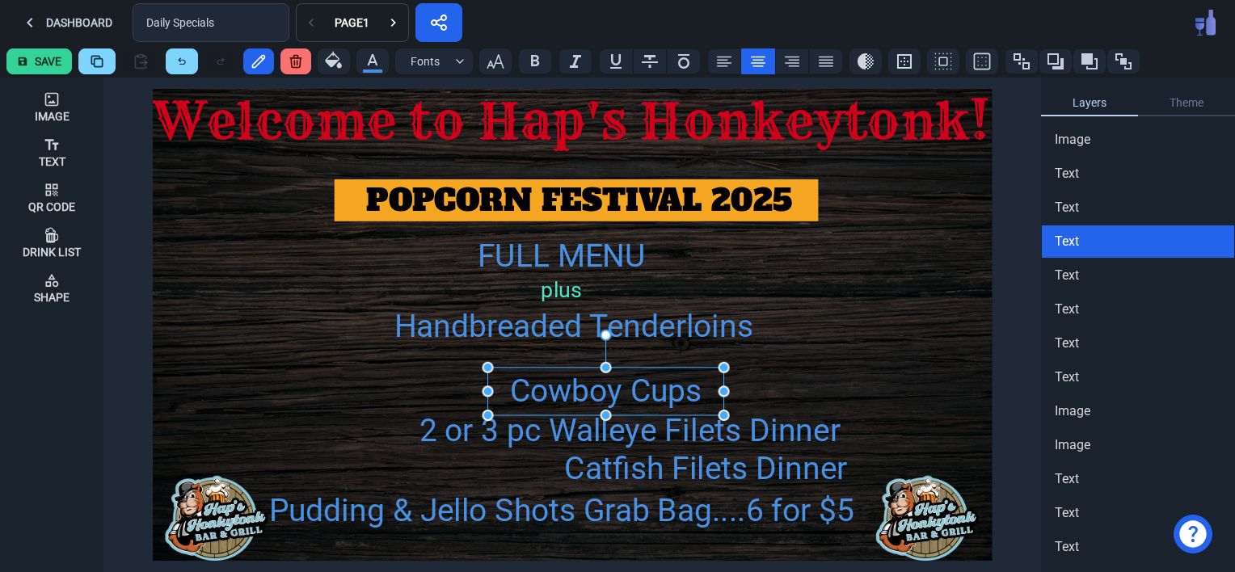
drag, startPoint x: 611, startPoint y: 395, endPoint x: 550, endPoint y: 375, distance: 64.7
click at [550, 375] on div "Cowboy Cups" at bounding box center [606, 391] width 236 height 47
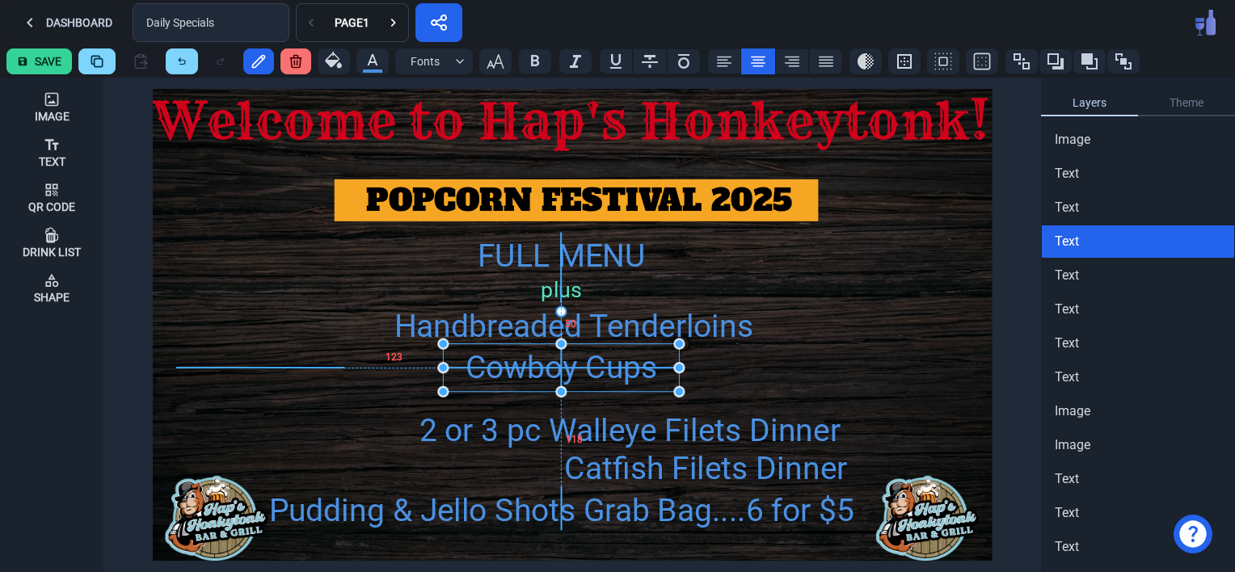
drag, startPoint x: 656, startPoint y: 385, endPoint x: 614, endPoint y: 363, distance: 47.4
click at [614, 363] on div "Cowboy Cups" at bounding box center [561, 367] width 236 height 47
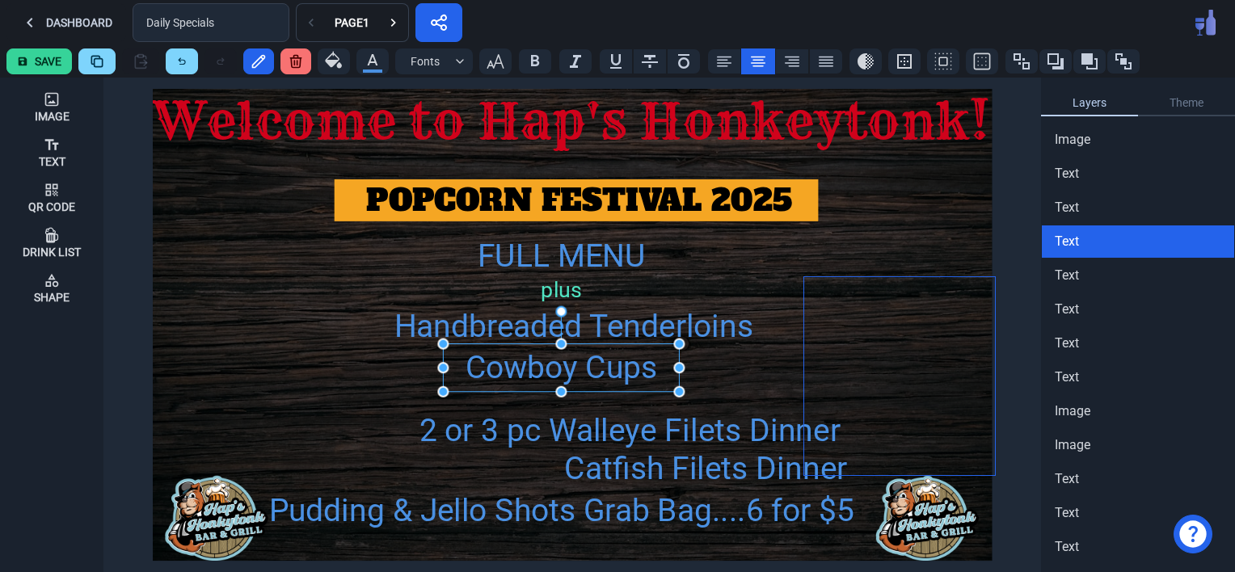
click at [842, 393] on div at bounding box center [900, 376] width 192 height 198
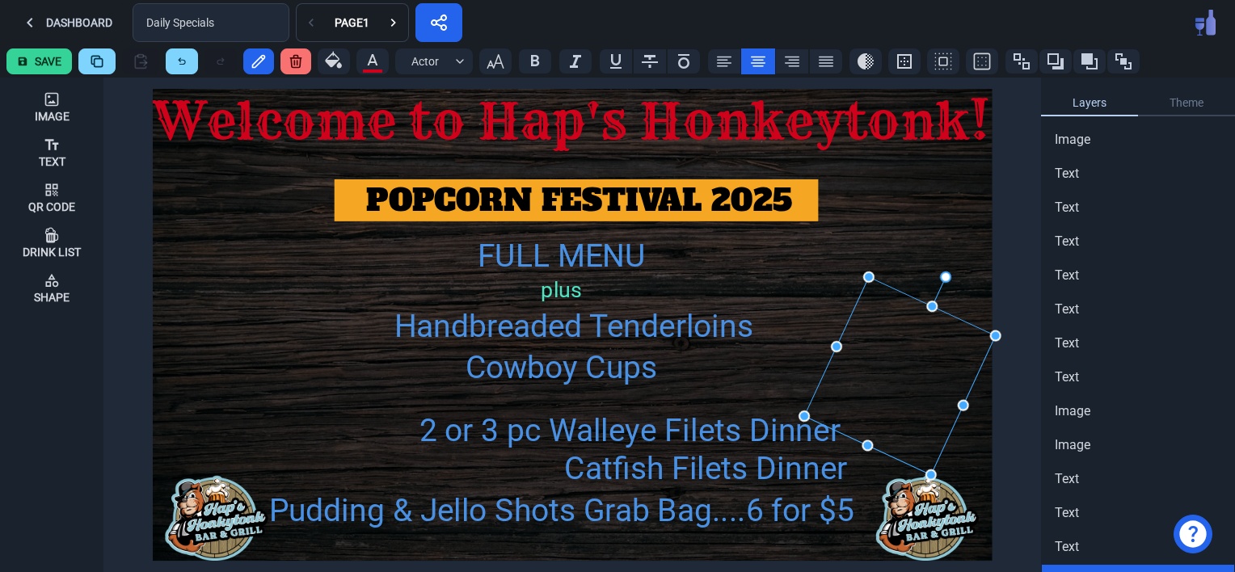
click at [298, 65] on icon at bounding box center [295, 62] width 11 height 12
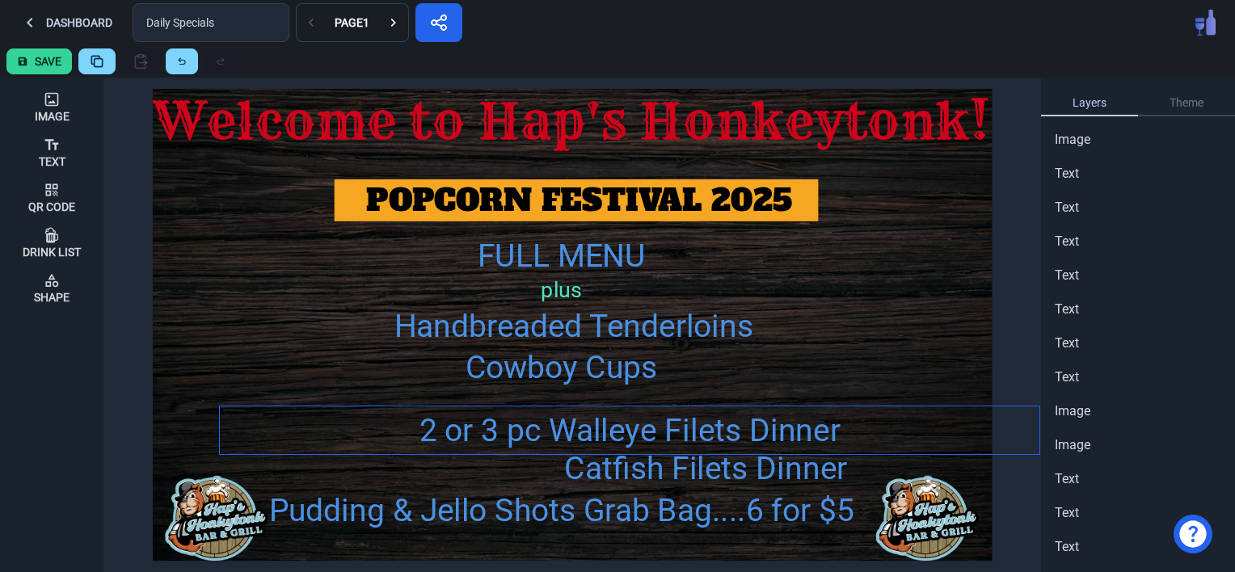
click at [602, 433] on div "2 or 3 pc Walleye Filets Dinner" at bounding box center [629, 430] width 819 height 47
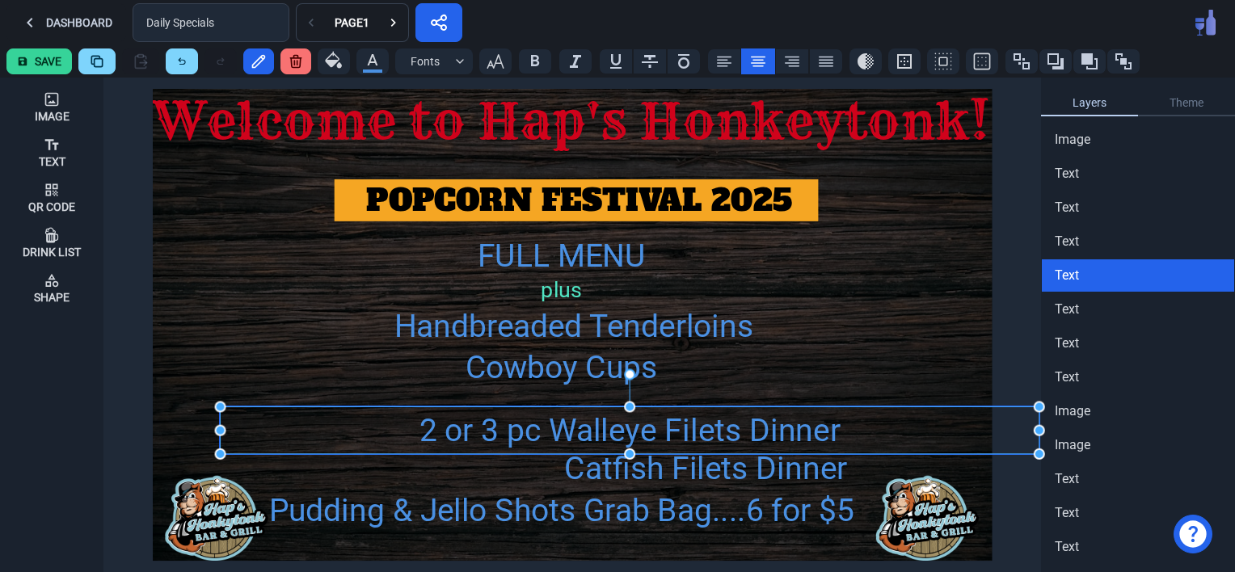
click at [602, 433] on div "2 or 3 pc Walleye Filets Dinner" at bounding box center [629, 430] width 819 height 47
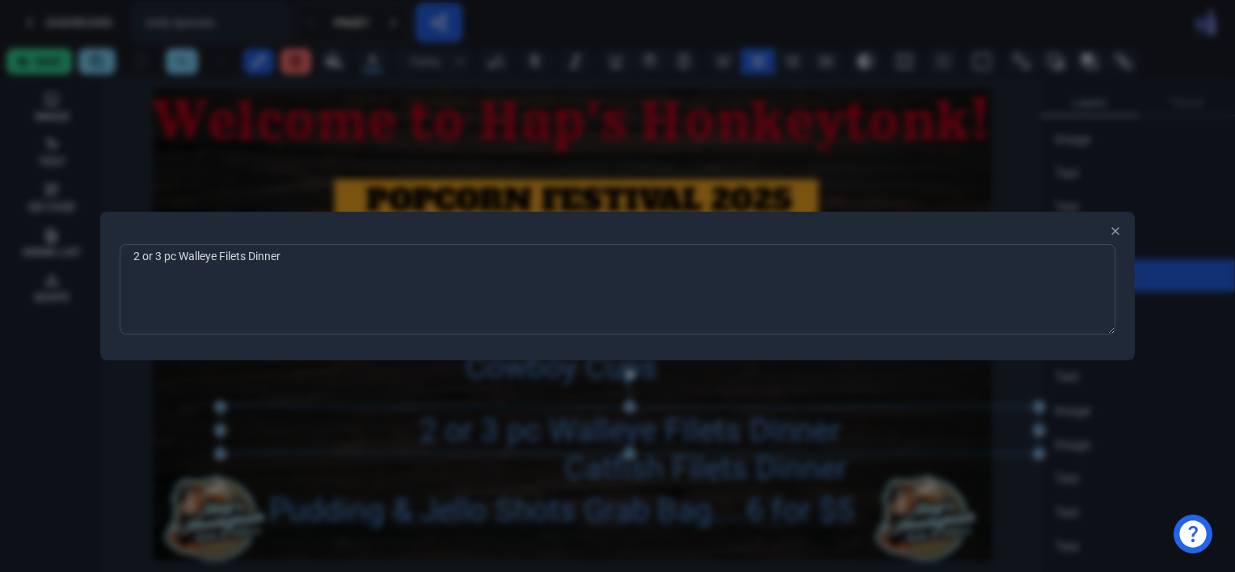
click at [329, 261] on textarea "2 or 3 pc Walleye Filets Dinner" at bounding box center [618, 289] width 996 height 91
type textarea "2 or 3 pc Walleye Filets Dinner OR Catfish Filets Dinner"
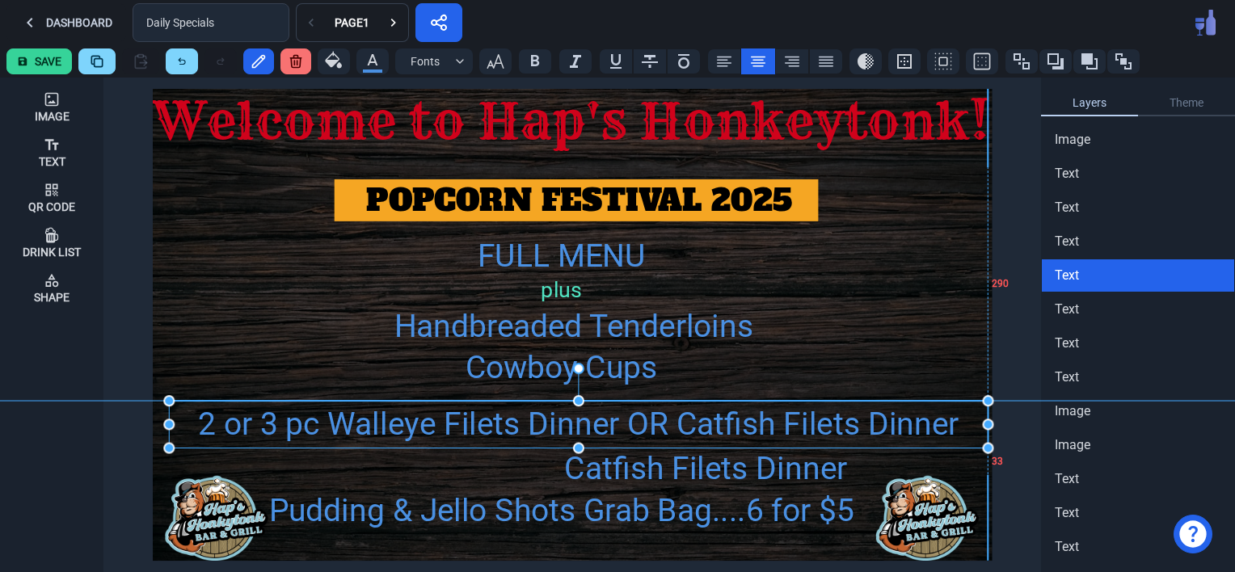
drag, startPoint x: 631, startPoint y: 432, endPoint x: 579, endPoint y: 427, distance: 52.0
click at [579, 427] on div "2 or 3 pc Walleye Filets Dinner OR Catfish Filets Dinner" at bounding box center [578, 424] width 819 height 47
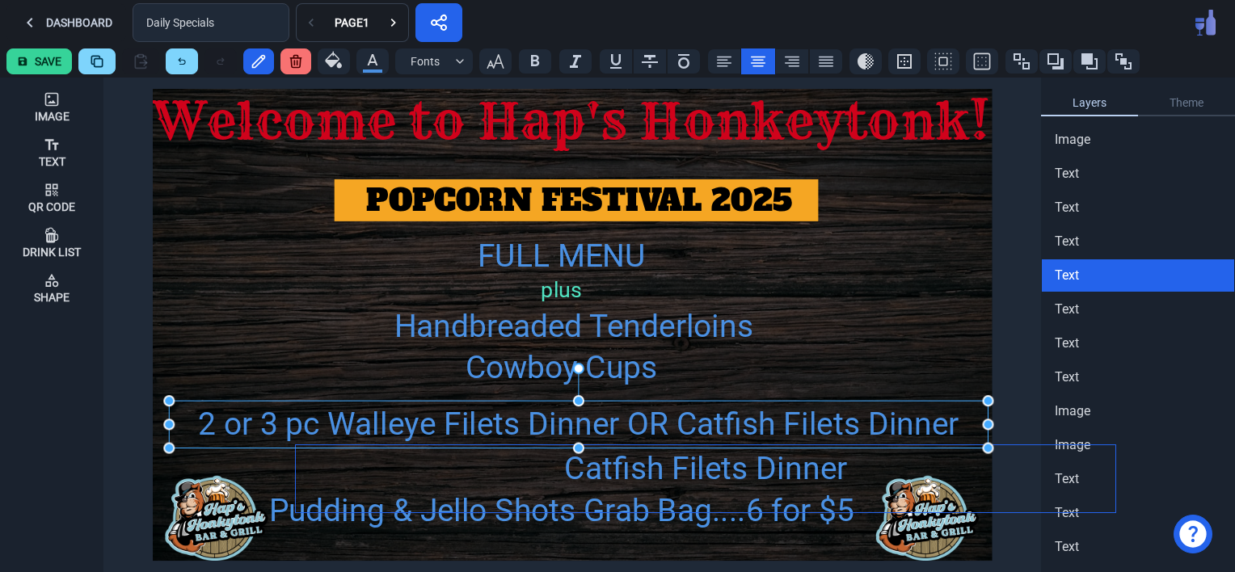
click at [661, 462] on div "Catfish Filets Dinner" at bounding box center [705, 468] width 819 height 47
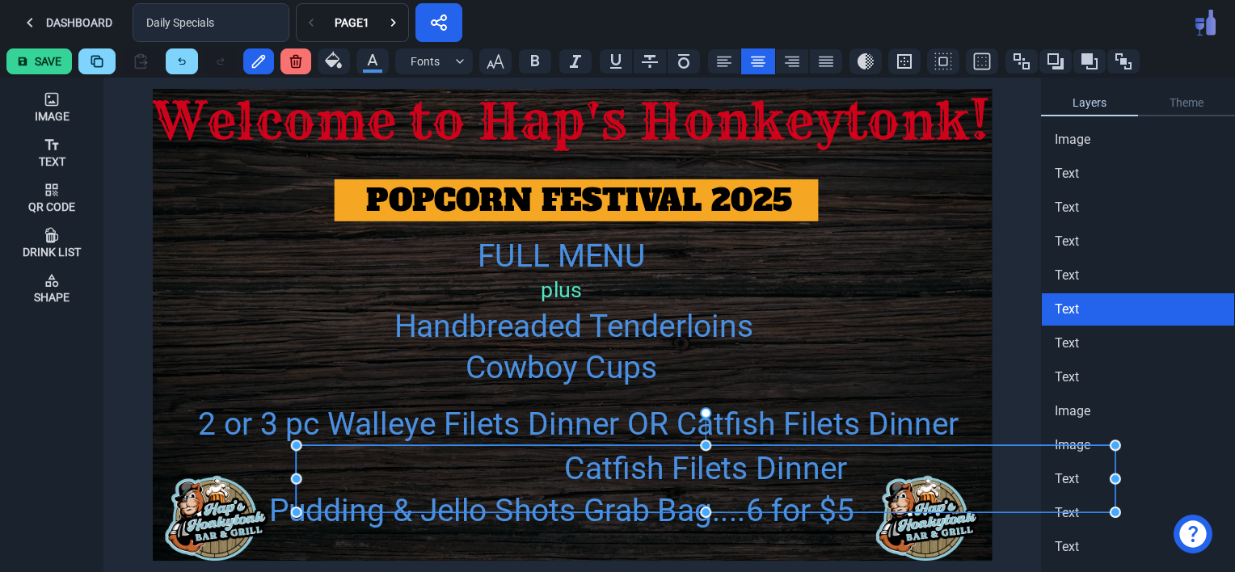
click at [661, 462] on div "Catfish Filets Dinner" at bounding box center [705, 468] width 819 height 47
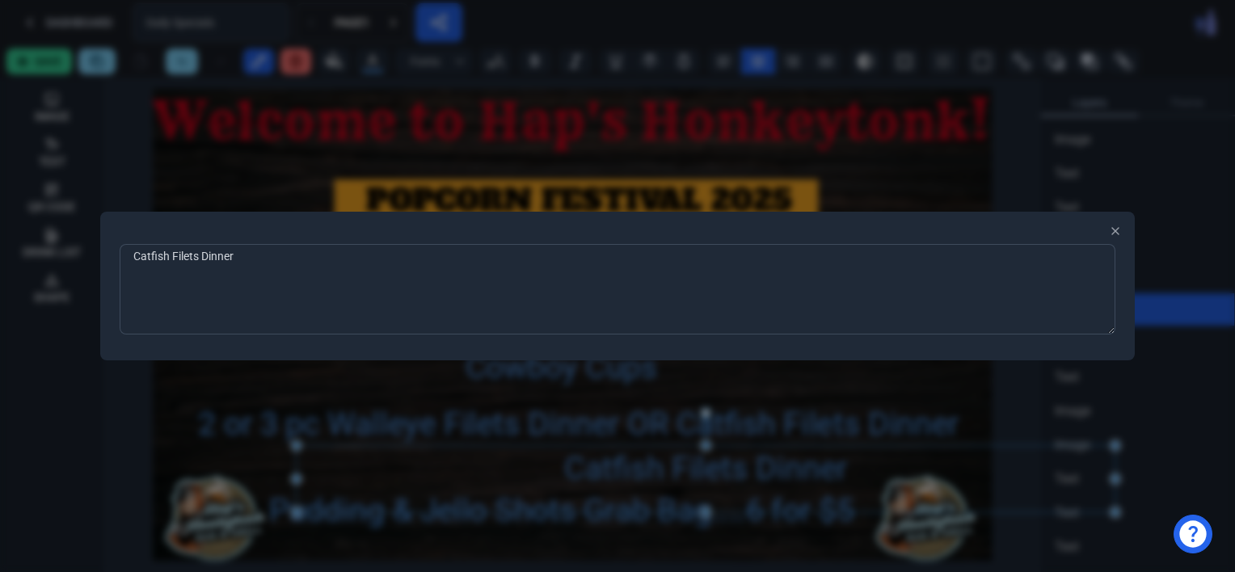
click at [252, 255] on textarea "Catfish Filets Dinner" at bounding box center [618, 289] width 996 height 91
type textarea "C"
type textarea "[DATE] Only"
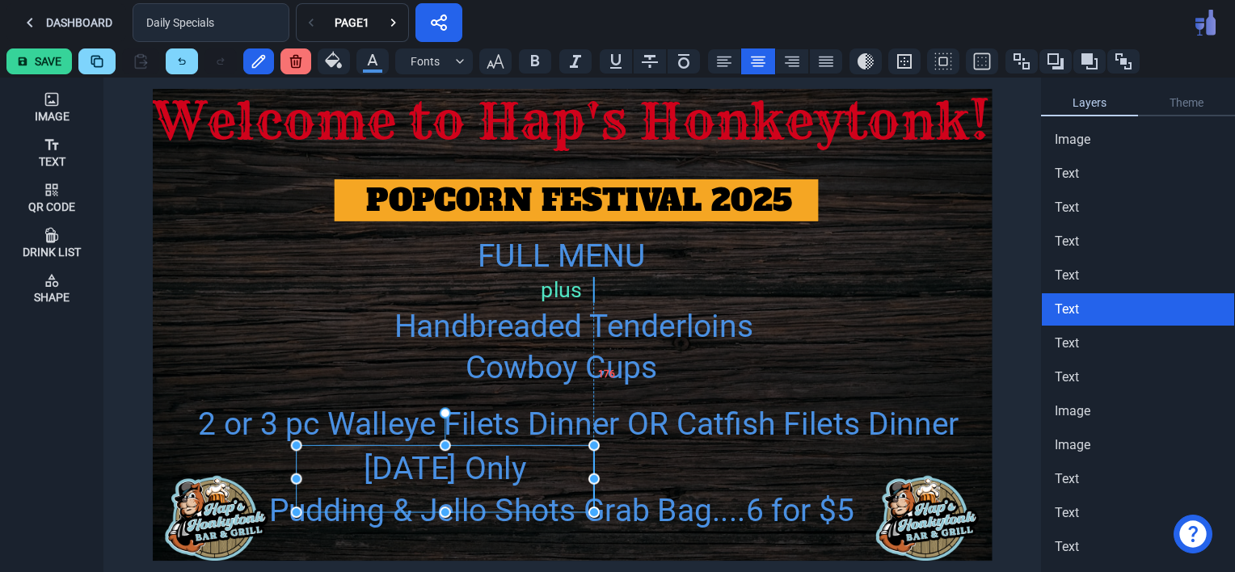
drag, startPoint x: 1119, startPoint y: 478, endPoint x: 597, endPoint y: 475, distance: 521.5
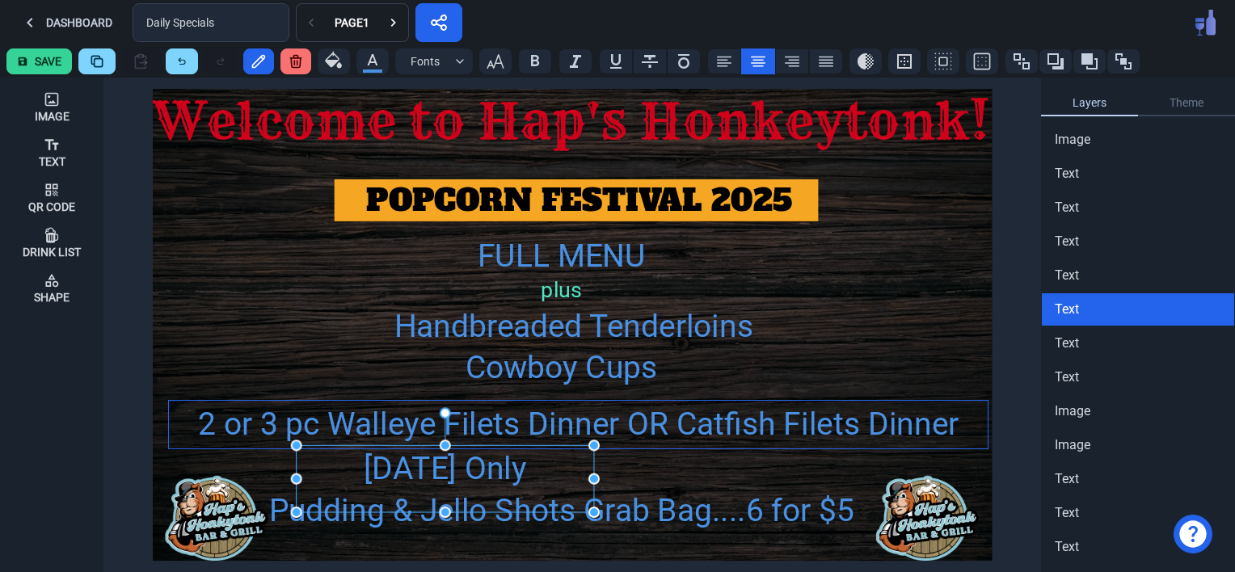
click at [700, 430] on div "2 or 3 pc Walleye Filets Dinner OR Catfish Filets Dinner" at bounding box center [578, 424] width 819 height 47
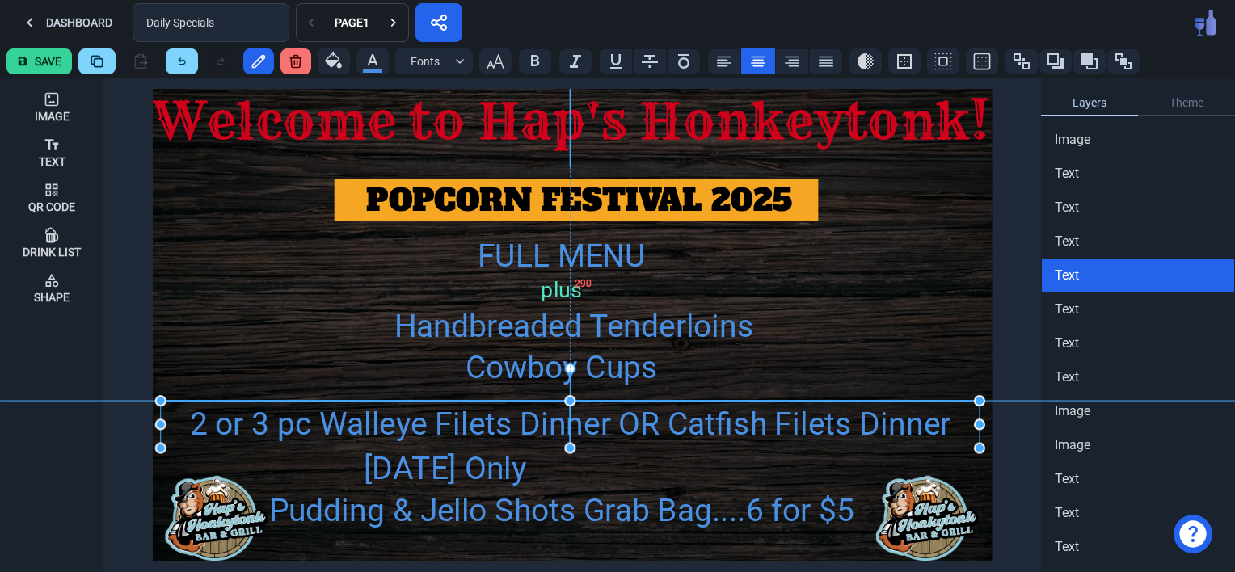
drag, startPoint x: 764, startPoint y: 424, endPoint x: 753, endPoint y: 424, distance: 11.3
click at [753, 424] on div "2 or 3 pc Walleye Filets Dinner OR Catfish Filets Dinner" at bounding box center [570, 424] width 819 height 47
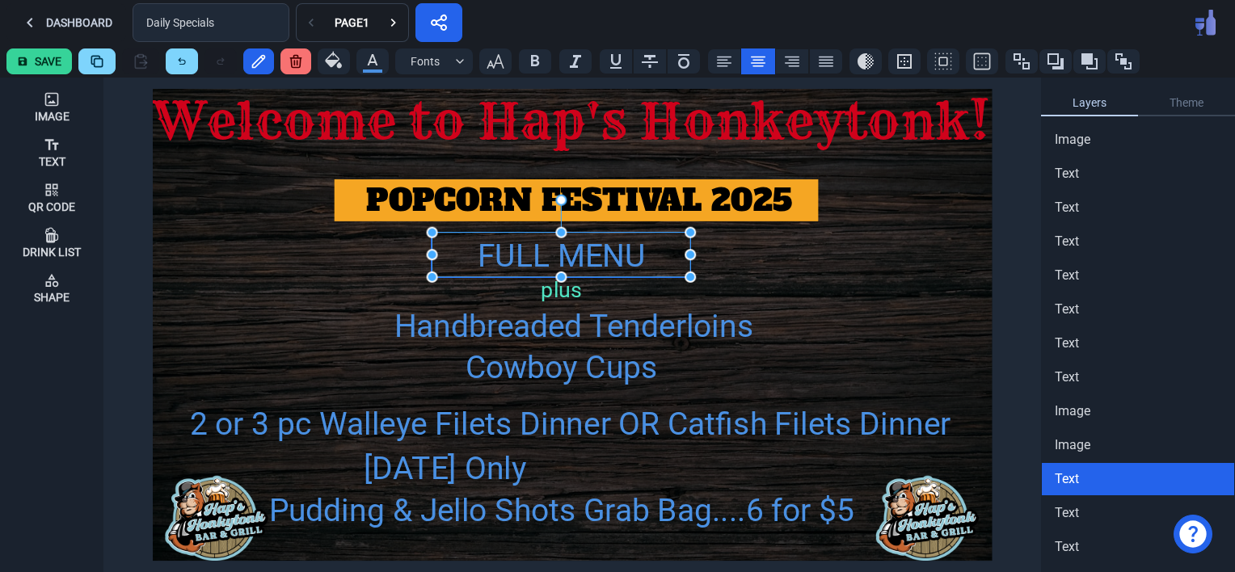
click at [571, 249] on div "FULL MENU" at bounding box center [561, 256] width 259 height 47
click at [495, 57] on icon "button" at bounding box center [495, 61] width 19 height 19
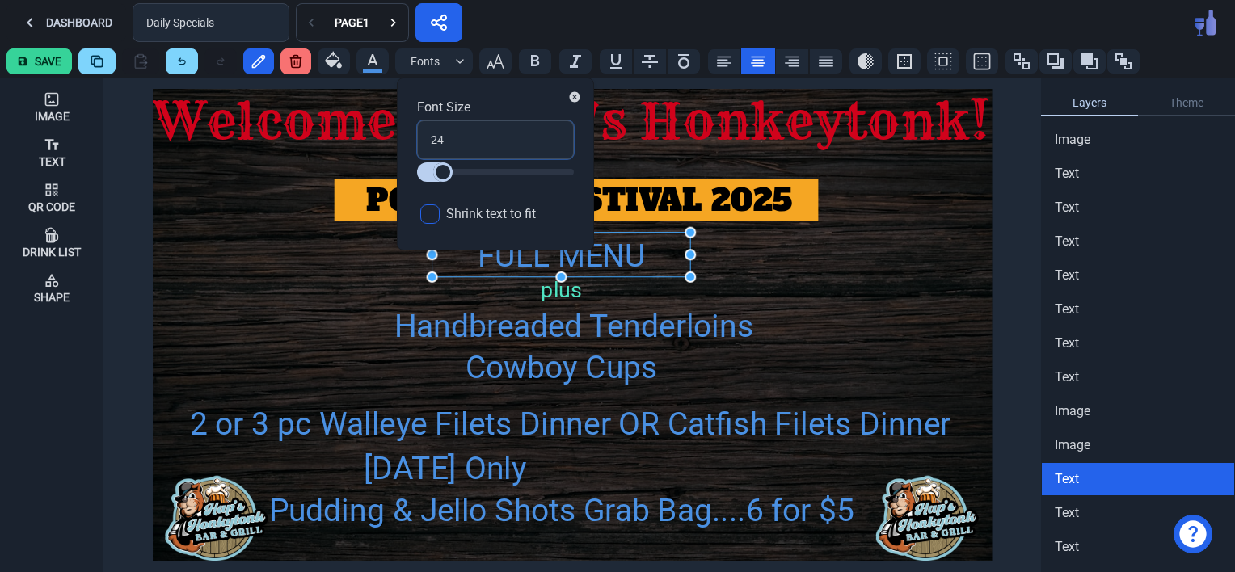
drag, startPoint x: 450, startPoint y: 133, endPoint x: 416, endPoint y: 133, distance: 33.2
click at [417, 133] on input "24" at bounding box center [495, 139] width 157 height 39
type input "3"
type input "36"
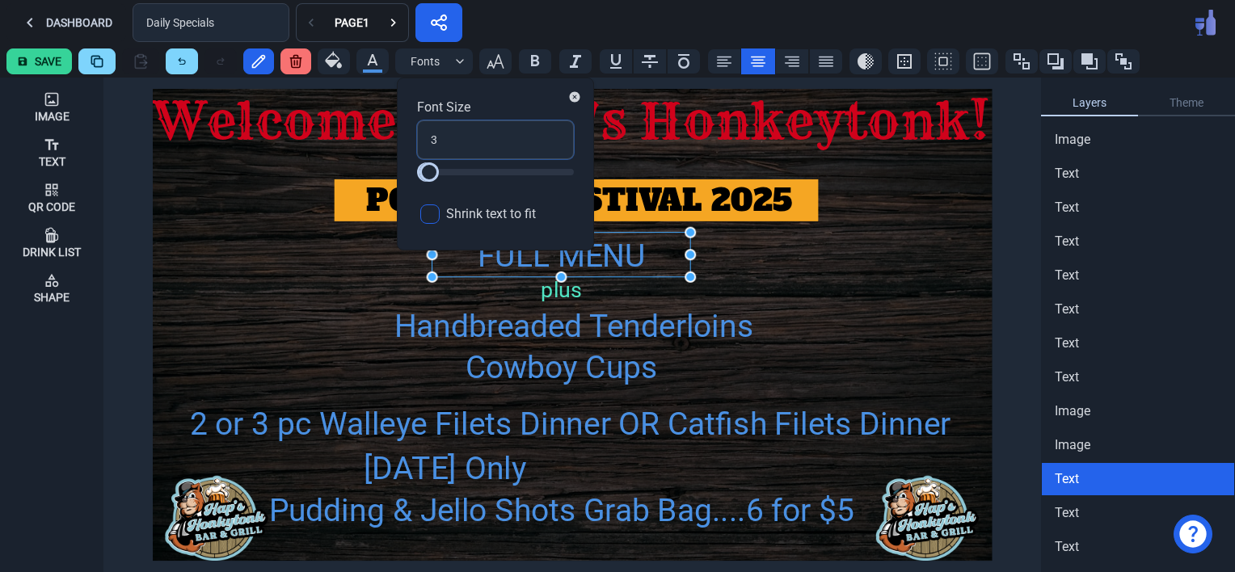
type input "36"
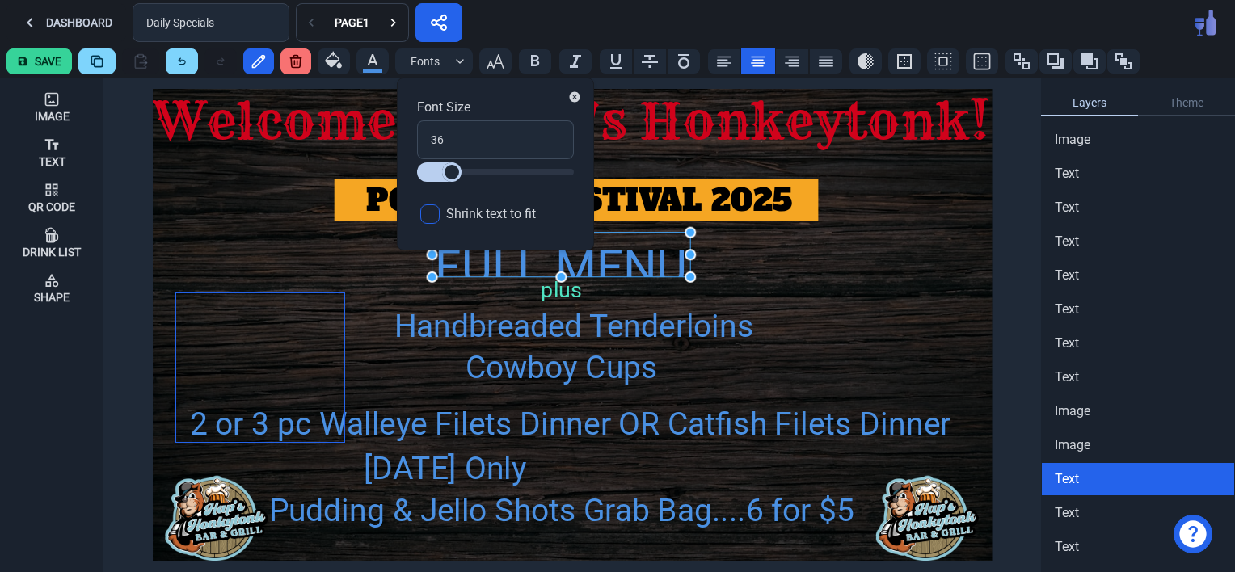
click at [282, 315] on div at bounding box center [260, 367] width 168 height 148
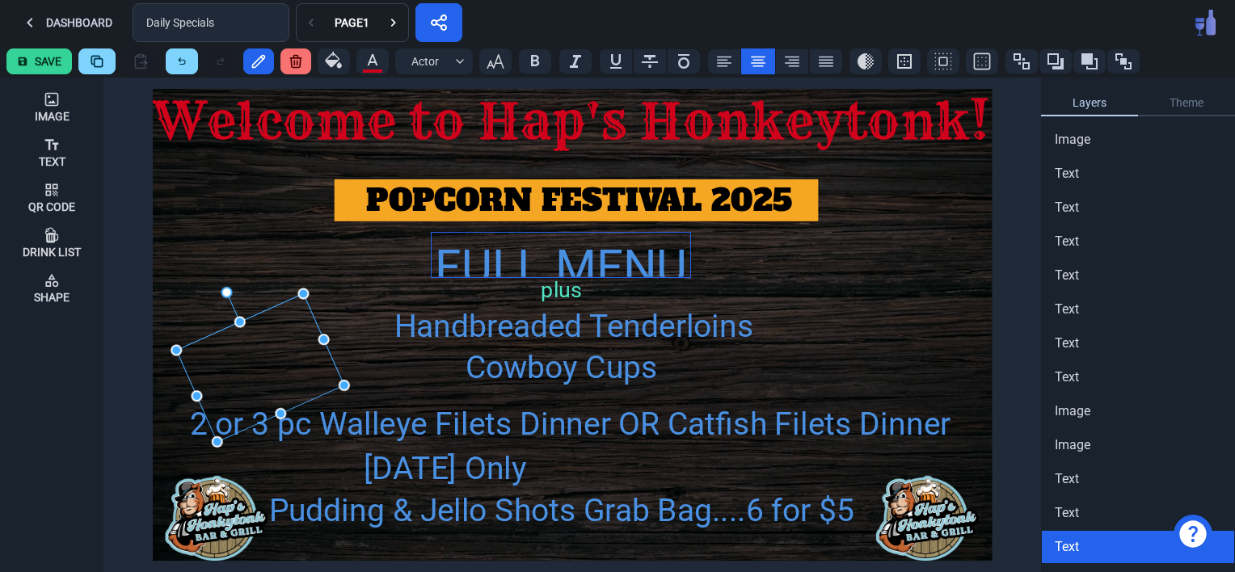
click at [654, 268] on div "FULL MENU" at bounding box center [561, 268] width 259 height 71
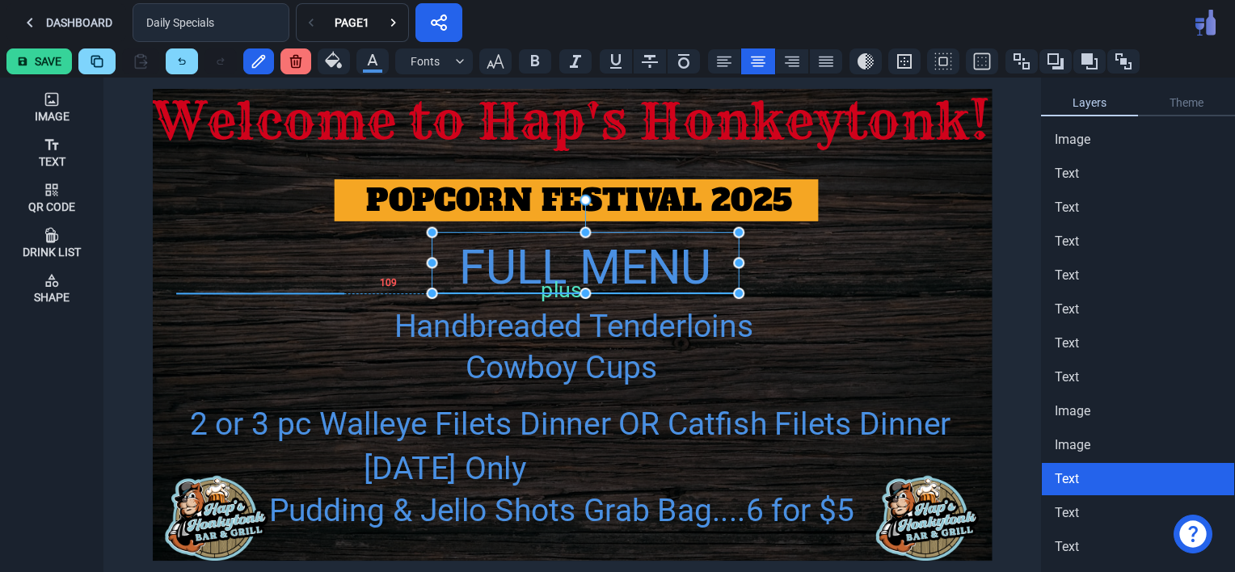
drag, startPoint x: 689, startPoint y: 274, endPoint x: 737, endPoint y: 289, distance: 50.9
click at [552, 292] on div "plus" at bounding box center [561, 290] width 65 height 26
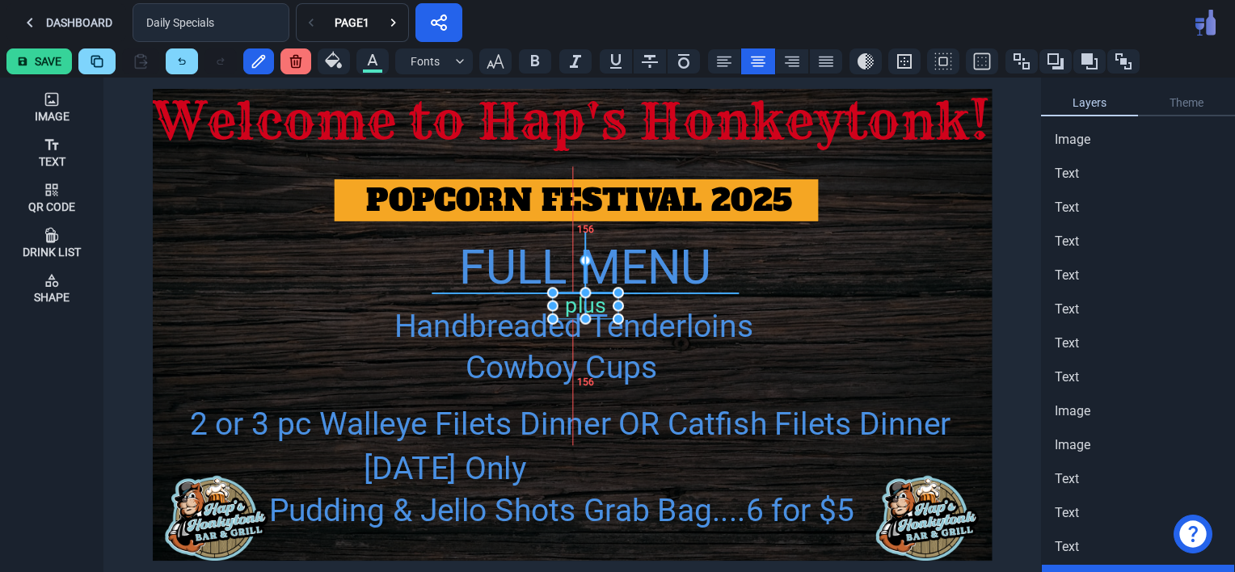
drag, startPoint x: 573, startPoint y: 285, endPoint x: 598, endPoint y: 300, distance: 29.0
click at [598, 300] on div "plus" at bounding box center [585, 306] width 65 height 26
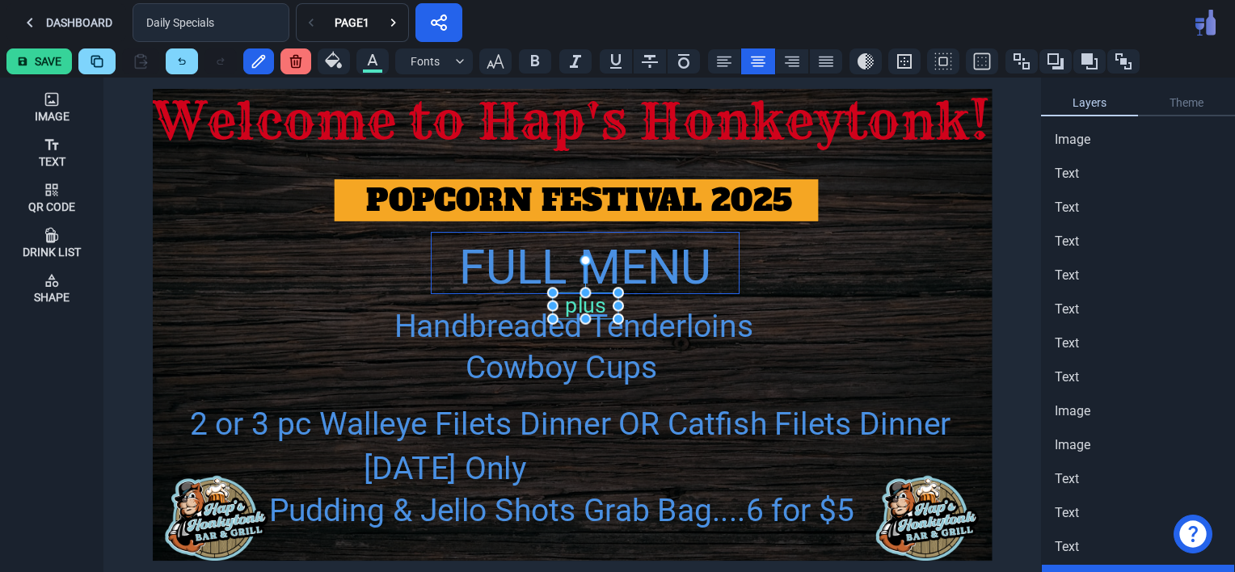
click at [645, 270] on div "FULL MENU" at bounding box center [585, 268] width 307 height 71
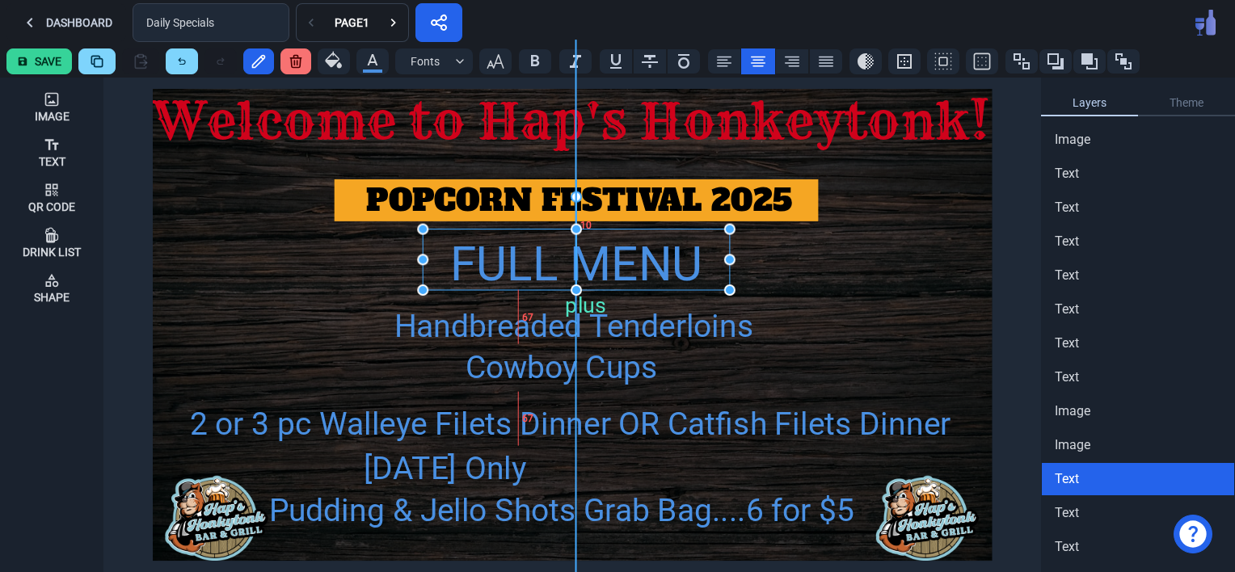
drag, startPoint x: 596, startPoint y: 265, endPoint x: 587, endPoint y: 263, distance: 9.2
click at [587, 263] on div "FULL MENU" at bounding box center [576, 265] width 307 height 71
click at [602, 305] on div "plus" at bounding box center [585, 306] width 65 height 26
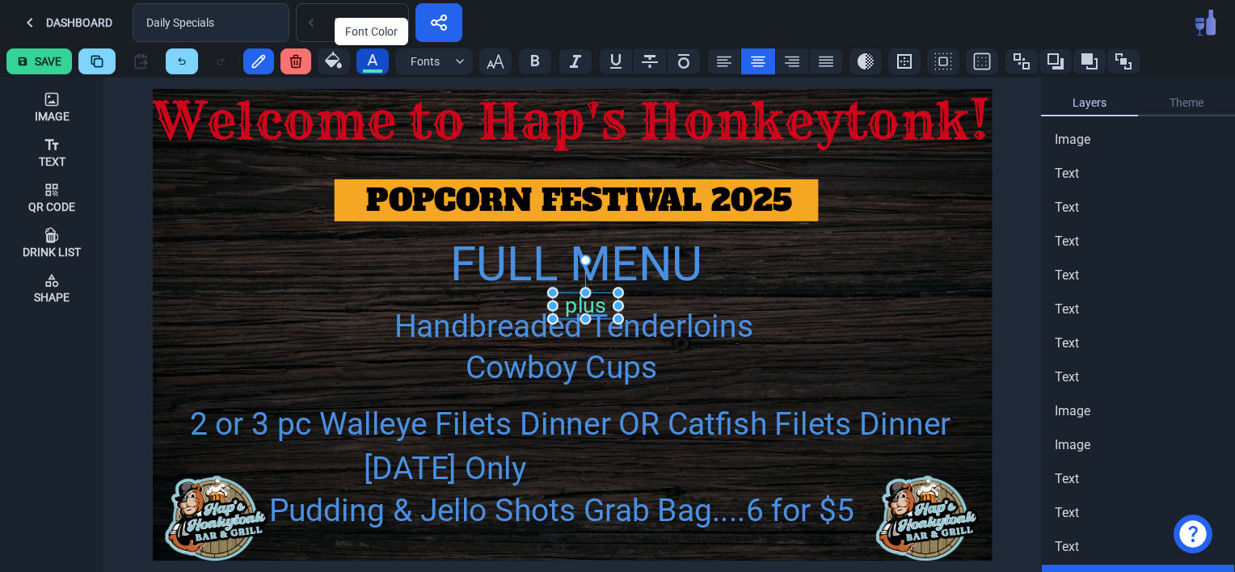
click at [368, 61] on icon "button" at bounding box center [373, 59] width 11 height 11
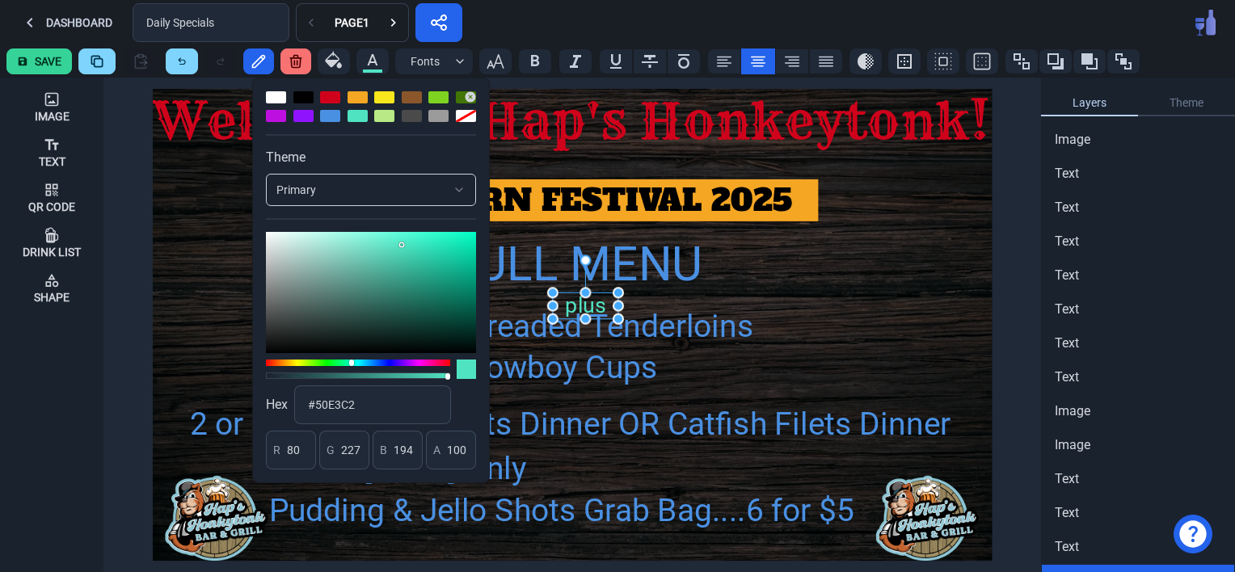
click at [329, 116] on div at bounding box center [330, 116] width 20 height 12
type input "74"
type input "144"
type input "226"
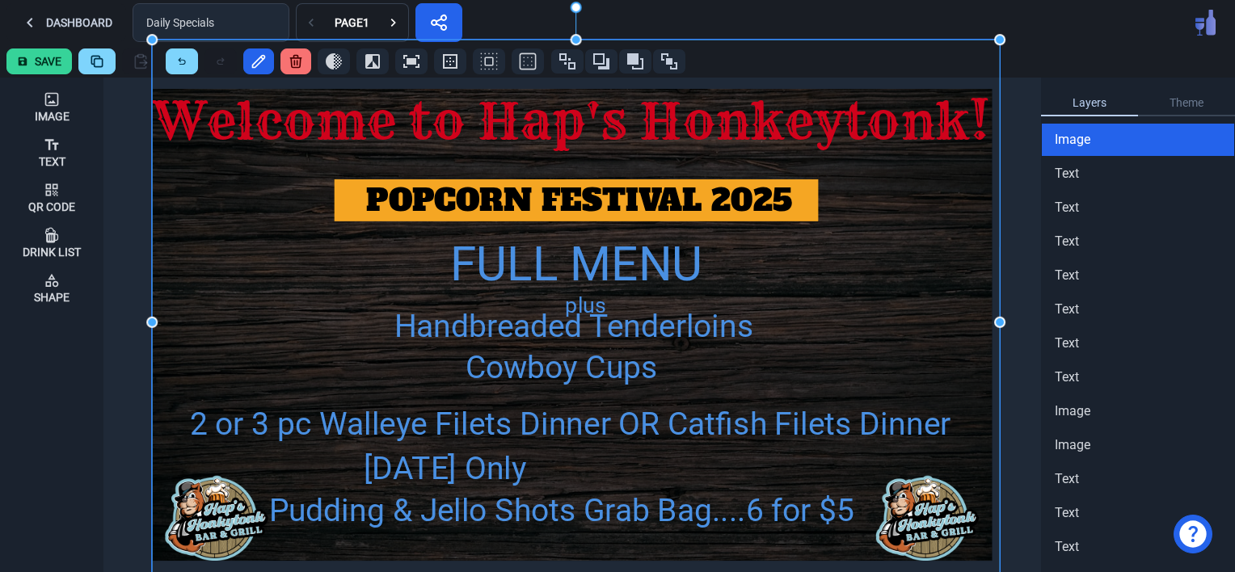
click at [787, 280] on img at bounding box center [576, 322] width 848 height 565
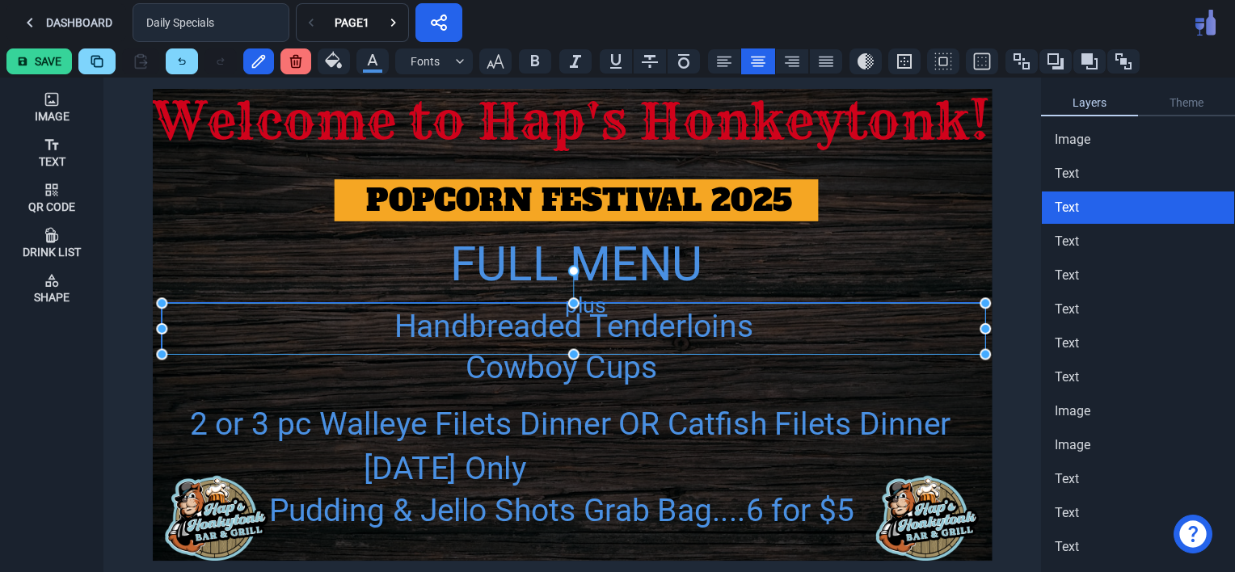
click at [485, 327] on div "Handbreaded Tenderloins" at bounding box center [574, 326] width 824 height 47
click at [379, 65] on icon "button" at bounding box center [372, 59] width 19 height 19
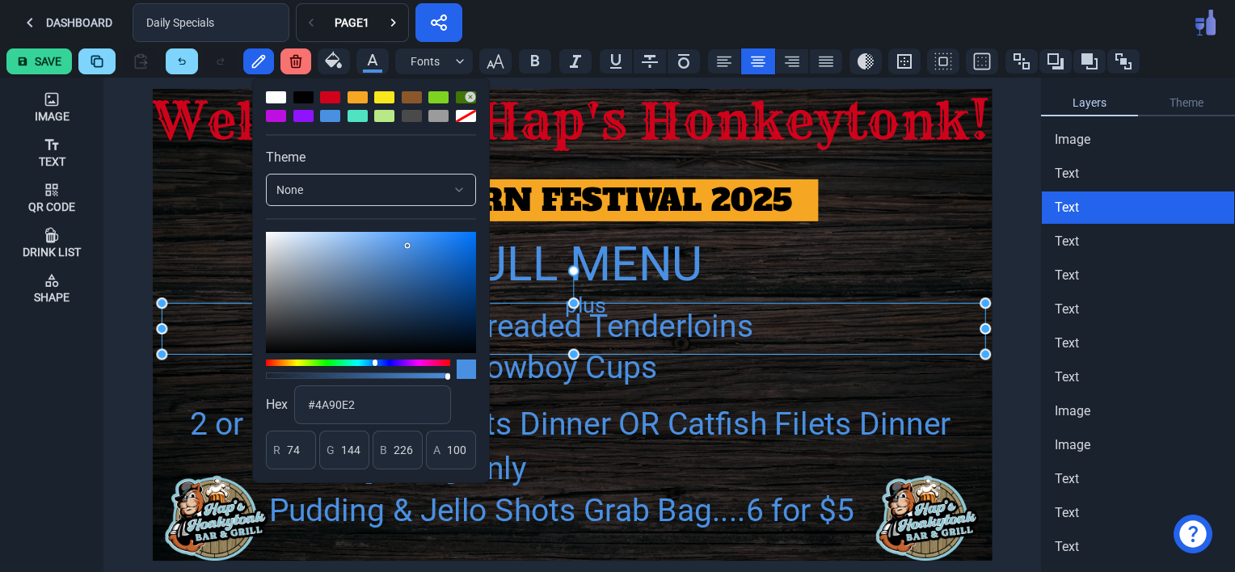
click at [327, 95] on div at bounding box center [330, 97] width 20 height 12
type input "208"
type input "2"
type input "27"
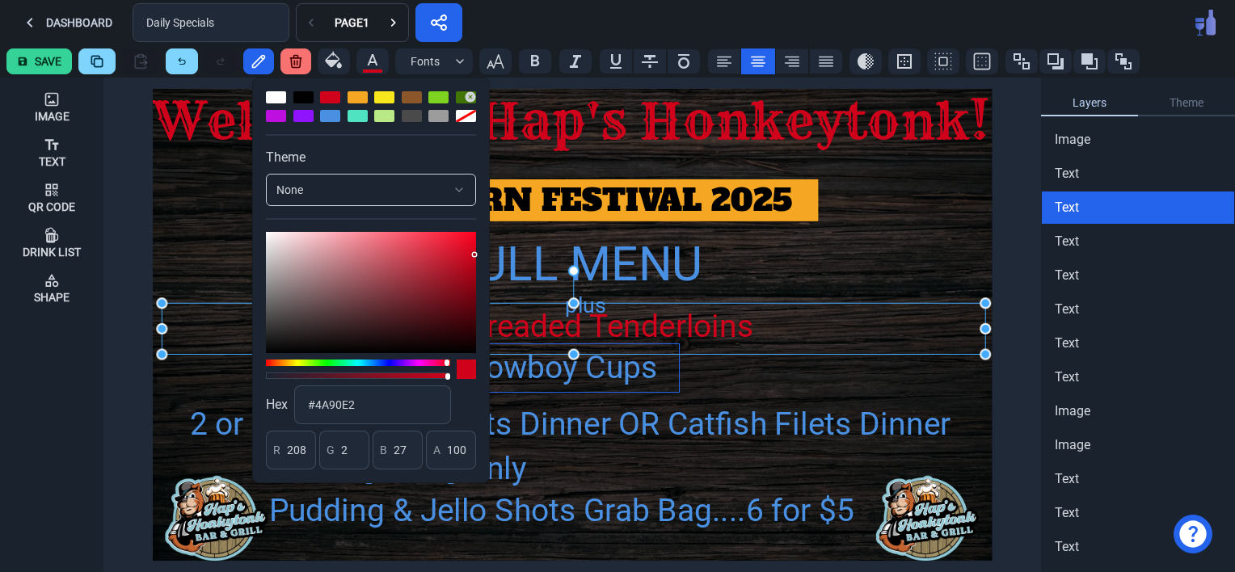
click at [619, 374] on div "Cowboy Cups" at bounding box center [561, 367] width 236 height 47
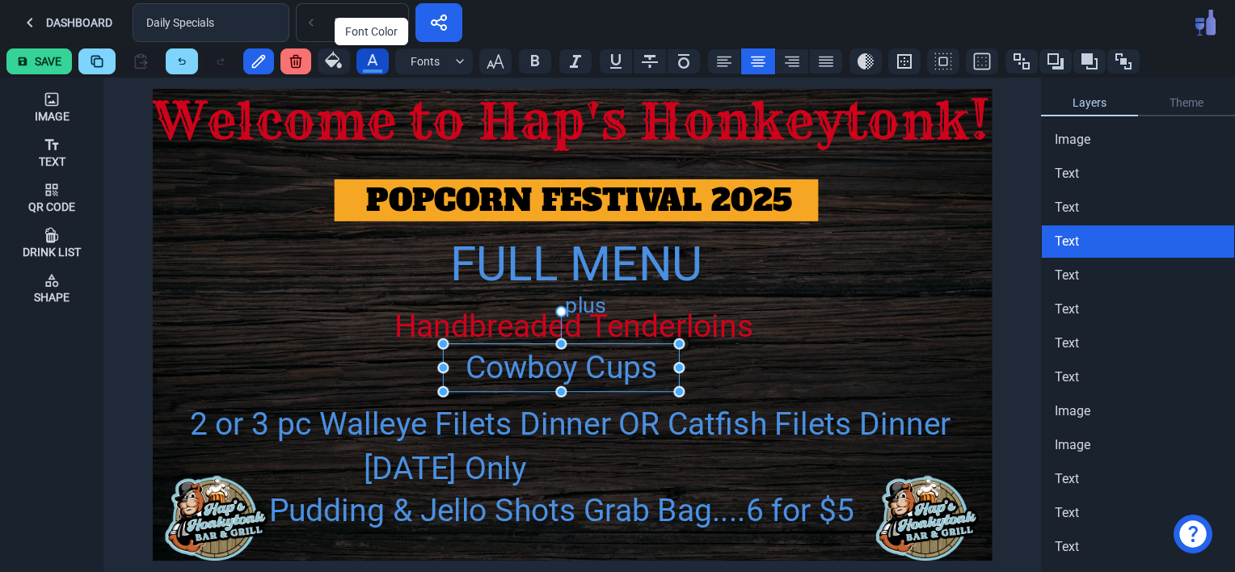
click at [363, 54] on icon "button" at bounding box center [372, 59] width 19 height 19
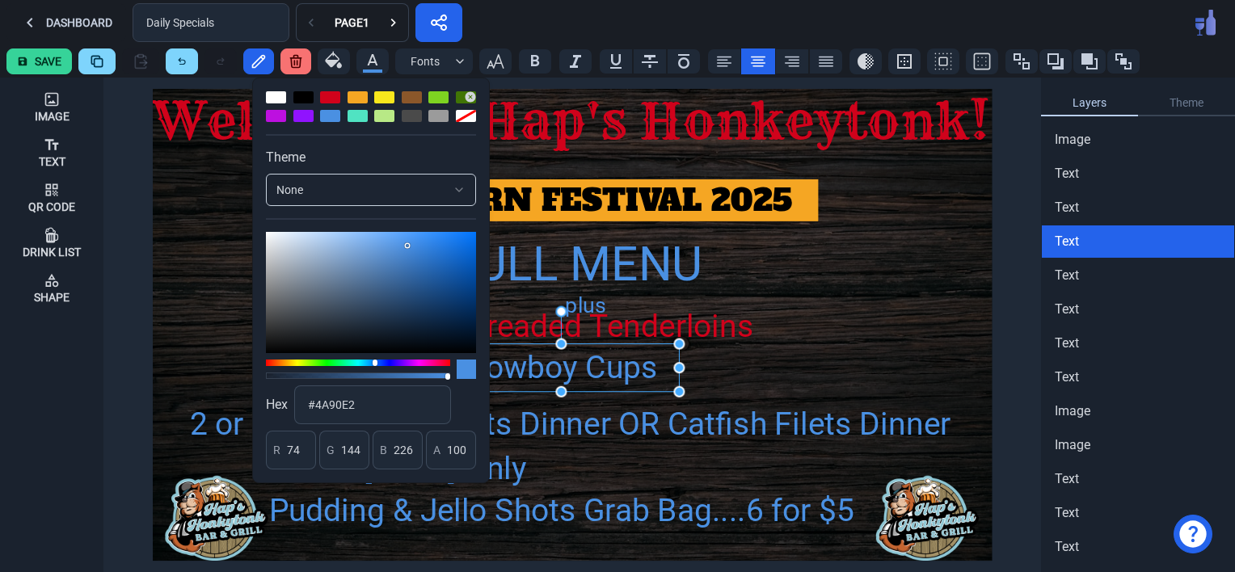
click at [330, 91] on div at bounding box center [330, 97] width 20 height 12
type input "208"
type input "2"
type input "27"
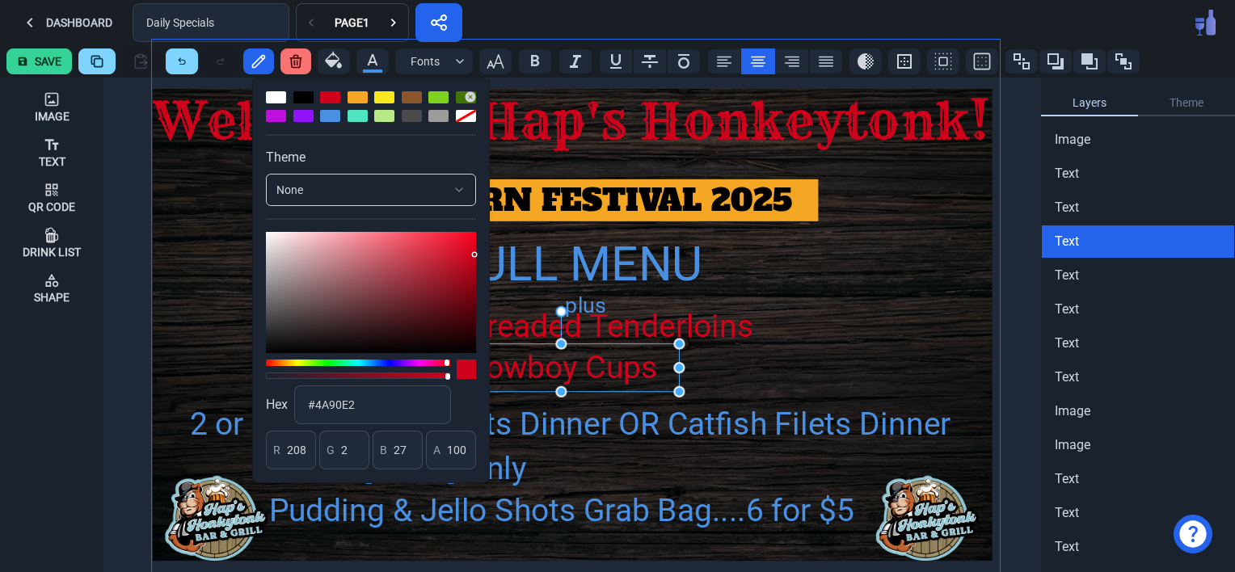
click at [870, 373] on img at bounding box center [576, 322] width 848 height 565
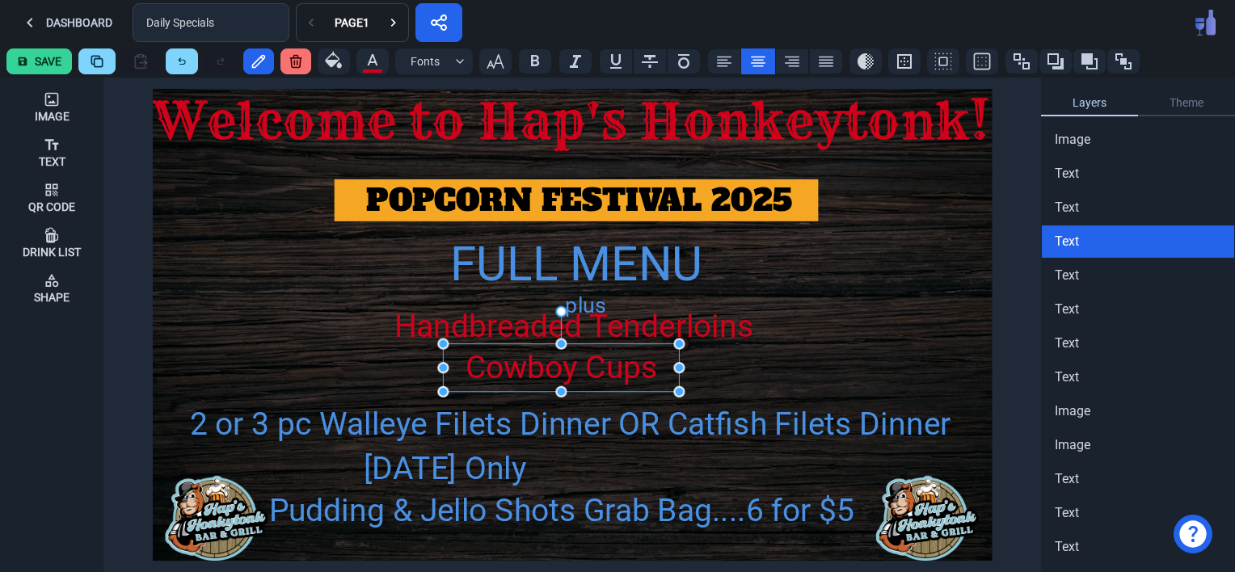
drag, startPoint x: 579, startPoint y: 365, endPoint x: 631, endPoint y: 385, distance: 55.3
click at [631, 385] on div "Cowboy Cups" at bounding box center [561, 367] width 236 height 47
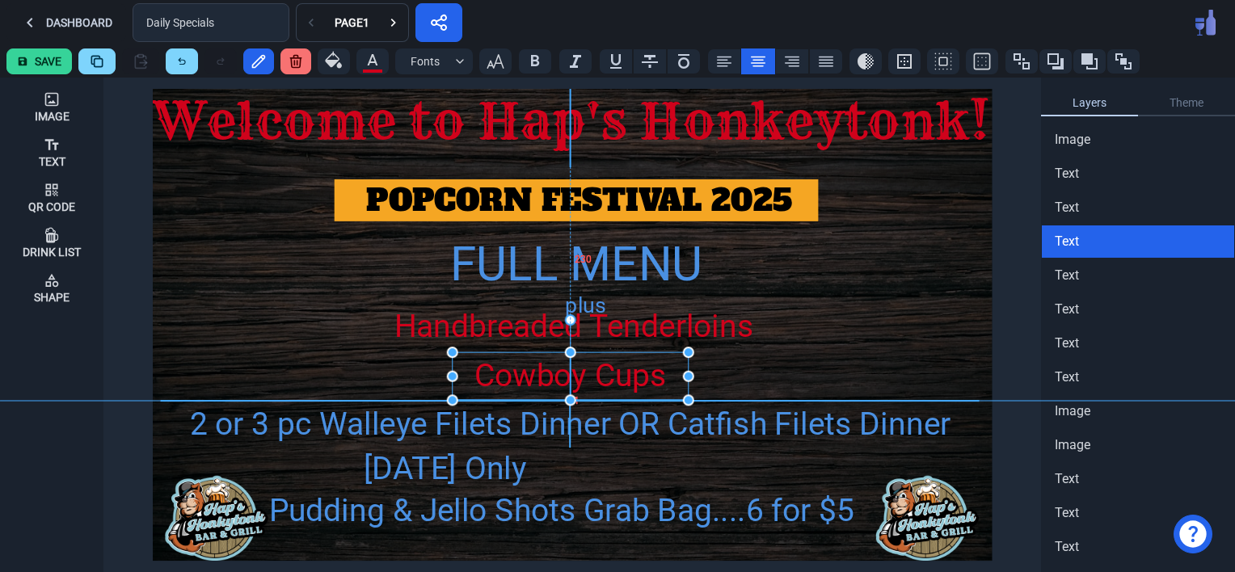
drag, startPoint x: 544, startPoint y: 374, endPoint x: 554, endPoint y: 380, distance: 11.7
click at [554, 380] on div "Cowboy Cups" at bounding box center [571, 375] width 236 height 47
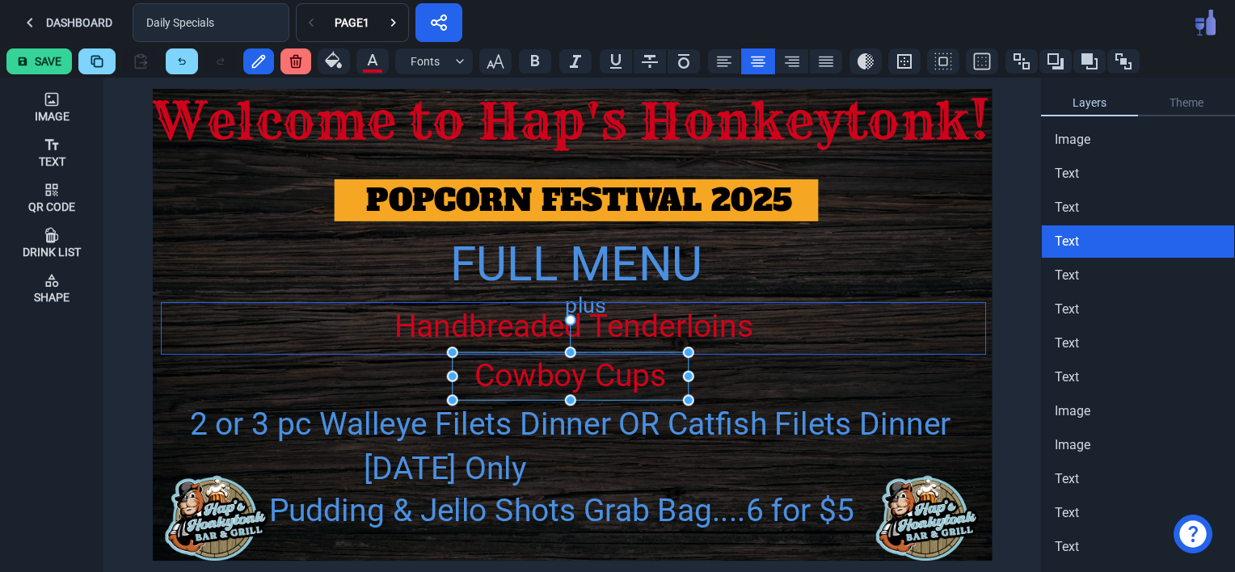
click at [630, 324] on div "Handbreaded Tenderloins" at bounding box center [574, 326] width 824 height 47
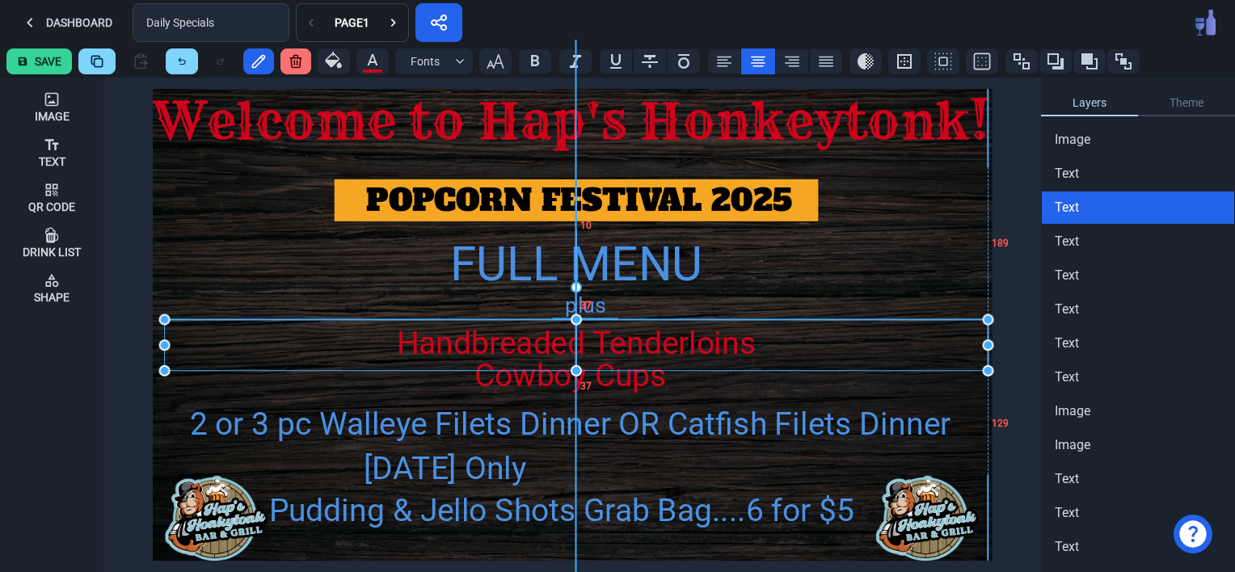
drag, startPoint x: 647, startPoint y: 320, endPoint x: 650, endPoint y: 337, distance: 17.3
click at [650, 337] on div "Handbreaded Tenderloins" at bounding box center [576, 343] width 824 height 47
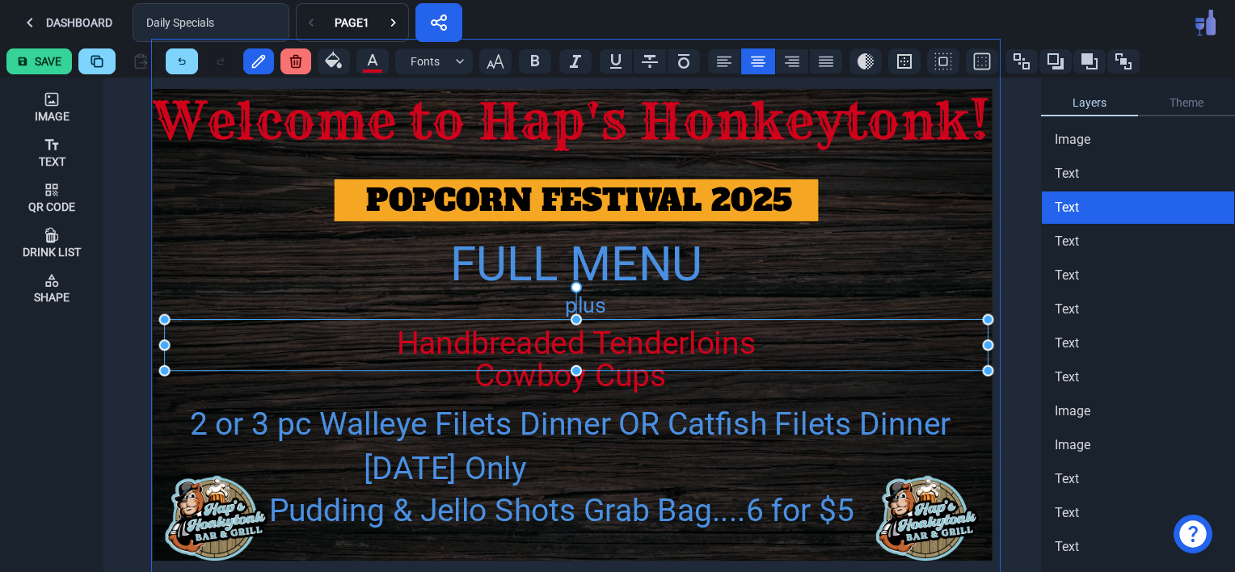
click at [332, 268] on img at bounding box center [576, 322] width 848 height 565
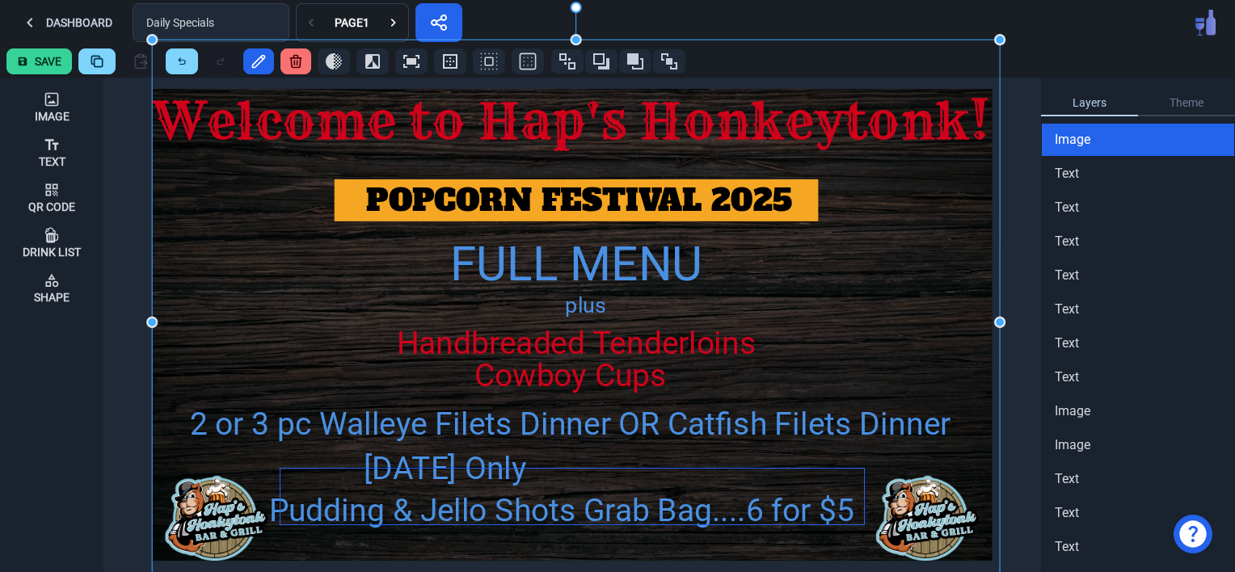
click at [487, 471] on div at bounding box center [573, 496] width 584 height 55
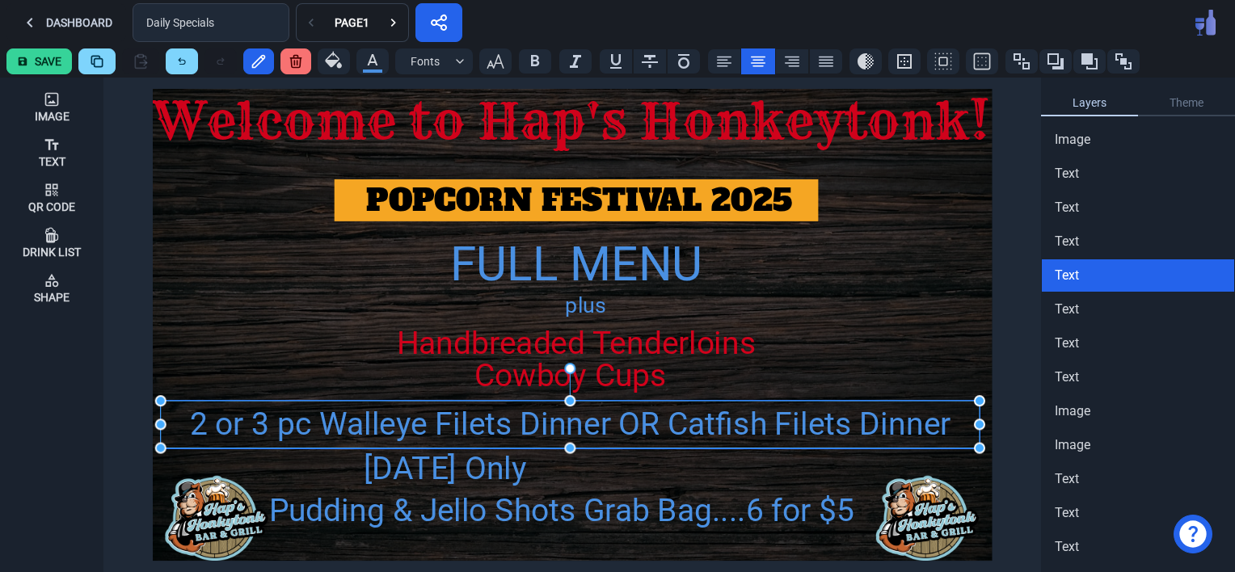
click at [611, 427] on div "2 or 3 pc Walleye Filets Dinner OR Catfish Filets Dinner" at bounding box center [570, 424] width 819 height 47
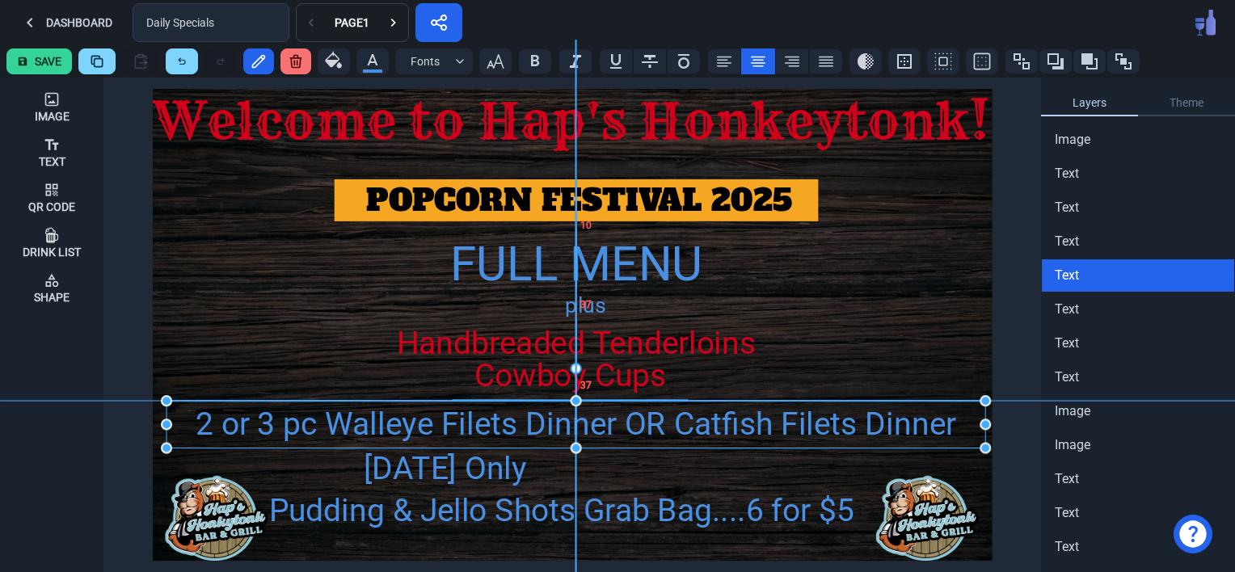
click at [607, 422] on div "2 or 3 pc Walleye Filets Dinner OR Catfish Filets Dinner" at bounding box center [576, 424] width 819 height 47
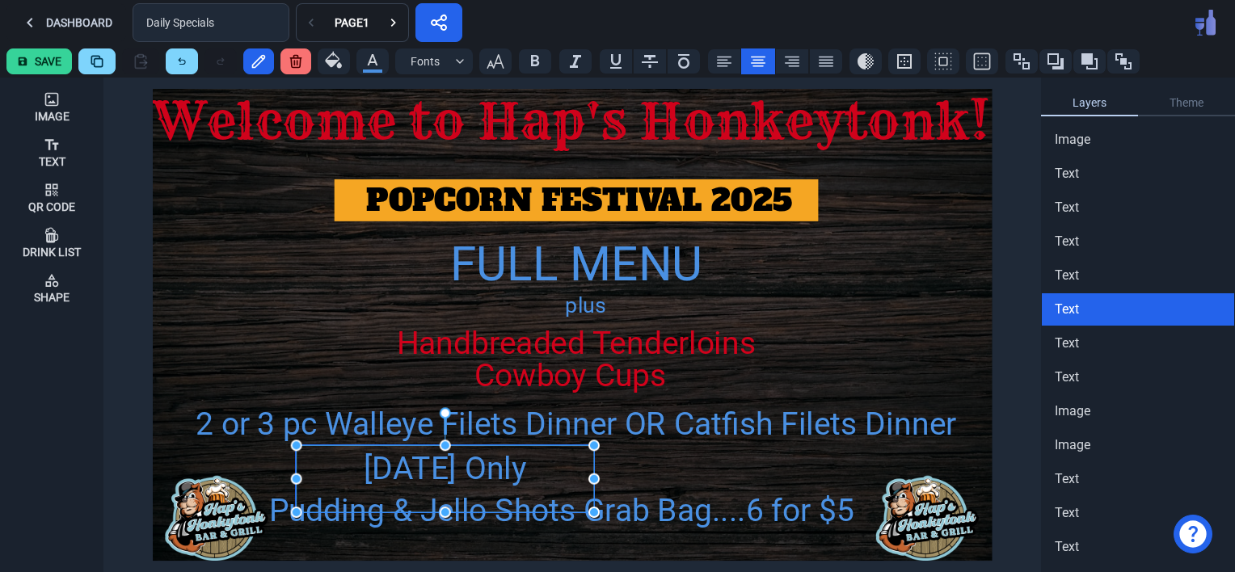
click at [449, 466] on div "[DATE] Only" at bounding box center [445, 468] width 298 height 47
click at [510, 458] on div "[DATE] Only" at bounding box center [445, 468] width 298 height 47
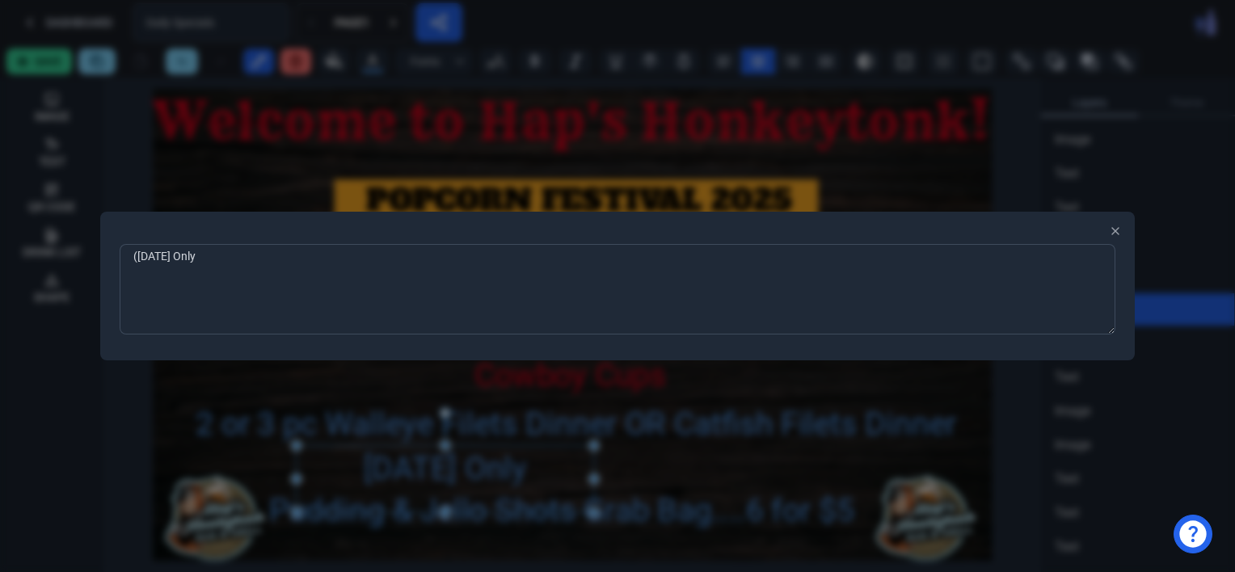
click at [202, 261] on textarea "([DATE] Only" at bounding box center [618, 289] width 996 height 91
type textarea "([DATE] Only)"
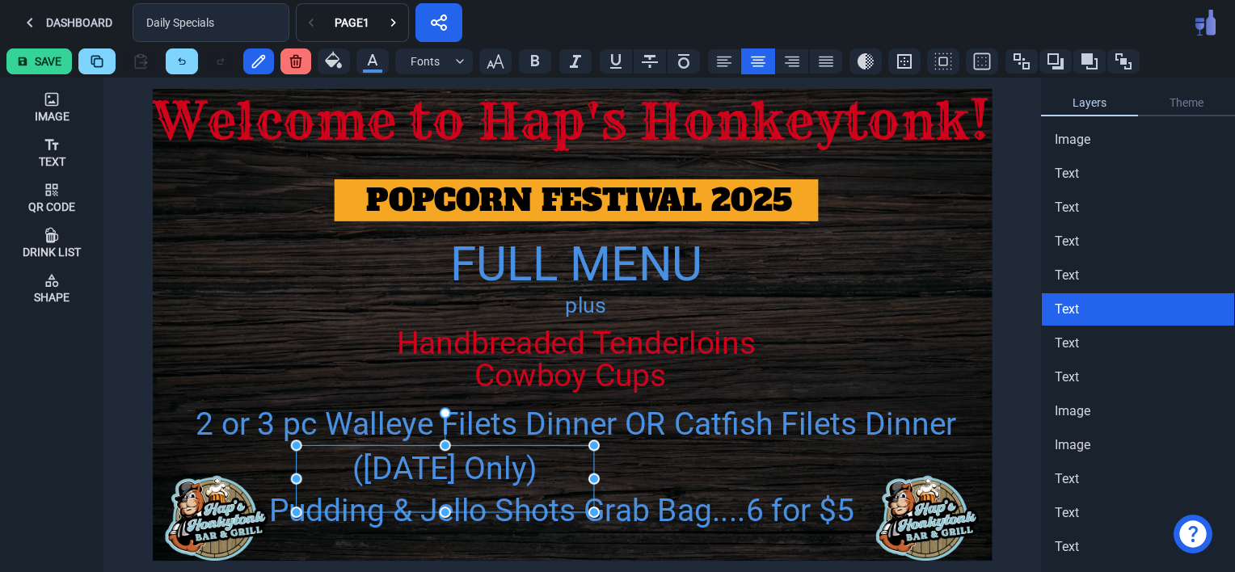
click at [301, 388] on div at bounding box center [260, 367] width 168 height 148
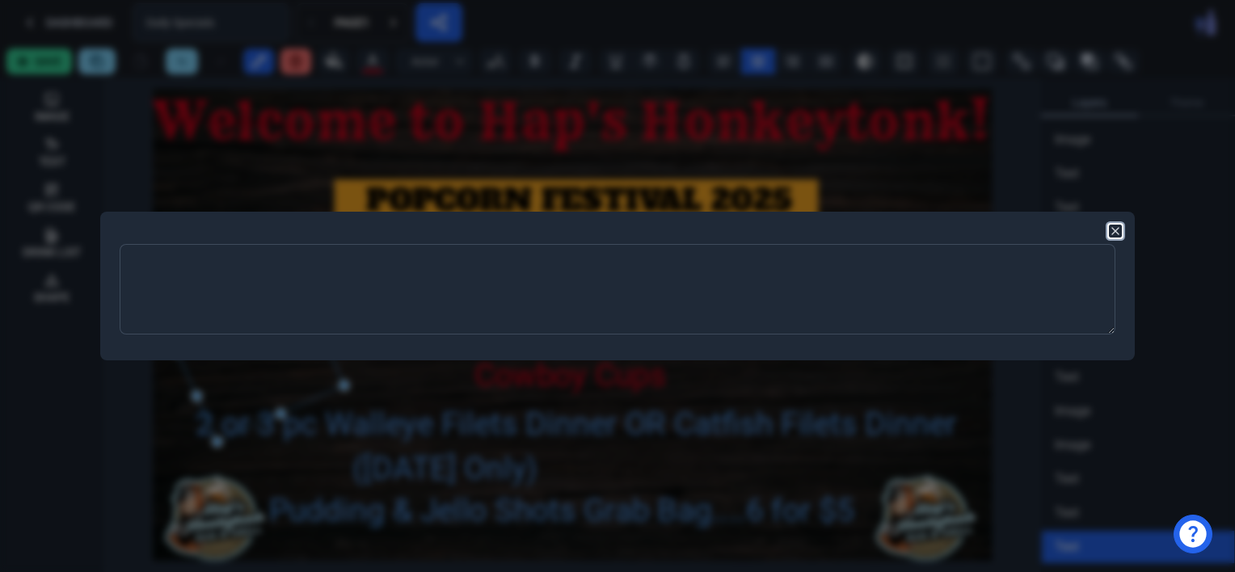
click at [1116, 226] on icon "button" at bounding box center [1115, 231] width 13 height 13
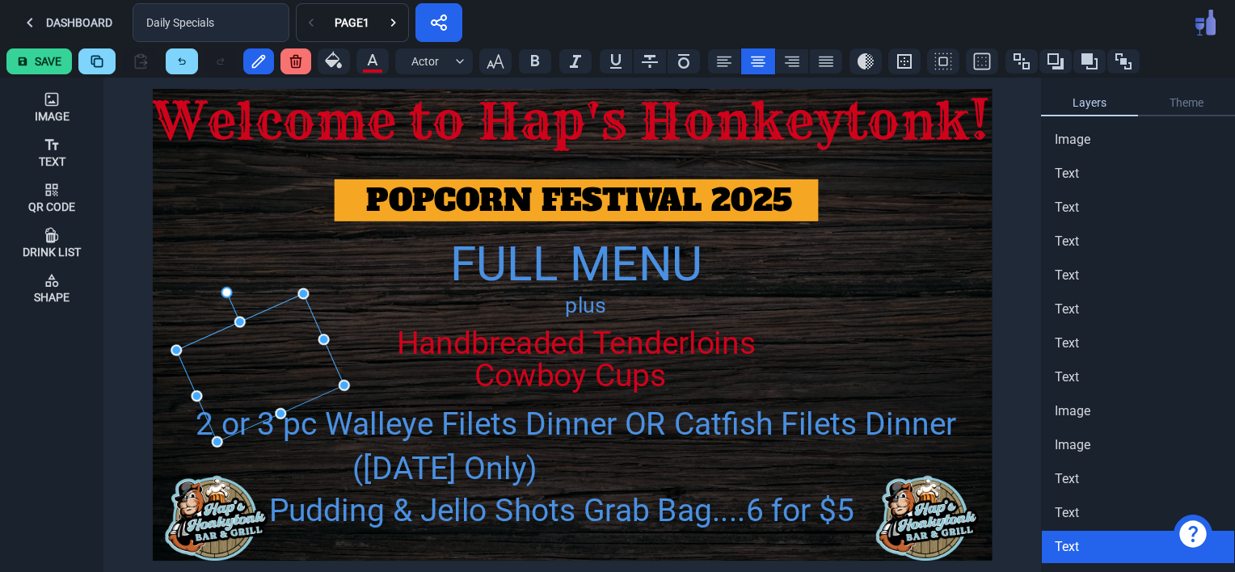
click at [301, 62] on icon at bounding box center [296, 61] width 16 height 16
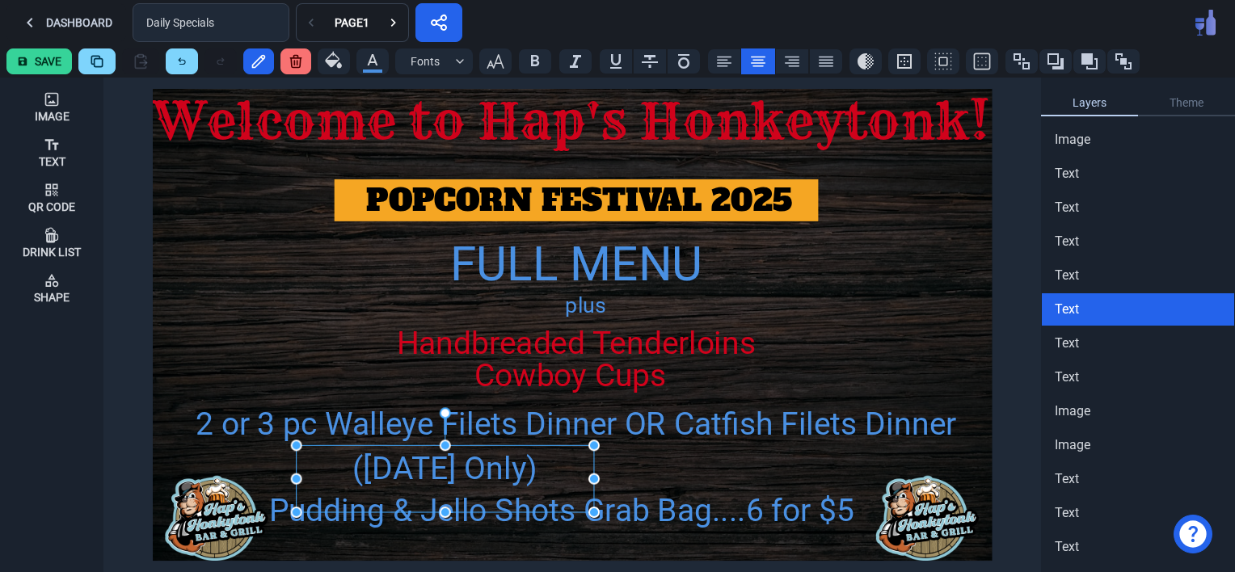
drag, startPoint x: 460, startPoint y: 468, endPoint x: 537, endPoint y: 451, distance: 78.7
click at [537, 451] on div "([DATE] Only)" at bounding box center [445, 468] width 298 height 47
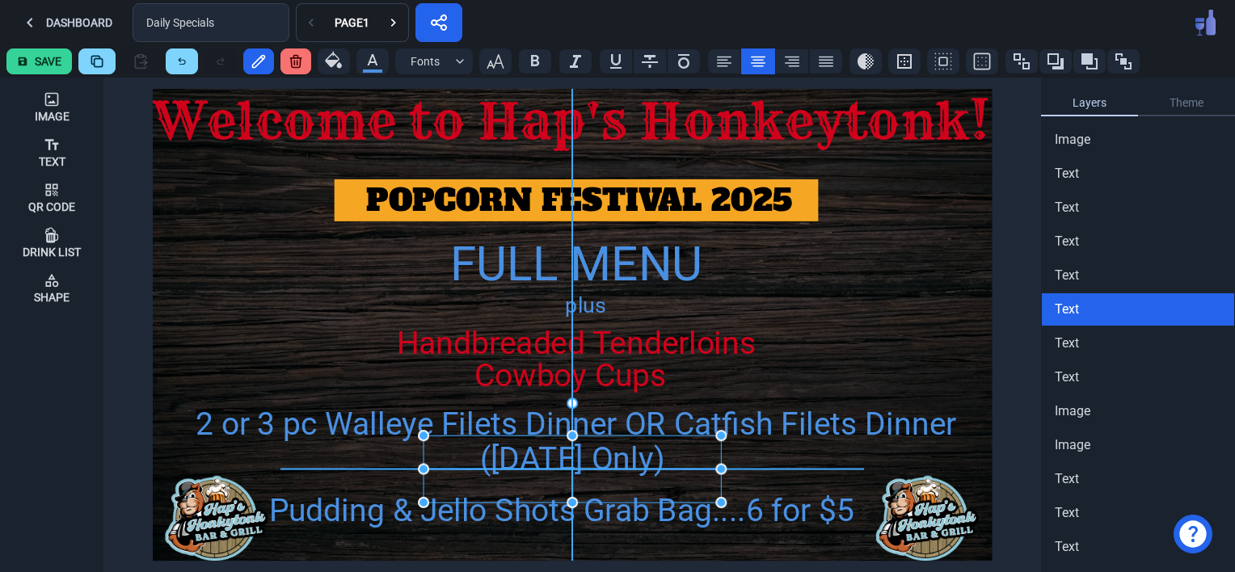
drag, startPoint x: 454, startPoint y: 465, endPoint x: 582, endPoint y: 457, distance: 128.8
click at [582, 457] on div "([DATE] Only)" at bounding box center [573, 459] width 298 height 47
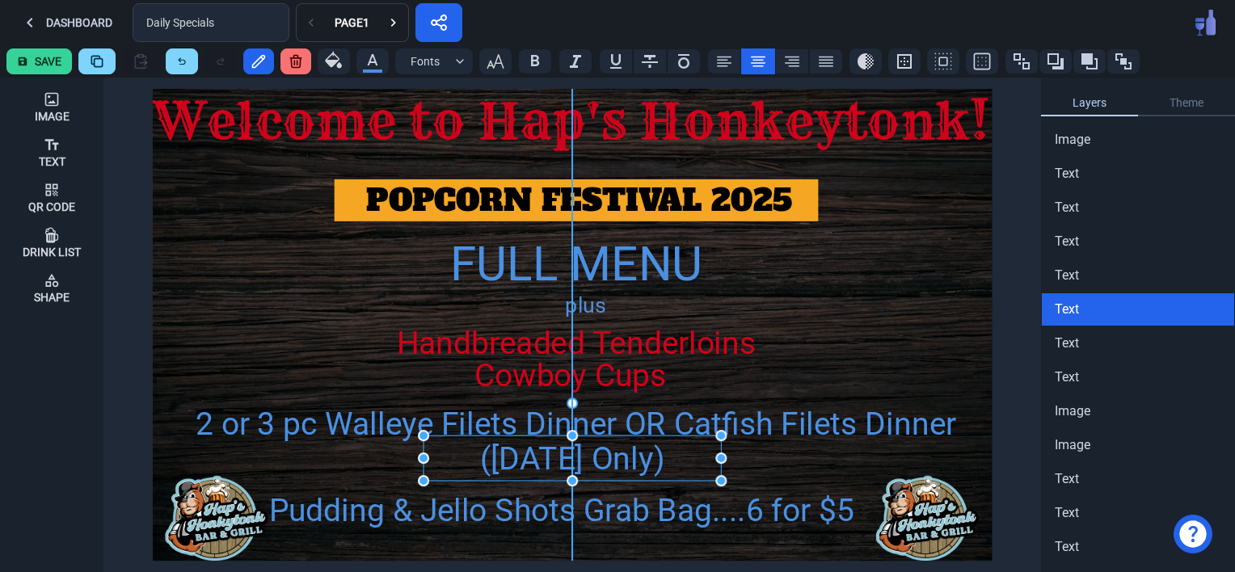
drag, startPoint x: 572, startPoint y: 502, endPoint x: 574, endPoint y: 480, distance: 22.0
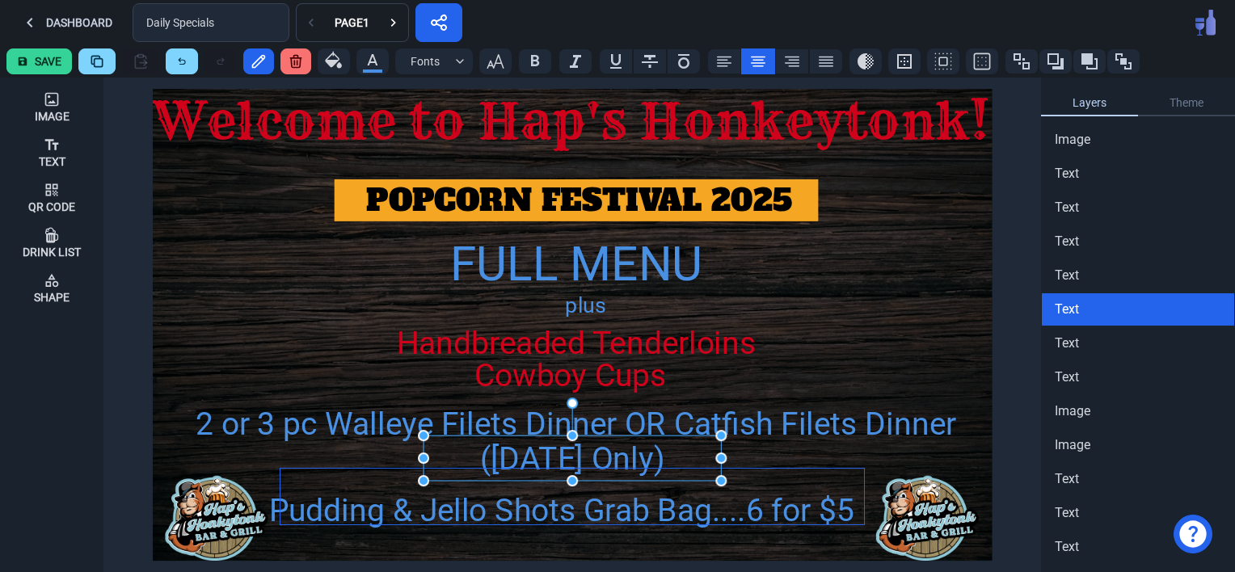
click at [614, 515] on div at bounding box center [573, 496] width 584 height 55
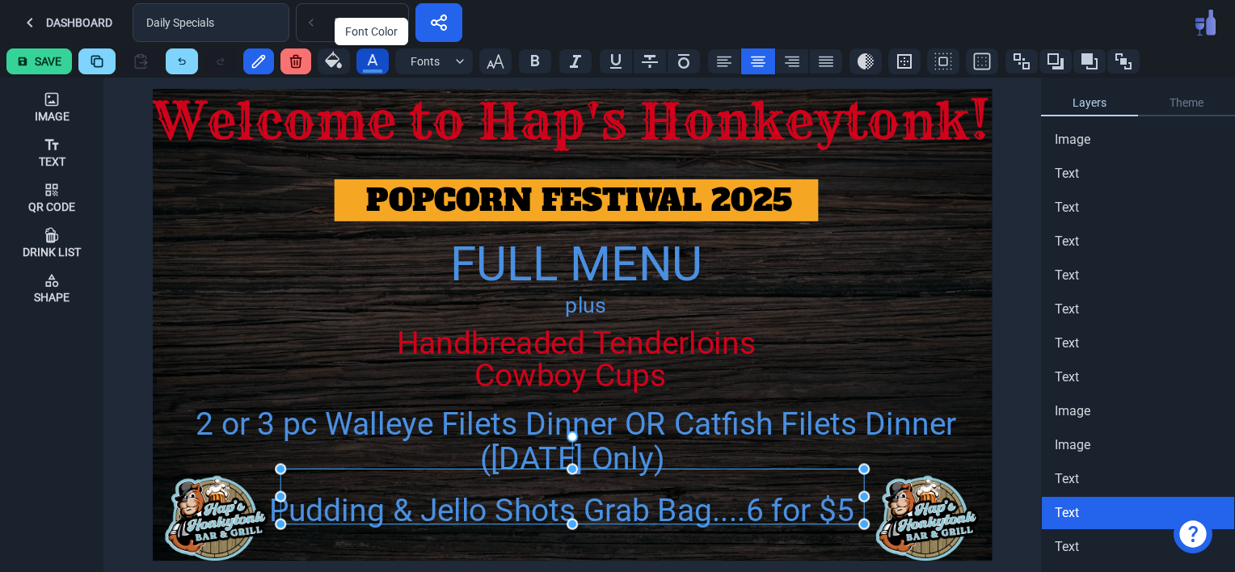
click at [372, 63] on icon "button" at bounding box center [372, 59] width 19 height 19
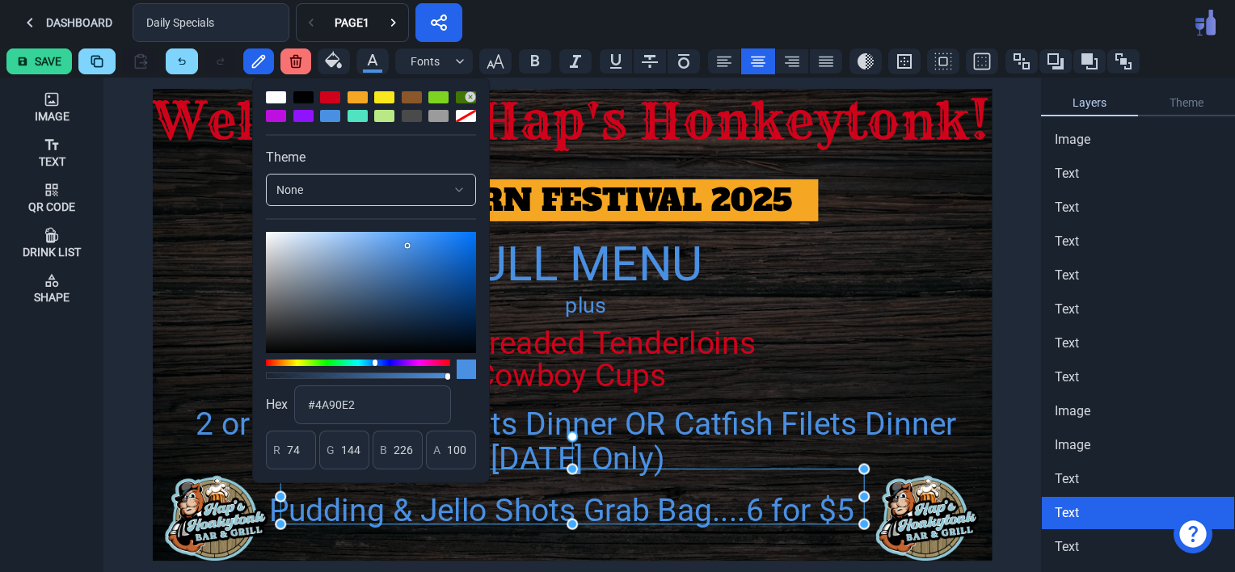
click at [385, 100] on div at bounding box center [384, 97] width 20 height 12
type input "248"
type input "231"
type input "28"
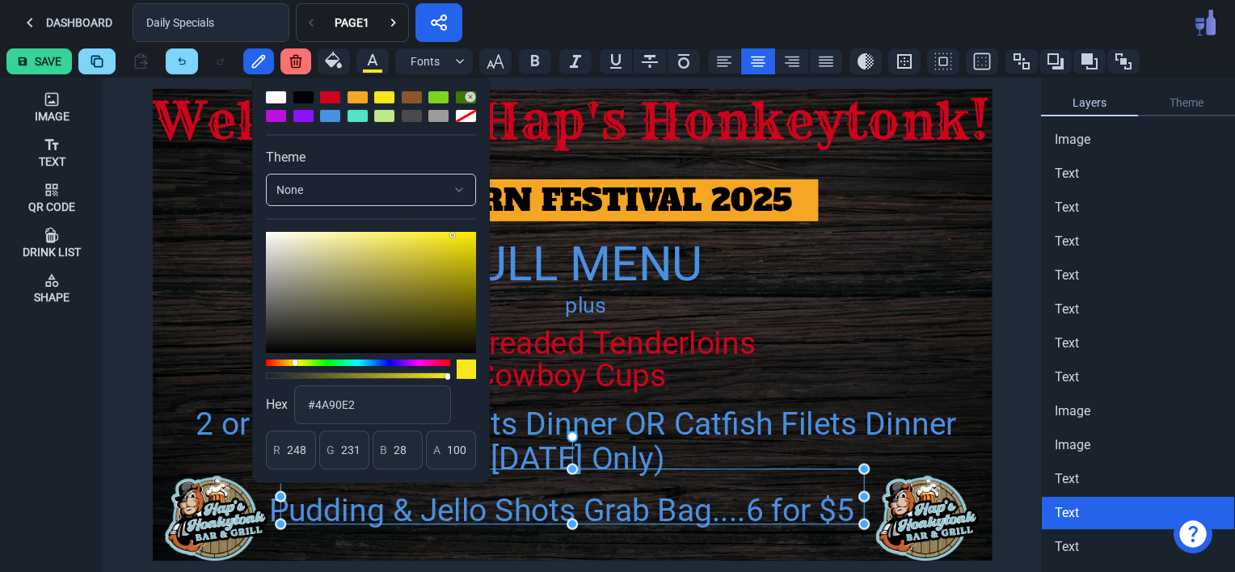
click at [386, 87] on div "Theme None Hex #4A90E2 R 248 G 231 B 28 A 100" at bounding box center [371, 281] width 238 height 406
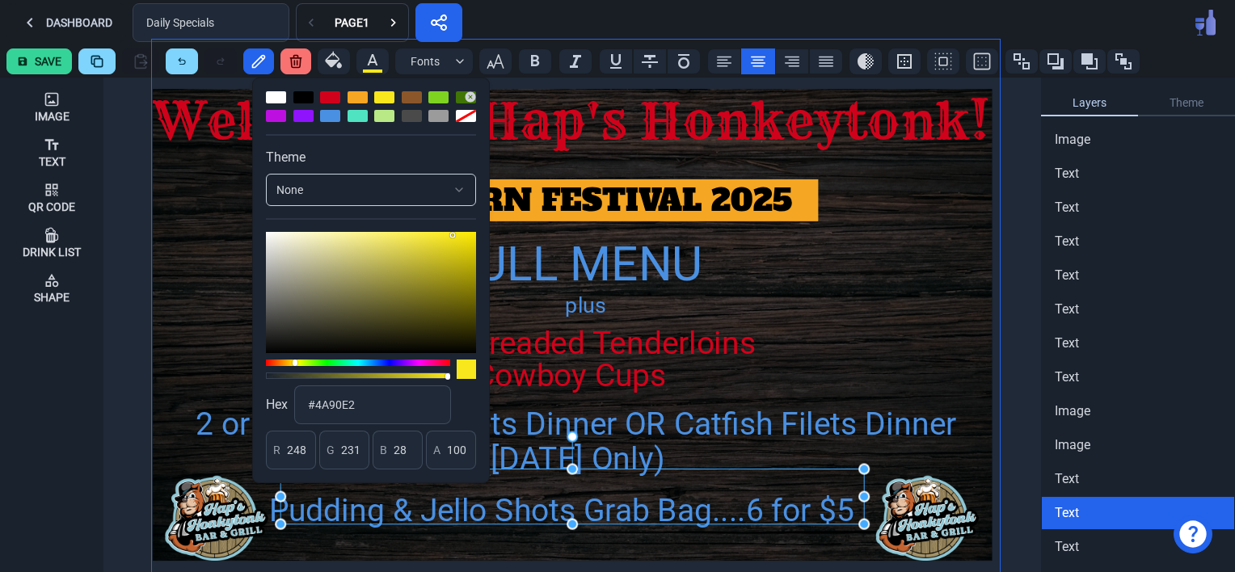
click at [803, 276] on img at bounding box center [576, 322] width 848 height 565
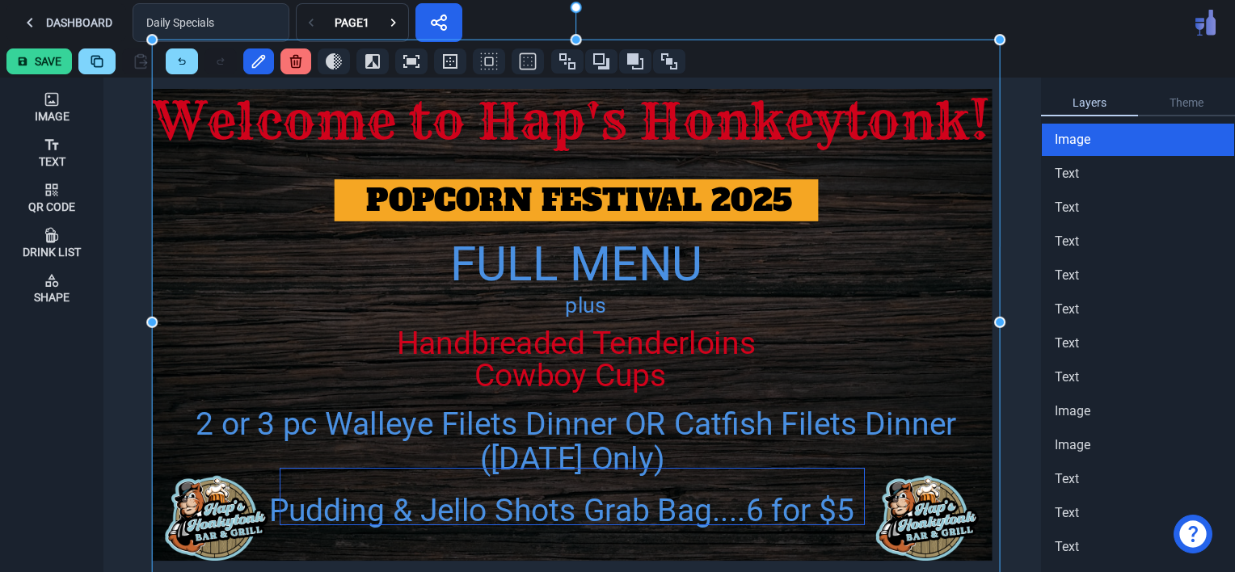
click at [611, 504] on div at bounding box center [573, 496] width 584 height 55
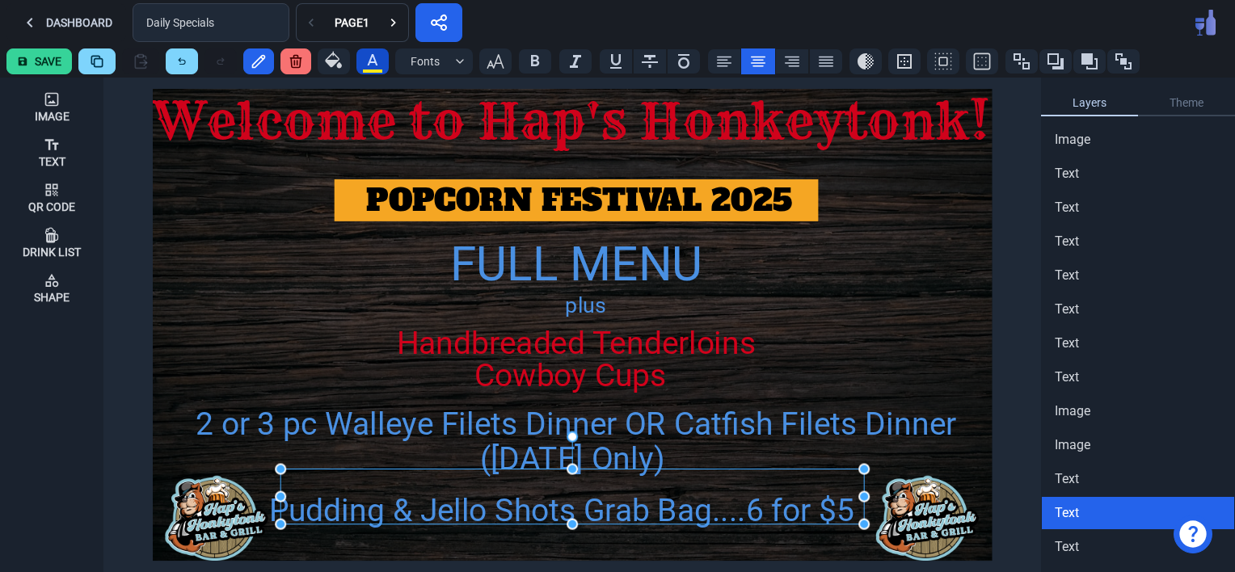
click at [378, 62] on icon "button" at bounding box center [372, 59] width 19 height 19
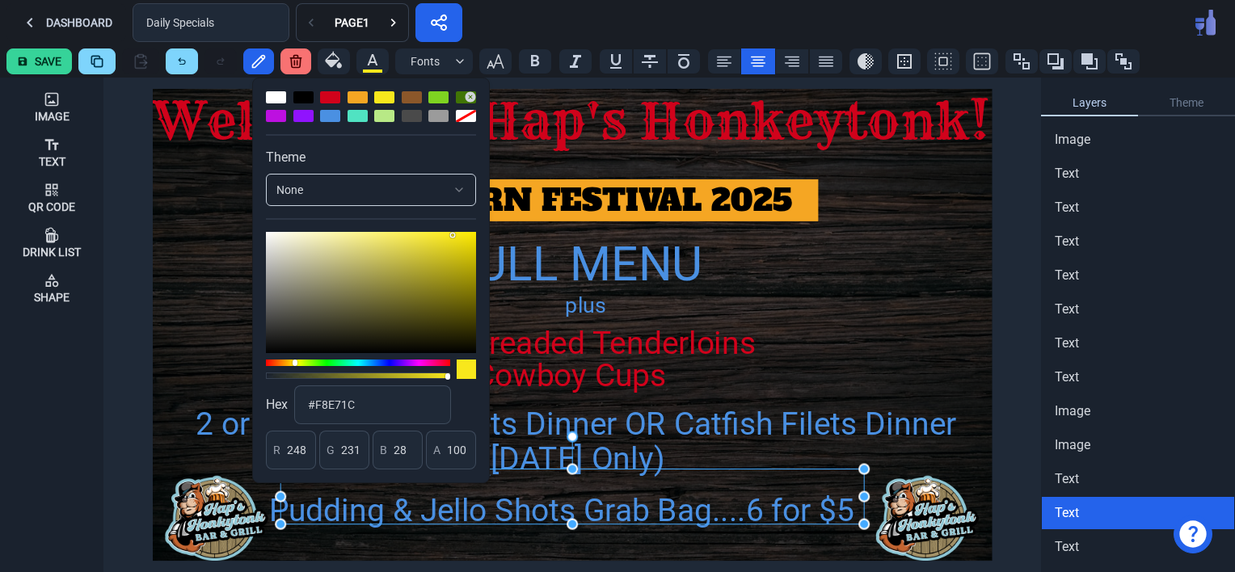
click at [388, 95] on div at bounding box center [384, 97] width 20 height 12
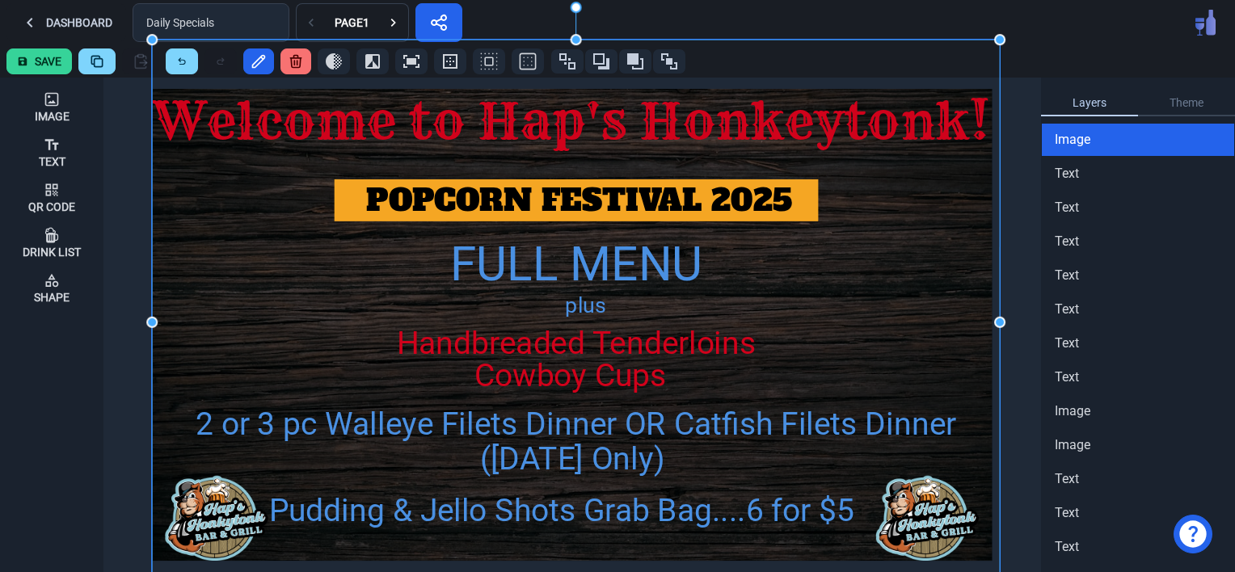
click at [828, 298] on img at bounding box center [576, 322] width 848 height 565
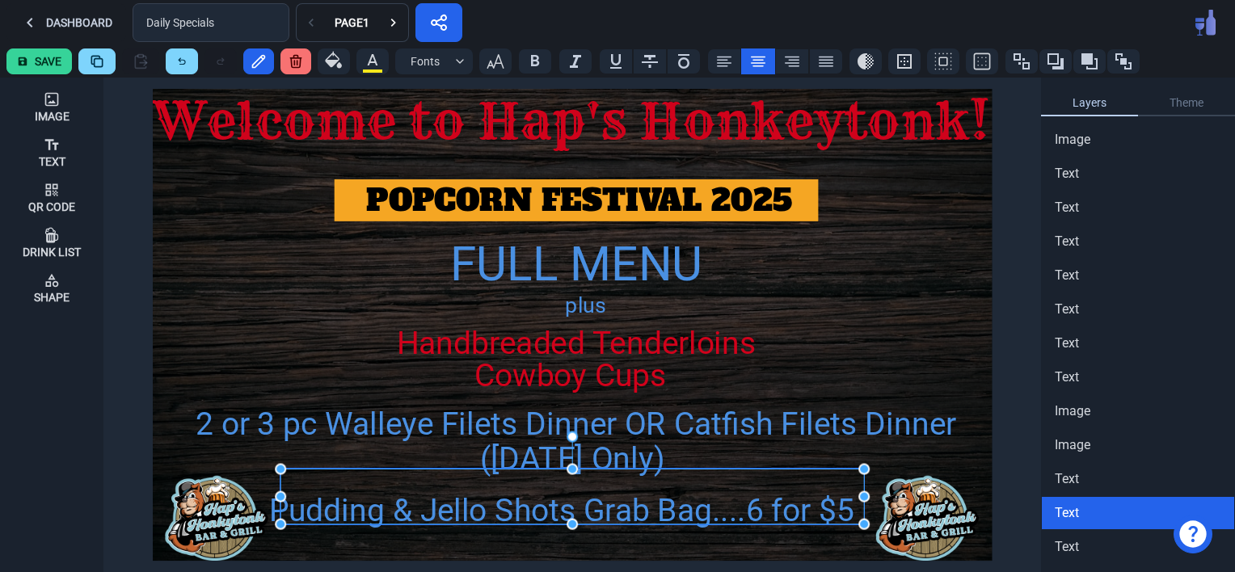
click at [849, 514] on div at bounding box center [573, 496] width 584 height 55
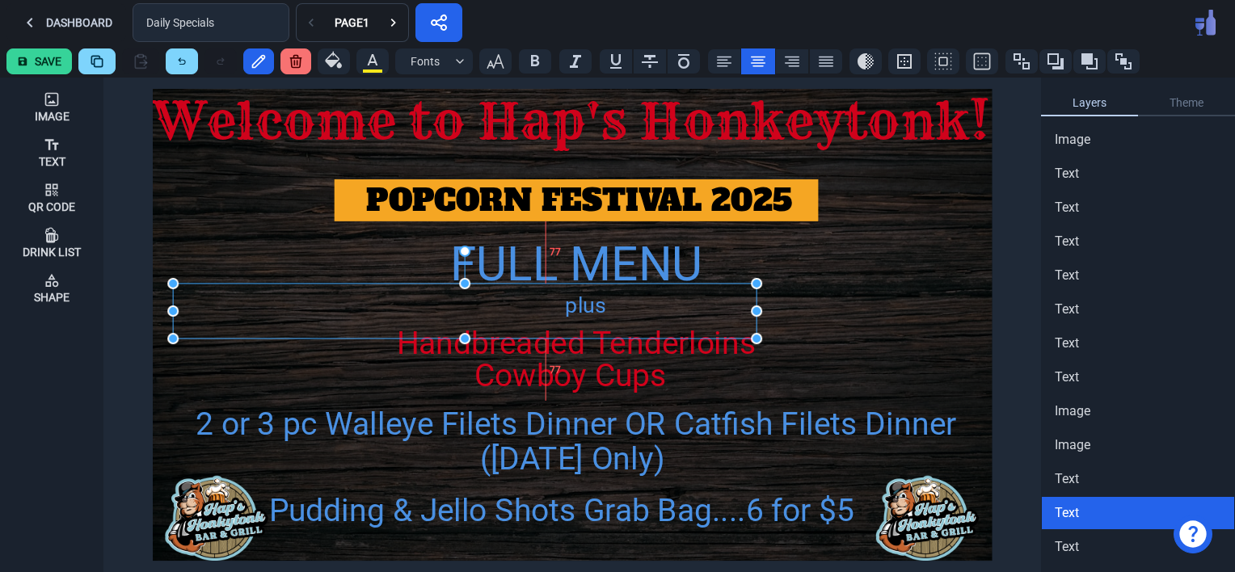
drag, startPoint x: 742, startPoint y: 514, endPoint x: 636, endPoint y: 328, distance: 214.0
click at [636, 328] on div at bounding box center [465, 311] width 584 height 55
click at [293, 61] on icon at bounding box center [295, 62] width 11 height 12
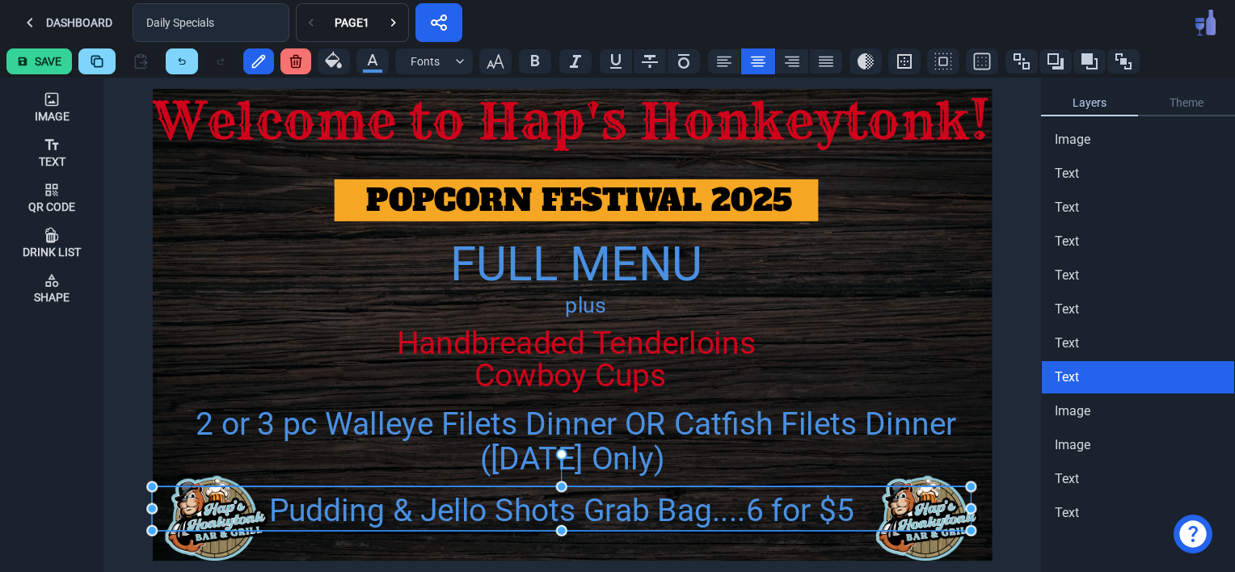
click at [677, 506] on div "Pudding & Jello Shots Grab Bag....6 for $5" at bounding box center [561, 510] width 819 height 47
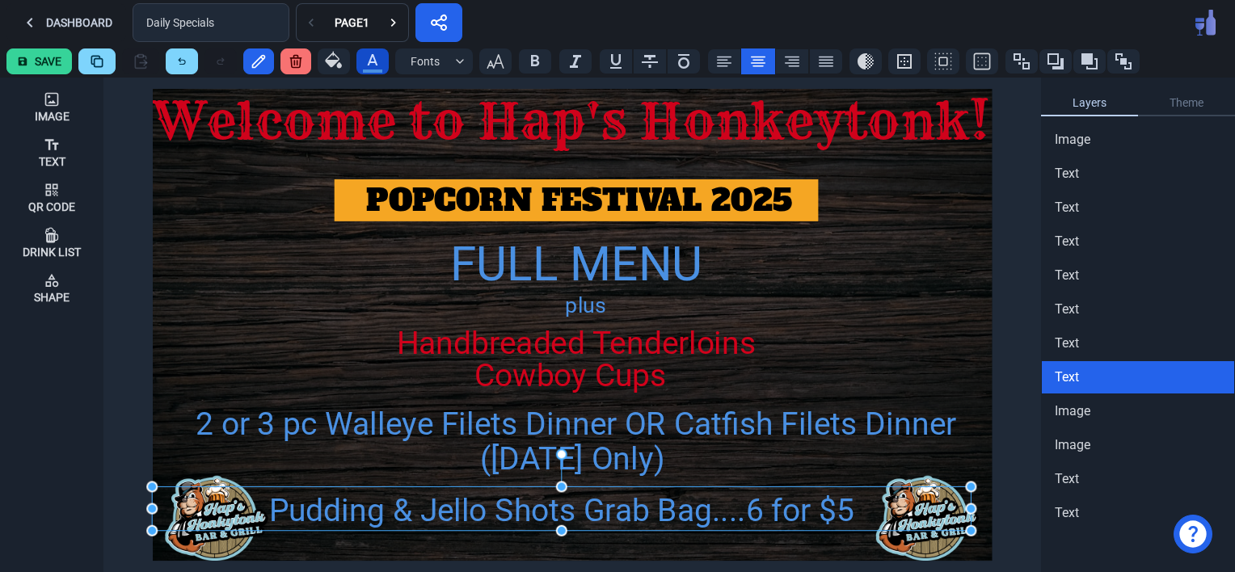
click at [375, 70] on div "button" at bounding box center [372, 71] width 19 height 3
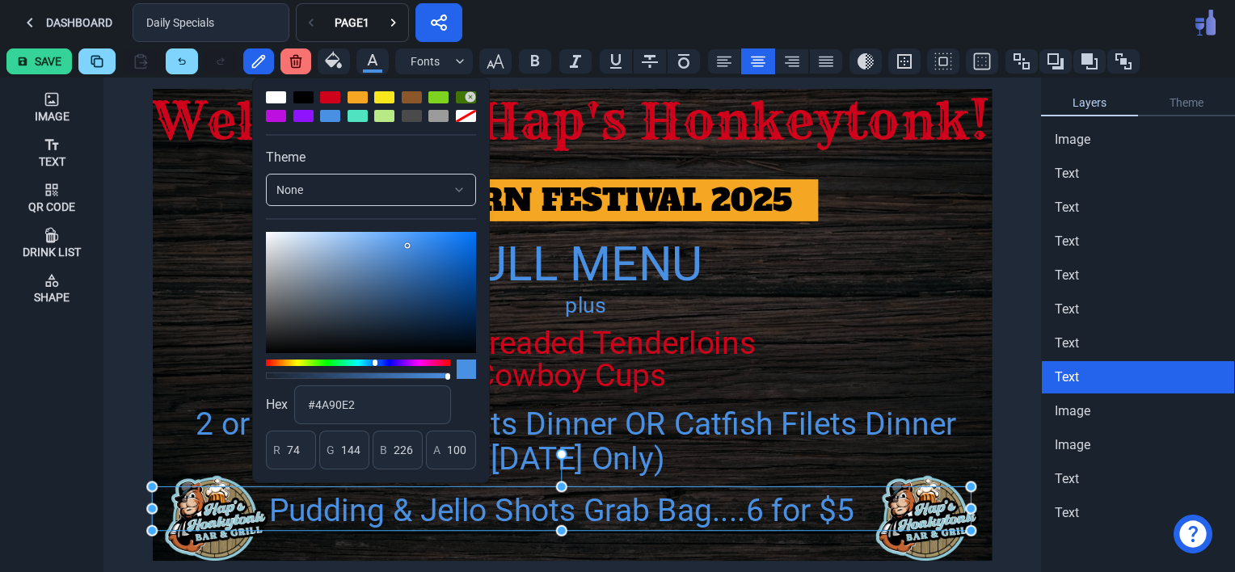
click at [386, 97] on div at bounding box center [384, 97] width 20 height 12
type input "248"
type input "231"
type input "28"
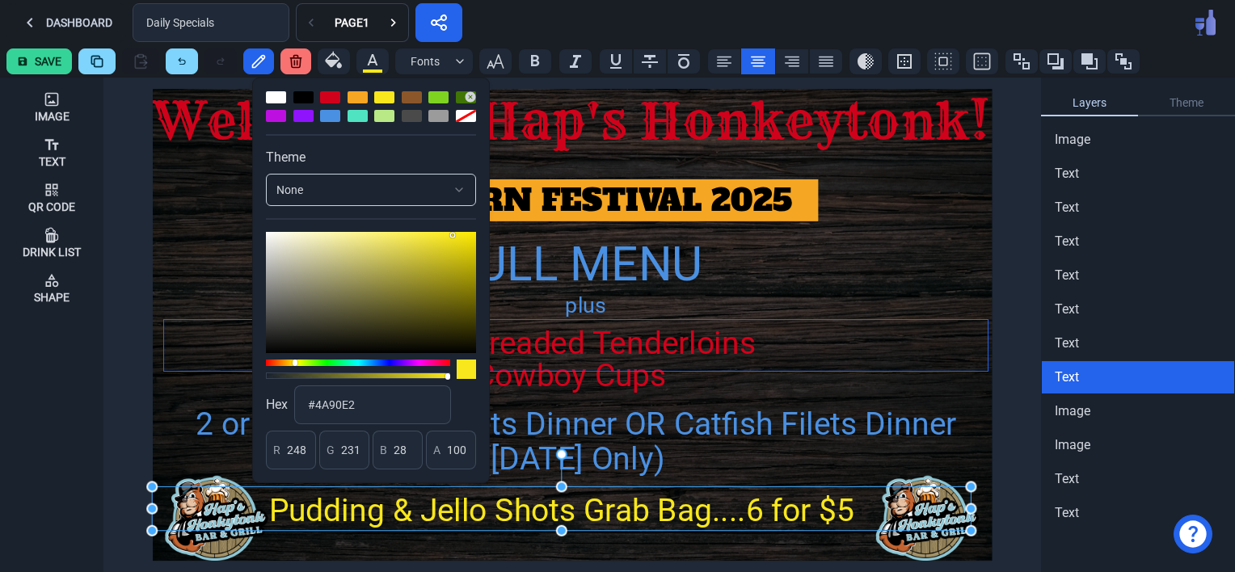
click at [860, 347] on div "Handbreaded Tenderloins" at bounding box center [576, 343] width 824 height 47
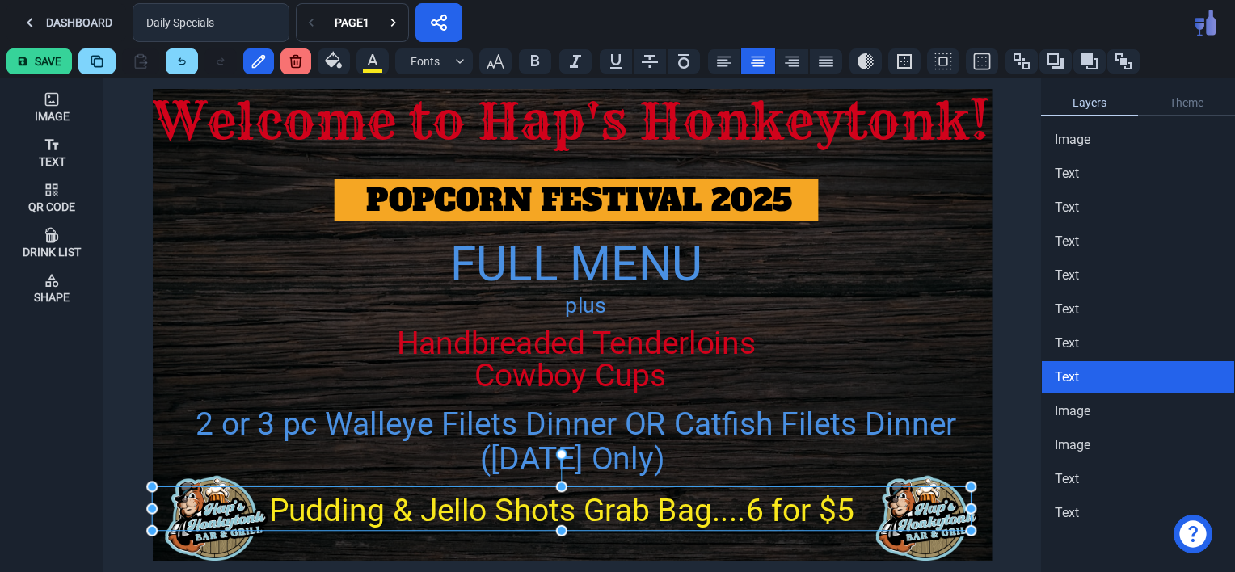
drag, startPoint x: 605, startPoint y: 512, endPoint x: 621, endPoint y: 511, distance: 16.2
click at [621, 511] on div "Pudding & Jello Shots Grab Bag....6 for $5" at bounding box center [561, 510] width 819 height 47
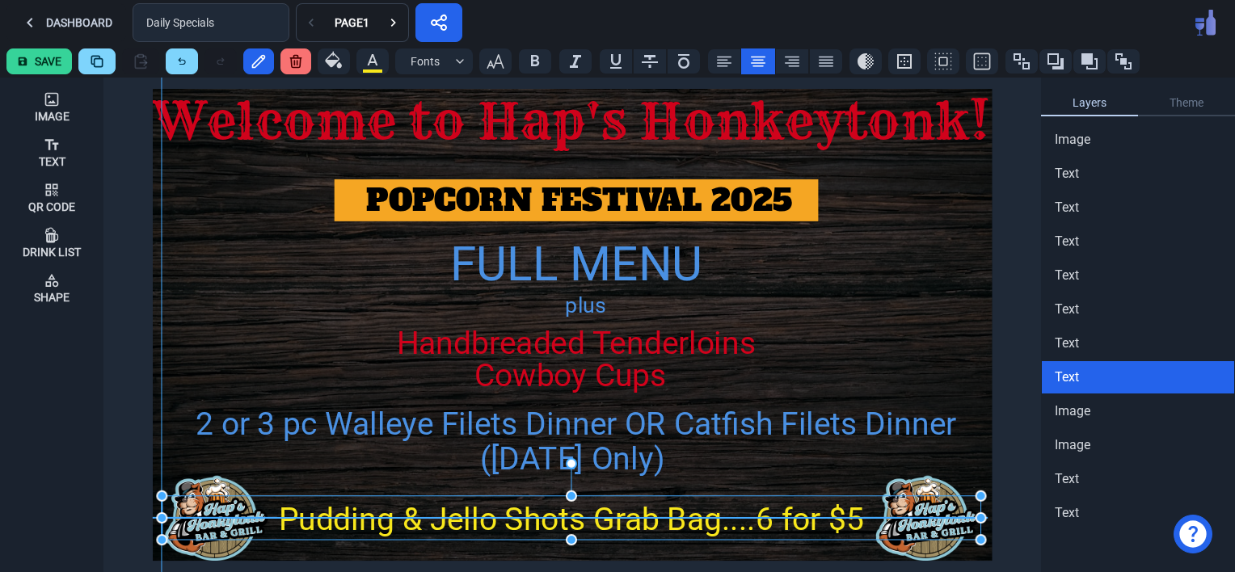
drag, startPoint x: 584, startPoint y: 504, endPoint x: 593, endPoint y: 511, distance: 11.7
click at [593, 511] on div "Pudding & Jello Shots Grab Bag....6 for $5" at bounding box center [571, 519] width 819 height 47
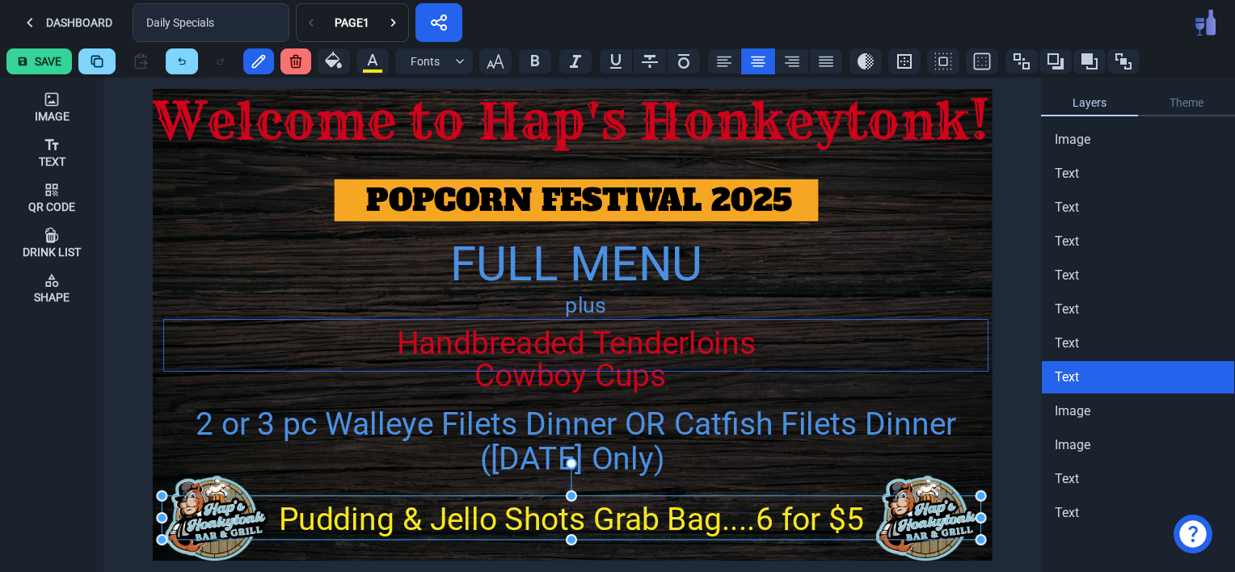
click at [835, 330] on div "Handbreaded Tenderloins" at bounding box center [576, 343] width 824 height 47
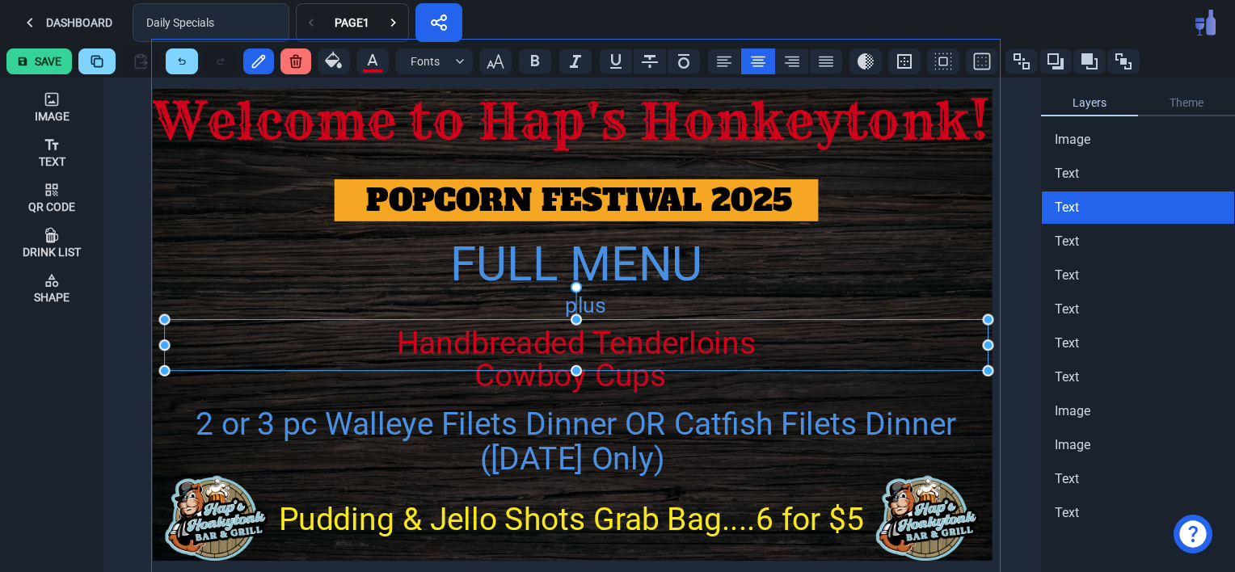
click at [899, 243] on img at bounding box center [576, 322] width 848 height 565
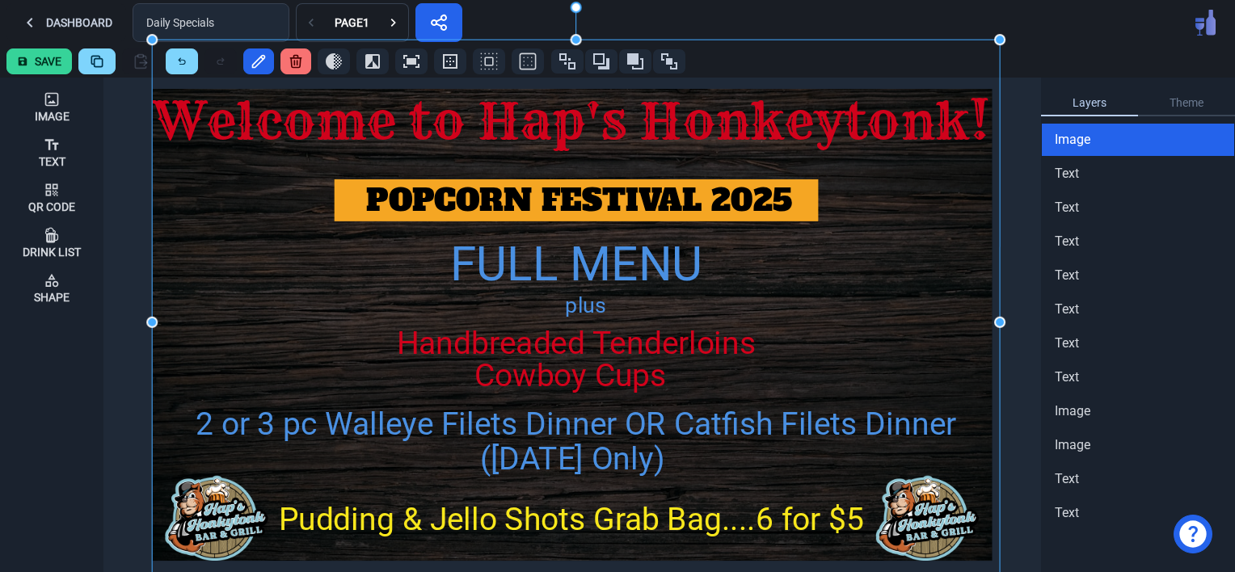
click at [39, 59] on button "Save" at bounding box center [38, 62] width 65 height 26
